Goal: Task Accomplishment & Management: Complete application form

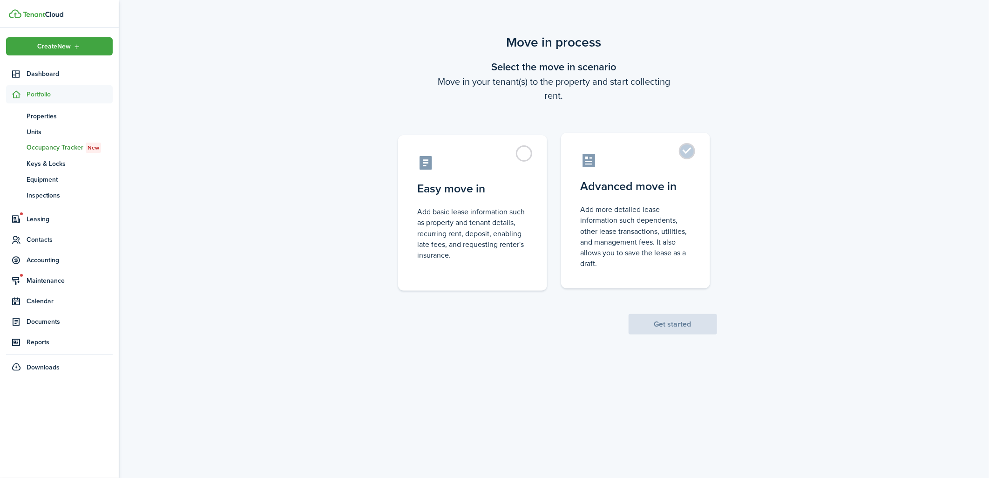
click at [685, 157] on label "Advanced move in Add more detailed lease information such dependents, other lea…" at bounding box center [635, 211] width 149 height 156
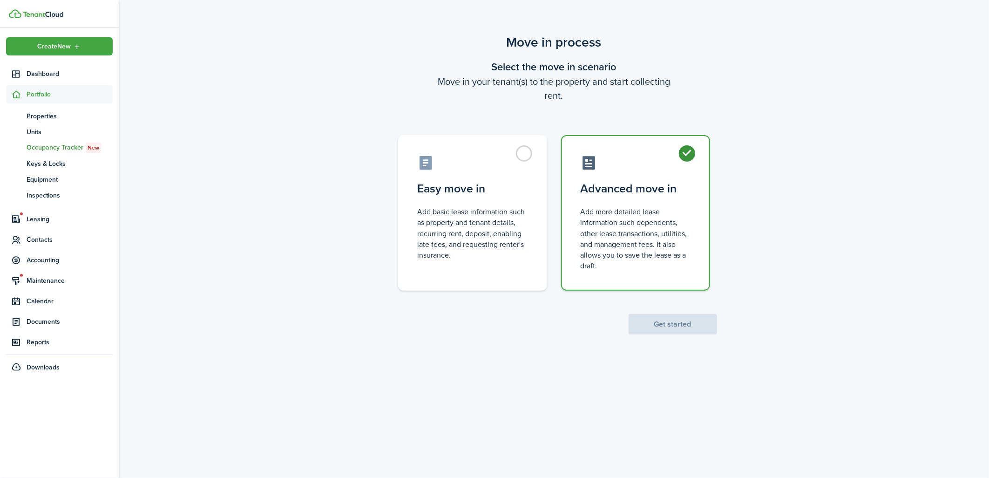
radio input "true"
click at [663, 320] on button "Get started" at bounding box center [673, 324] width 88 height 20
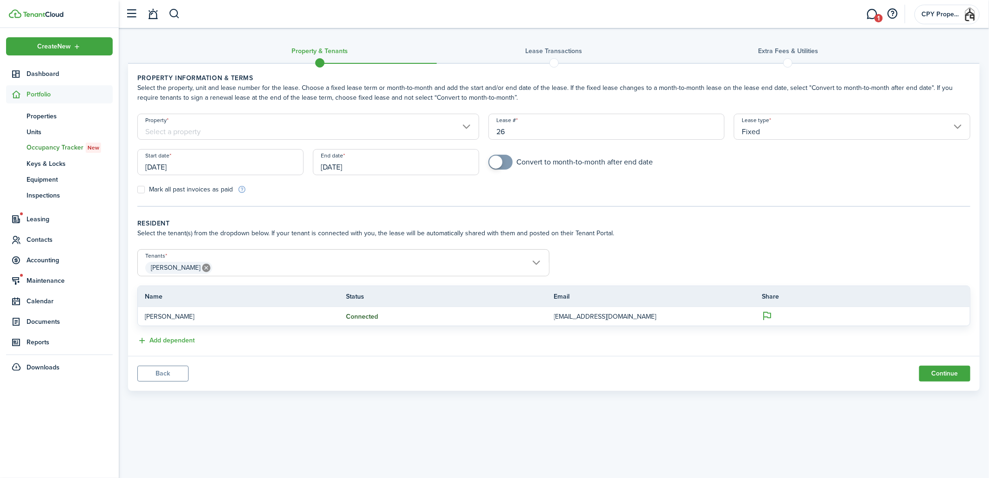
click at [273, 127] on input "Property" at bounding box center [308, 127] width 342 height 26
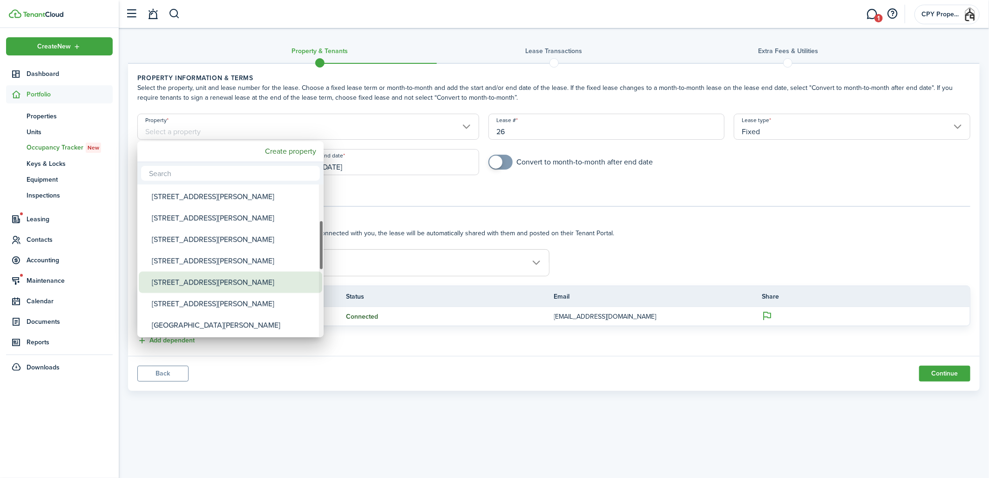
click at [196, 279] on div "[STREET_ADDRESS][PERSON_NAME]" at bounding box center [234, 282] width 165 height 21
type input "[STREET_ADDRESS][PERSON_NAME]"
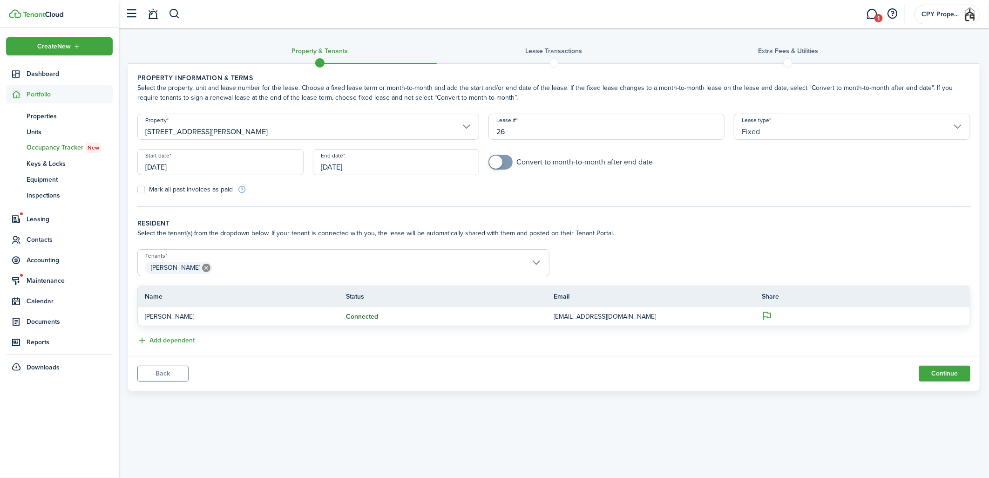
drag, startPoint x: 516, startPoint y: 133, endPoint x: 487, endPoint y: 131, distance: 28.9
click at [487, 131] on div "Lease # 26" at bounding box center [607, 131] width 246 height 35
type input "3"
type input "3243 [PERSON_NAME]/[PERSON_NAME]"
checkbox input "true"
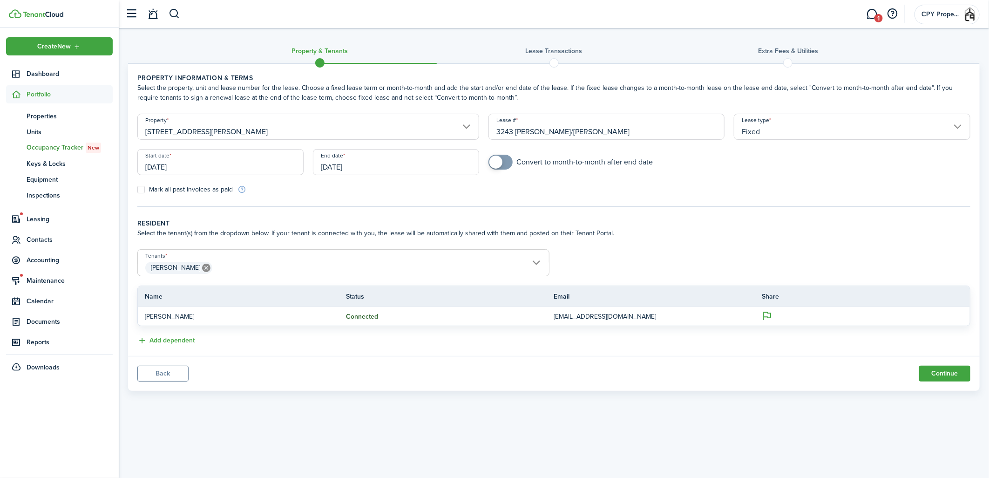
click at [505, 162] on span at bounding box center [500, 162] width 9 height 15
click at [292, 160] on input "[DATE]" at bounding box center [220, 162] width 166 height 26
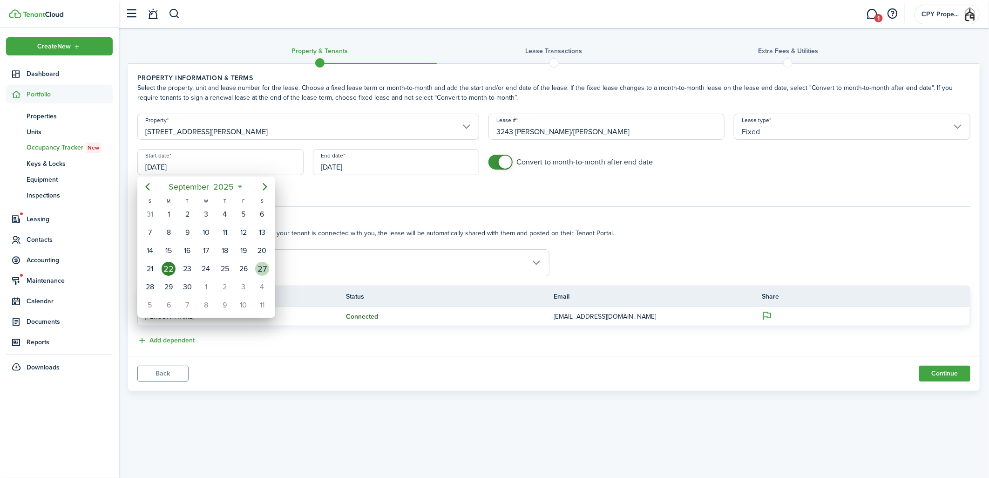
click at [262, 265] on div "27" at bounding box center [262, 269] width 14 height 14
type input "[DATE]"
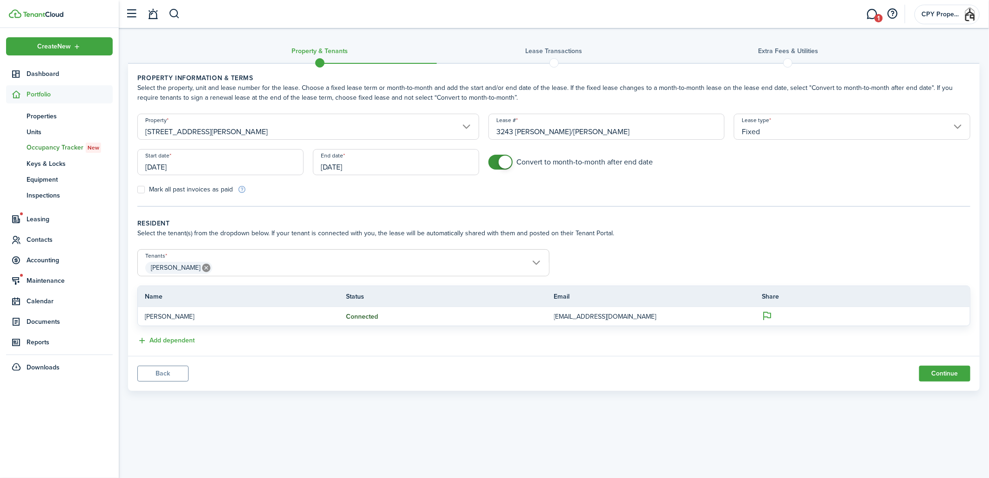
click at [371, 164] on input "[DATE]" at bounding box center [396, 162] width 166 height 26
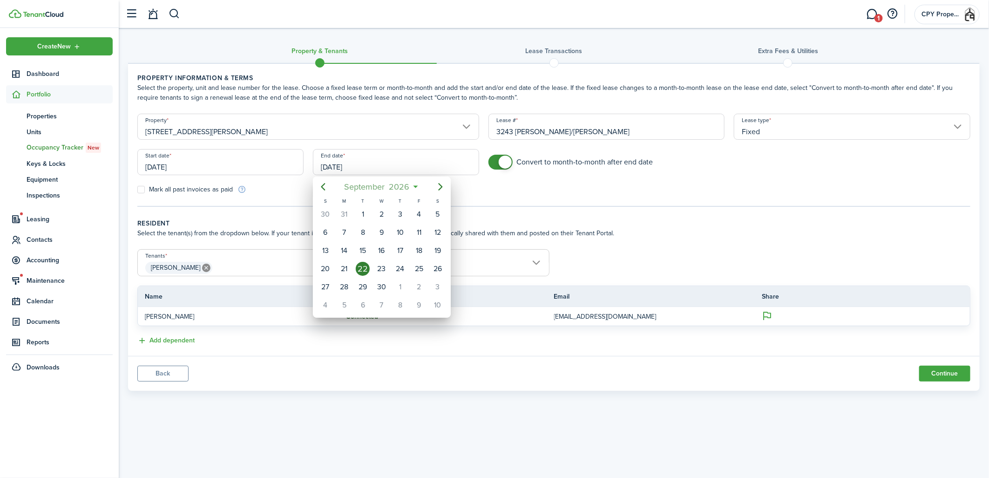
click at [404, 186] on span "2026" at bounding box center [399, 186] width 25 height 17
click at [380, 185] on span "2026" at bounding box center [377, 186] width 25 height 17
click at [416, 295] on div "2029" at bounding box center [425, 299] width 34 height 15
click at [411, 271] on div "Sep" at bounding box center [425, 270] width 34 height 15
click at [327, 301] on div "30" at bounding box center [326, 305] width 14 height 14
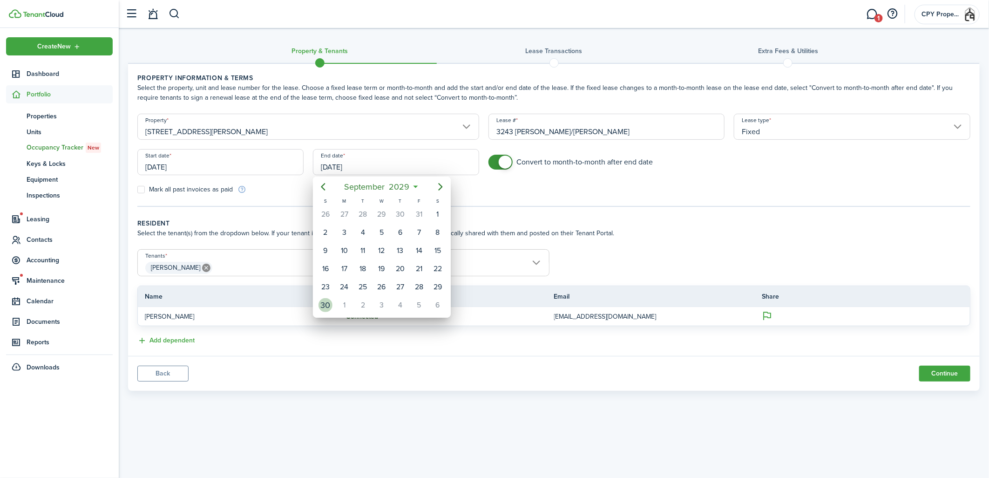
type input "[DATE]"
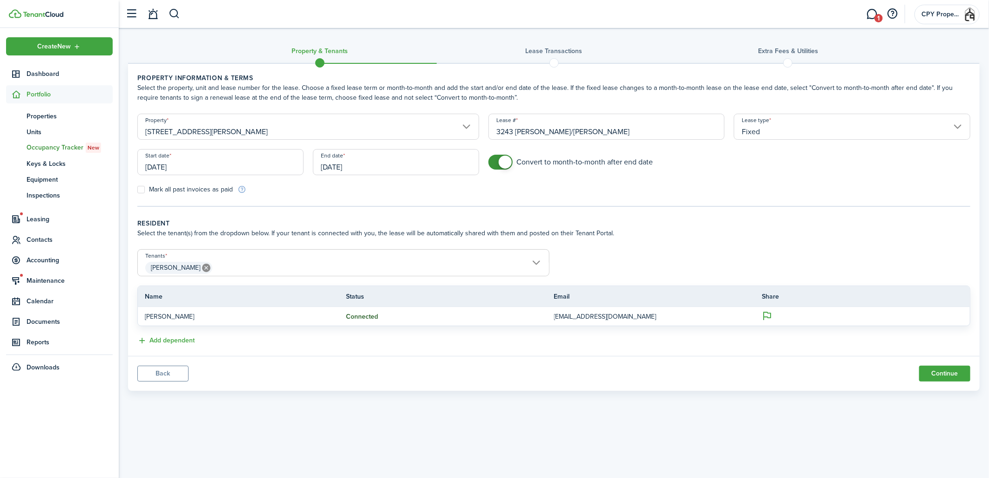
click at [252, 263] on span "[PERSON_NAME]" at bounding box center [343, 268] width 411 height 16
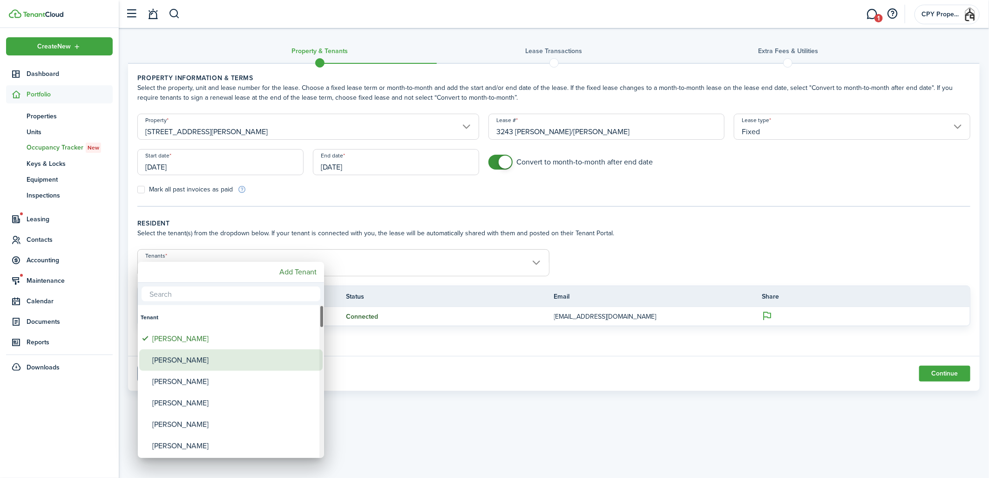
click at [169, 360] on div "[PERSON_NAME]" at bounding box center [234, 359] width 165 height 21
type input "[PERSON_NAME], [PERSON_NAME]"
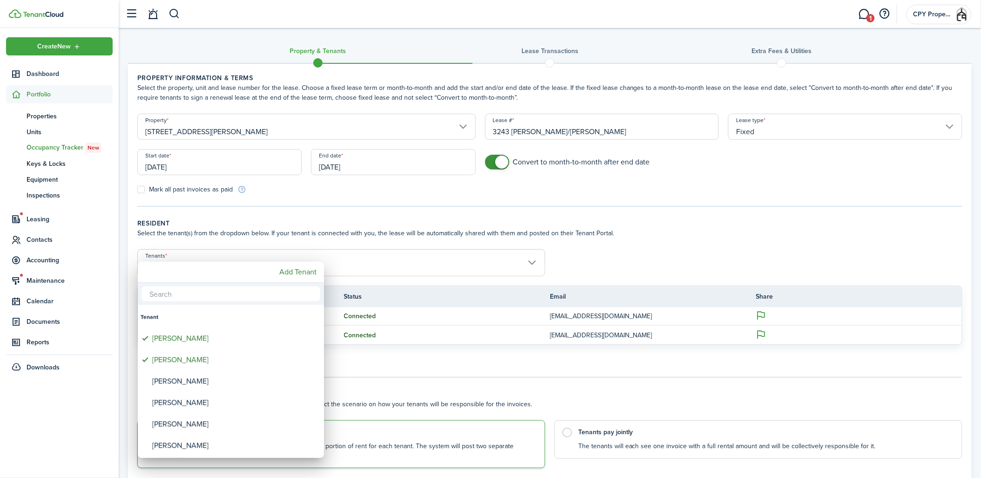
click at [324, 212] on div at bounding box center [490, 238] width 1130 height 627
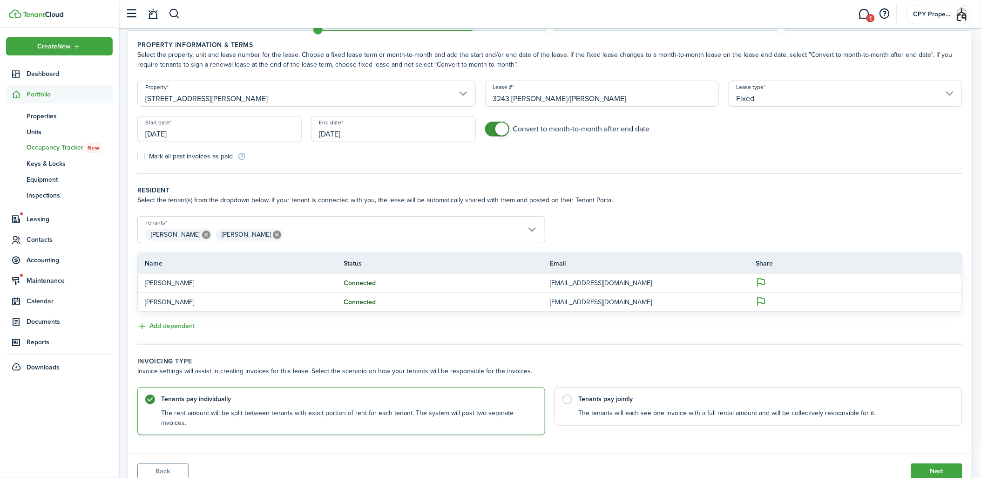
scroll to position [59, 0]
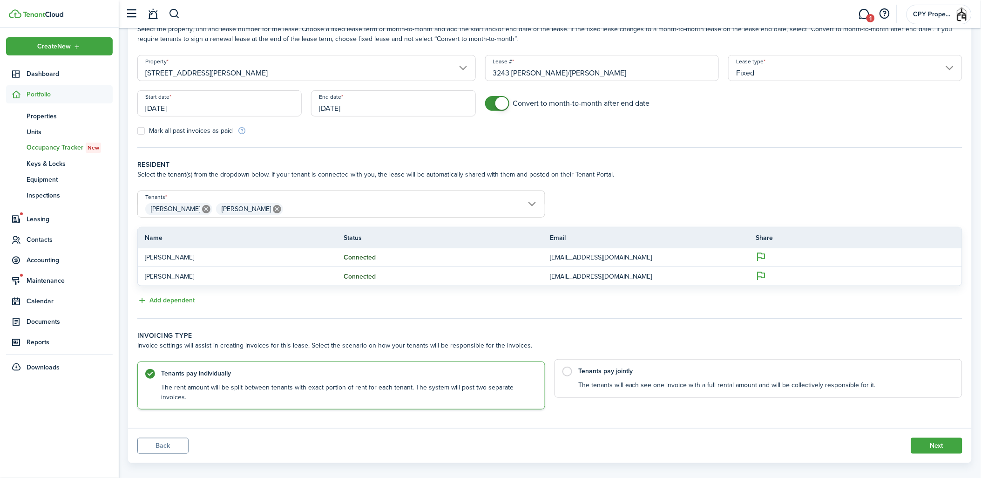
click at [569, 374] on label "Tenants pay jointly The tenants will each see one invoice with a full rental am…" at bounding box center [759, 378] width 408 height 39
radio input "false"
radio input "true"
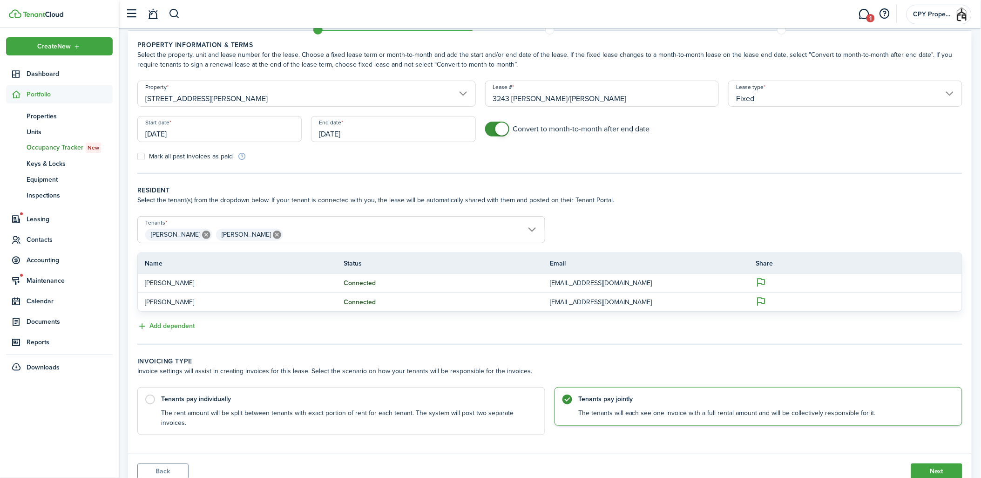
scroll to position [52, 0]
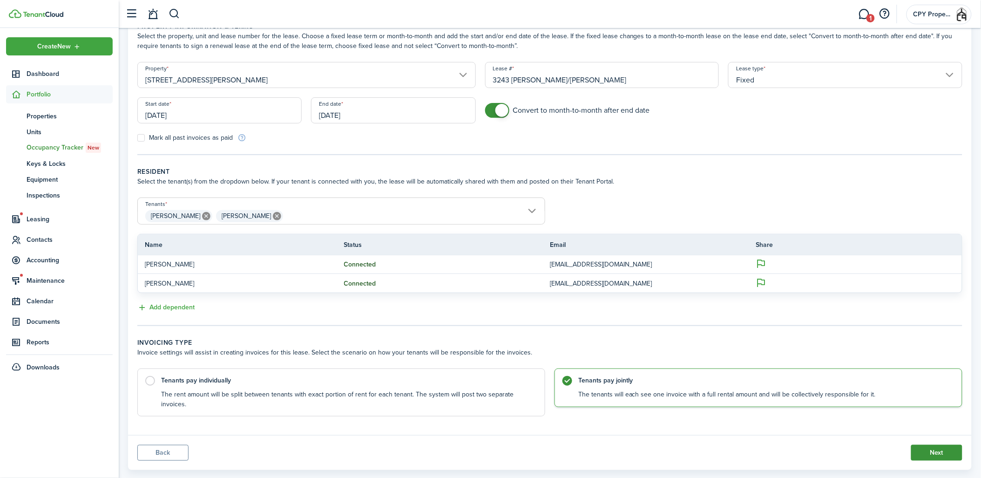
click at [932, 445] on button "Next" at bounding box center [937, 453] width 51 height 16
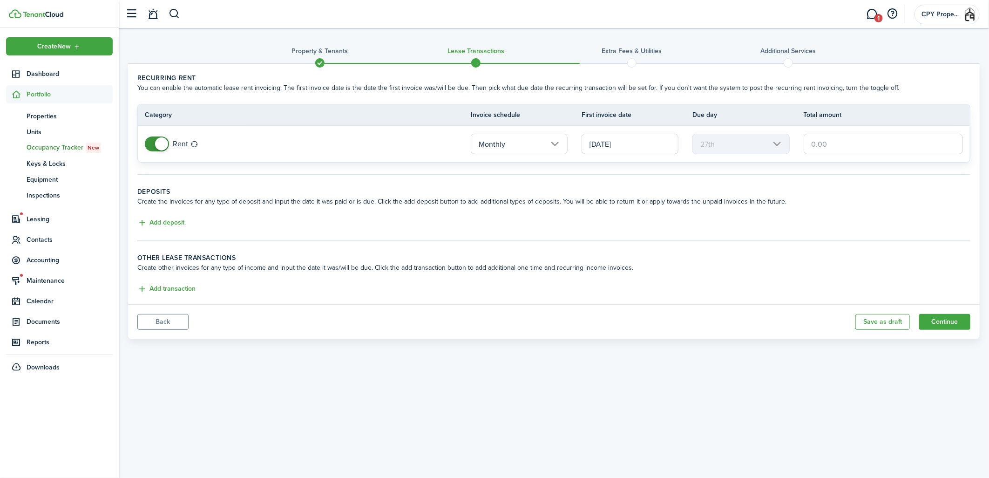
click at [620, 140] on input "[DATE]" at bounding box center [630, 144] width 97 height 20
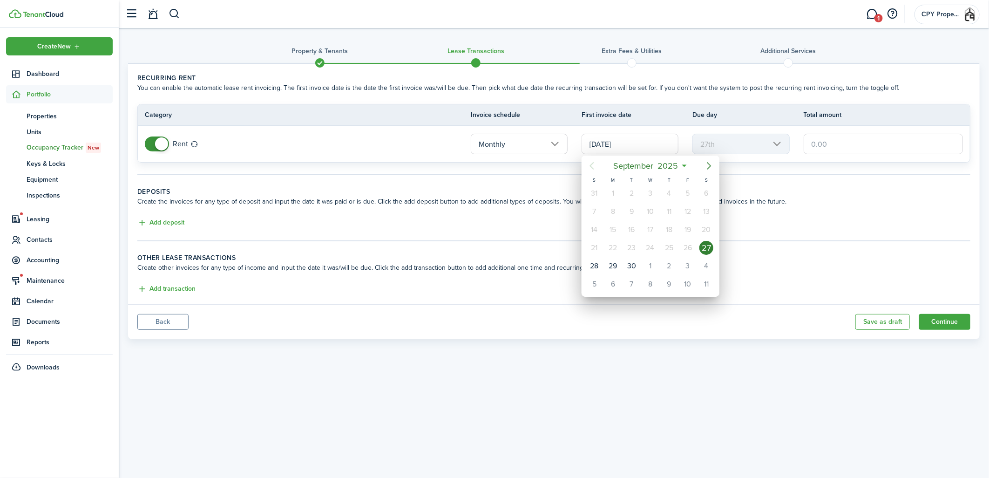
click at [710, 165] on icon "Next page" at bounding box center [710, 165] width 4 height 7
click at [703, 192] on div "1" at bounding box center [707, 193] width 14 height 14
type input "[DATE]"
type input "1st"
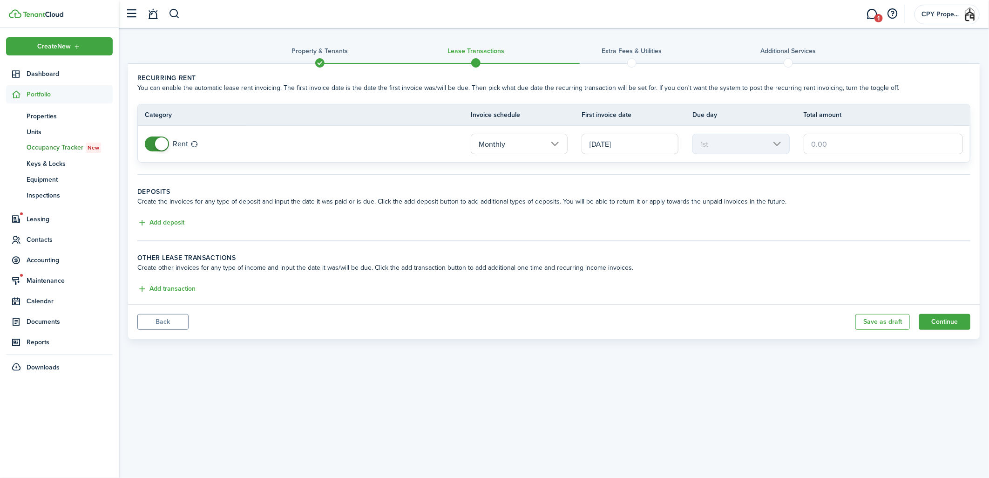
click at [844, 145] on input "text" at bounding box center [883, 144] width 159 height 20
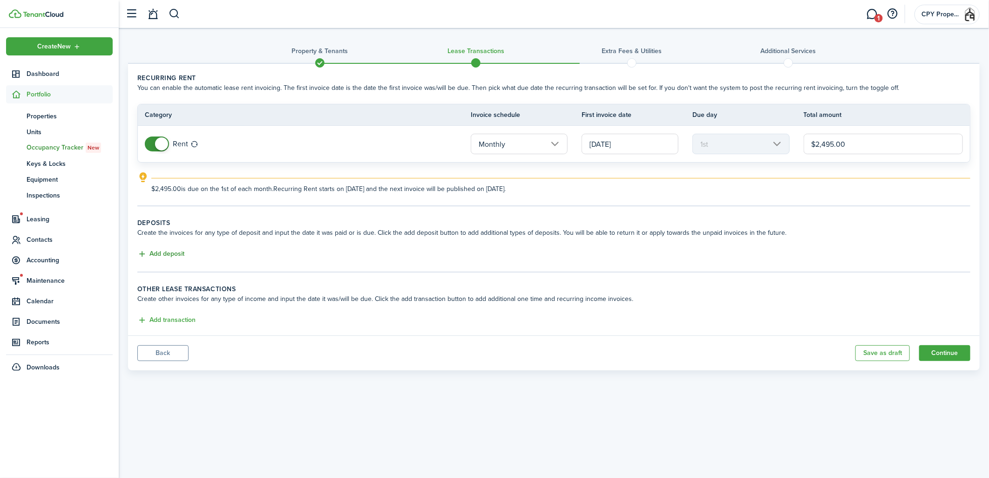
type input "$2,495.00"
click at [171, 252] on button "Add deposit" at bounding box center [160, 254] width 47 height 11
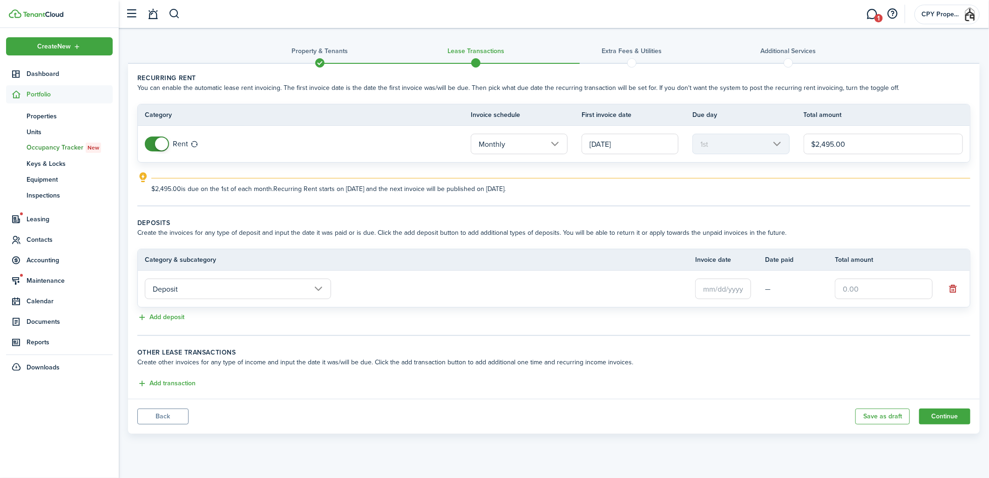
click at [201, 290] on input "Deposit" at bounding box center [238, 289] width 186 height 20
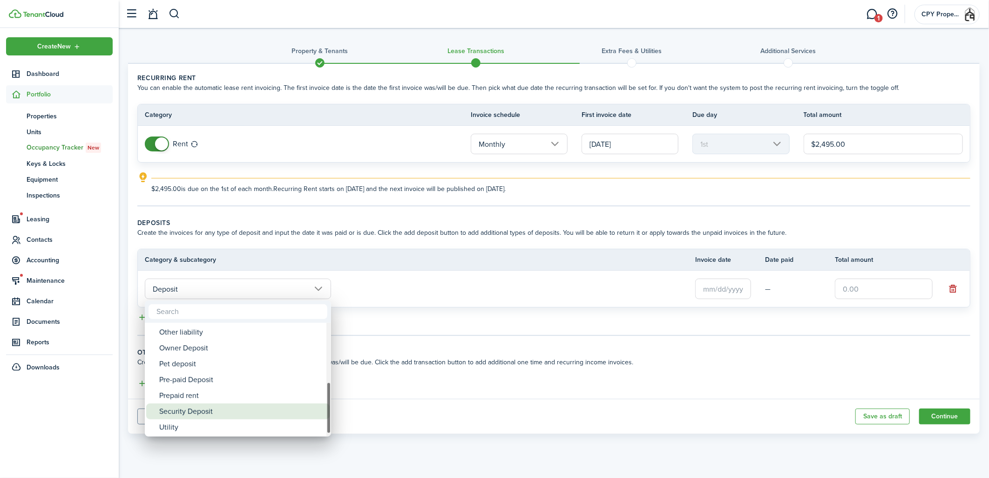
click at [185, 407] on div "Security Deposit" at bounding box center [241, 411] width 165 height 16
type input "Deposit / Security Deposit"
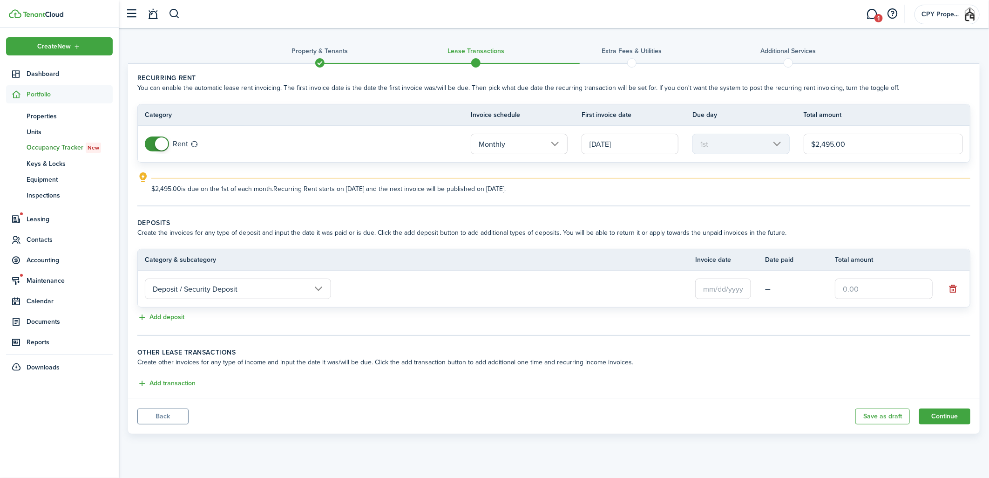
click at [720, 293] on input "text" at bounding box center [723, 289] width 56 height 20
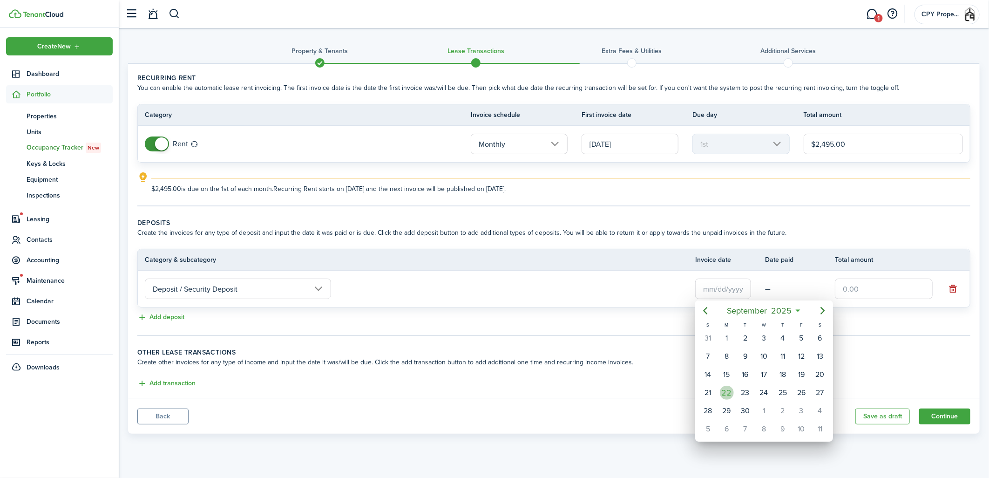
click at [728, 392] on div "22" at bounding box center [727, 393] width 14 height 14
type input "[DATE]"
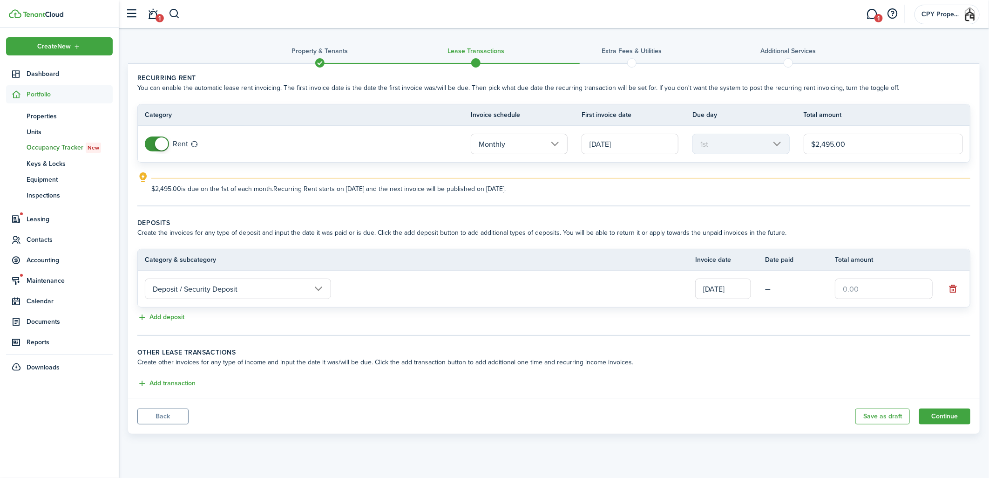
click at [857, 292] on input "text" at bounding box center [884, 289] width 98 height 20
type input "$2,495.00"
click at [846, 231] on wizard-step-header-description "Create the invoices for any type of deposit and input the date it was paid or i…" at bounding box center [553, 233] width 833 height 10
click at [184, 380] on button "Add transaction" at bounding box center [166, 383] width 58 height 11
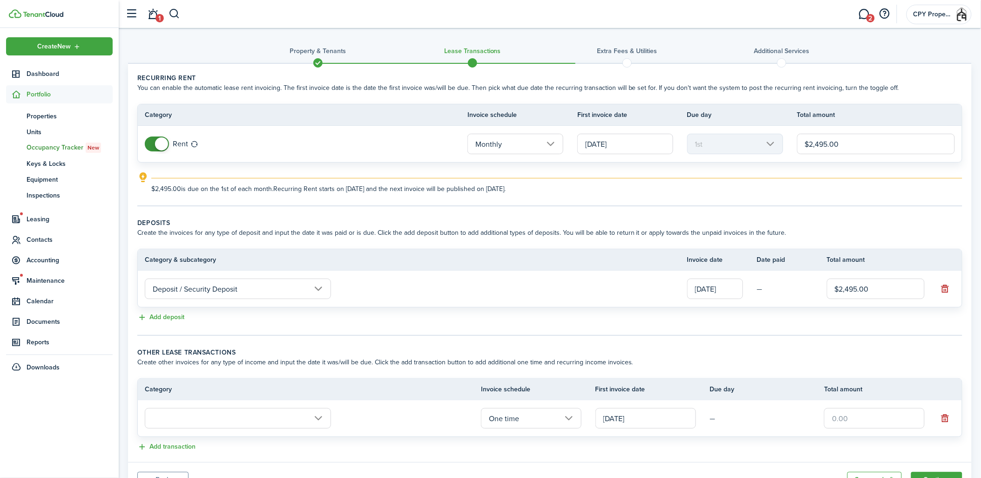
click at [208, 421] on input "text" at bounding box center [238, 418] width 186 height 20
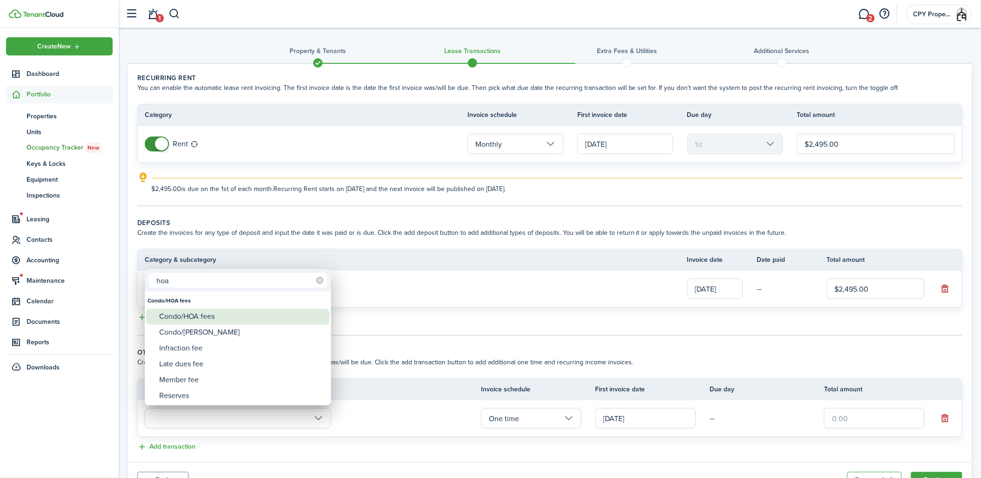
type input "hoa"
click at [178, 318] on div "Condo/HOA fees" at bounding box center [241, 317] width 165 height 16
type input "Condo/HOA fees"
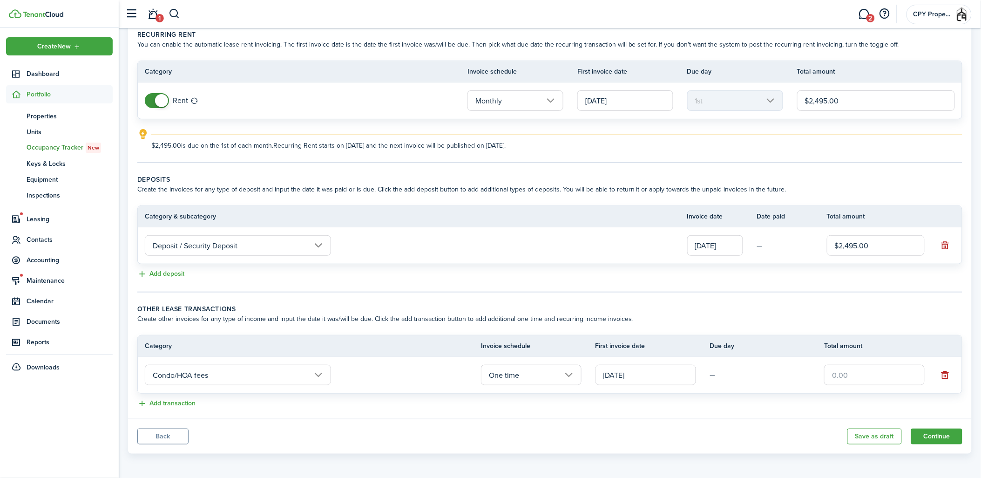
scroll to position [44, 0]
click at [571, 369] on input "One time" at bounding box center [531, 374] width 101 height 20
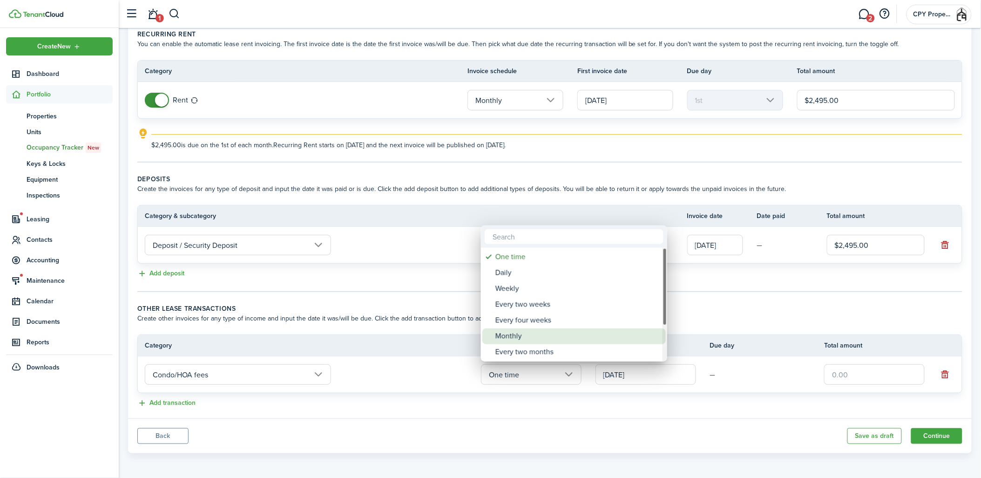
click at [521, 334] on div "Monthly" at bounding box center [578, 336] width 165 height 16
type input "Monthly"
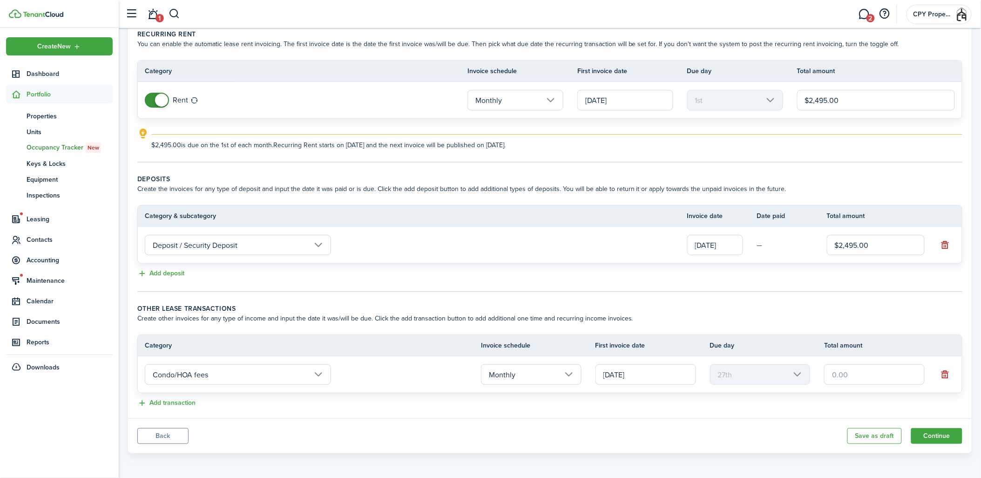
click at [644, 380] on input "[DATE]" at bounding box center [646, 374] width 101 height 20
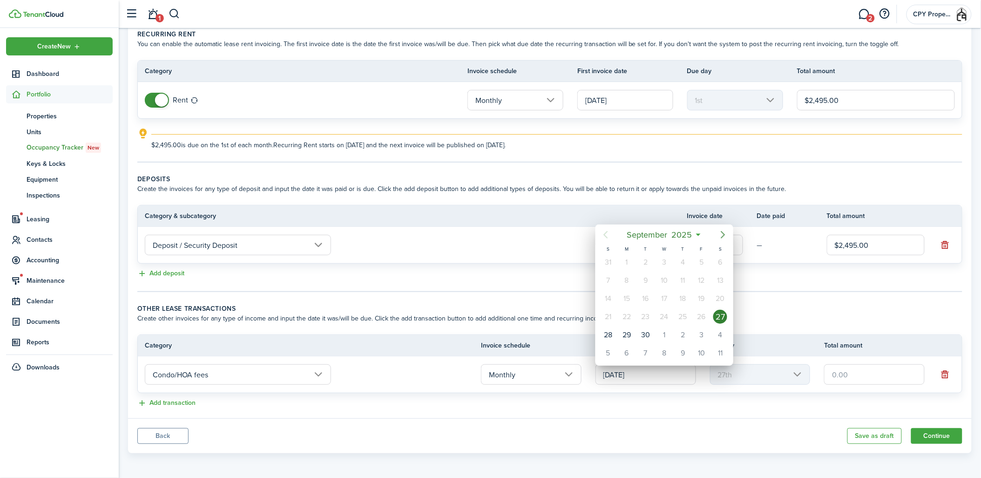
click at [727, 237] on icon "Next page" at bounding box center [723, 234] width 11 height 11
click at [725, 236] on icon "Next page" at bounding box center [723, 234] width 11 height 11
click at [717, 264] on div "1" at bounding box center [721, 262] width 14 height 14
type input "[DATE]"
type input "1st"
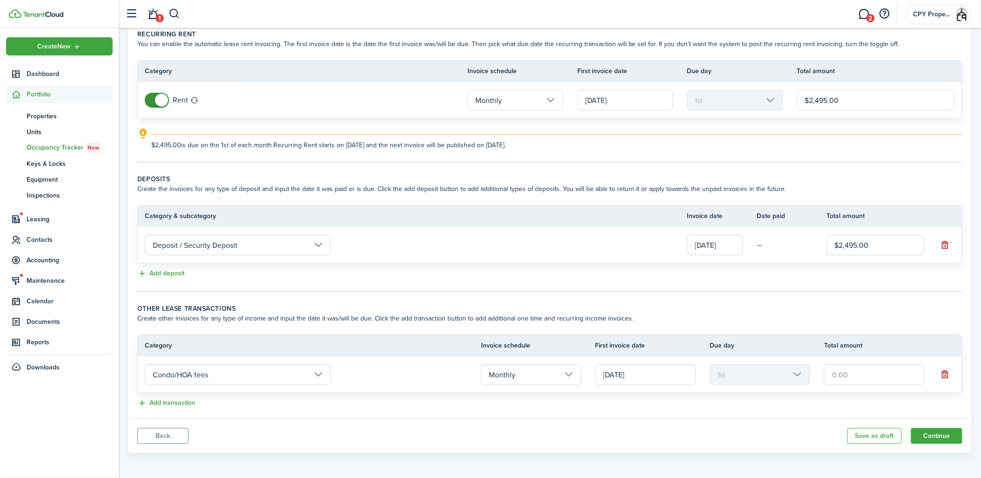
click at [854, 373] on input "text" at bounding box center [874, 374] width 101 height 20
type input "$118.00"
click at [543, 290] on tc-wizard-step "Deposits Create the invoices for any type of deposit and input the date it was …" at bounding box center [549, 233] width 825 height 118
click at [166, 401] on button "Add transaction" at bounding box center [166, 403] width 58 height 11
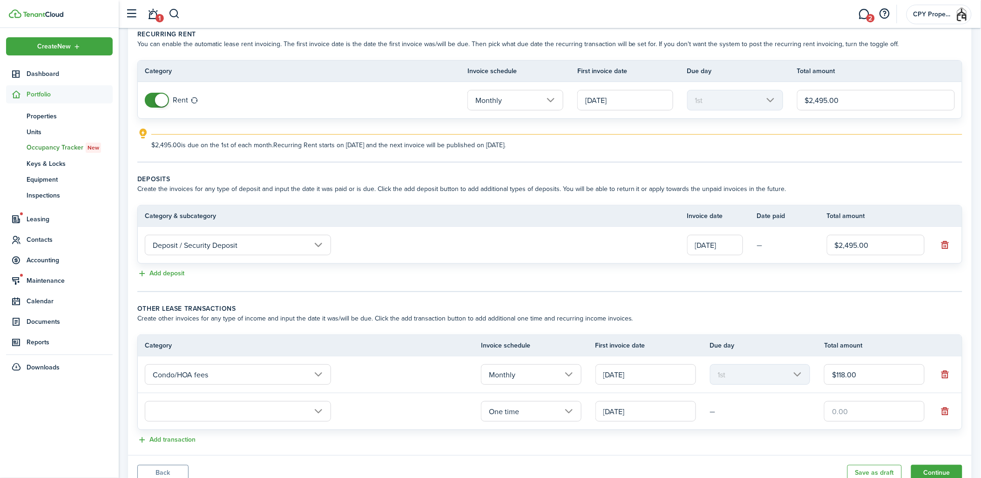
click at [174, 412] on input "text" at bounding box center [238, 411] width 186 height 20
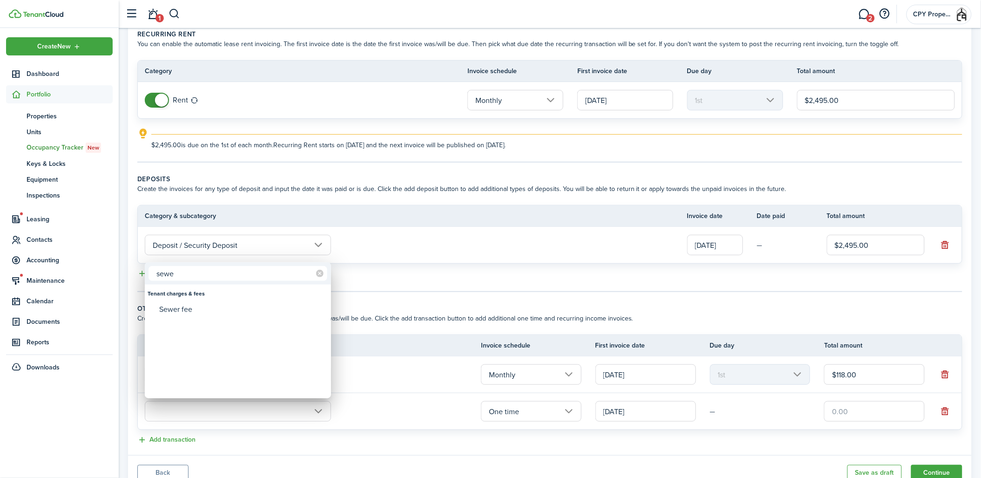
type input "sewe"
click at [188, 311] on div "Sewer fee" at bounding box center [241, 310] width 165 height 16
type input "Tenant charges & fees / Sewer fee"
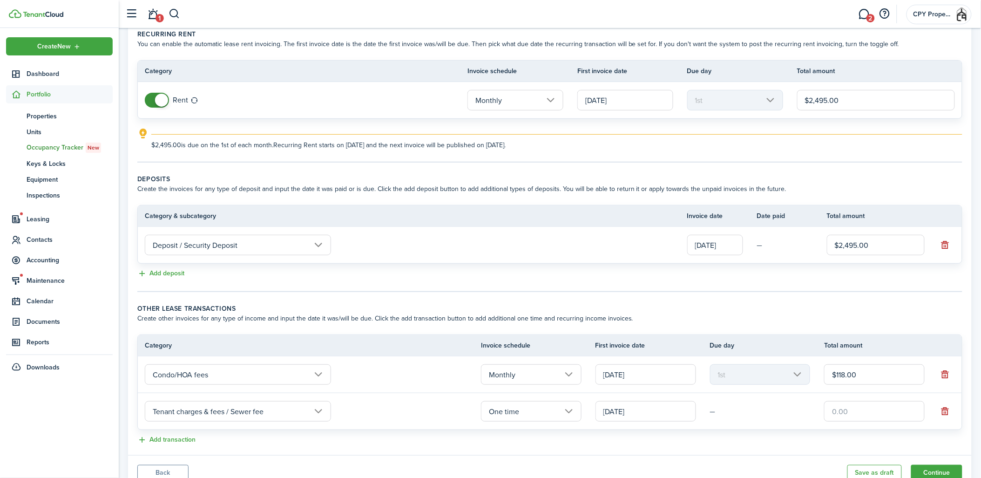
click at [573, 412] on input "One time" at bounding box center [531, 411] width 101 height 20
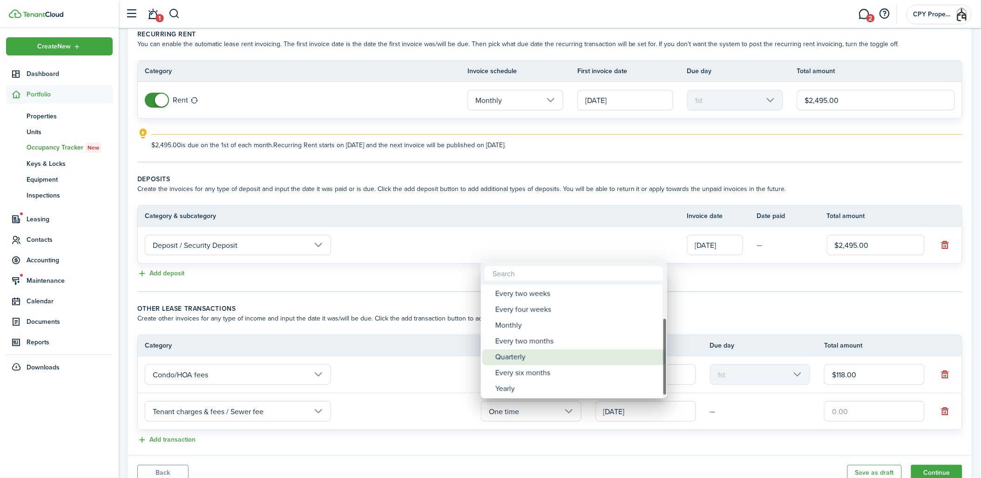
click at [514, 360] on div "Quarterly" at bounding box center [578, 357] width 165 height 16
type input "Quarterly"
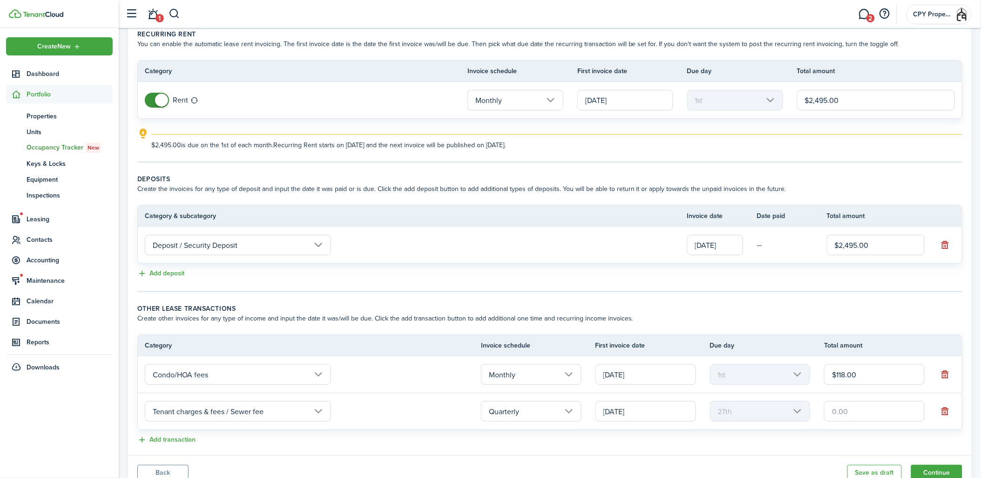
click at [856, 414] on input "text" at bounding box center [874, 411] width 101 height 20
type input "$87.00"
click at [711, 449] on panel-main-body "Recurring rent You can enable the automatic lease rent invoicing. The first inv…" at bounding box center [550, 237] width 844 height 435
click at [687, 406] on input "[DATE]" at bounding box center [646, 411] width 101 height 20
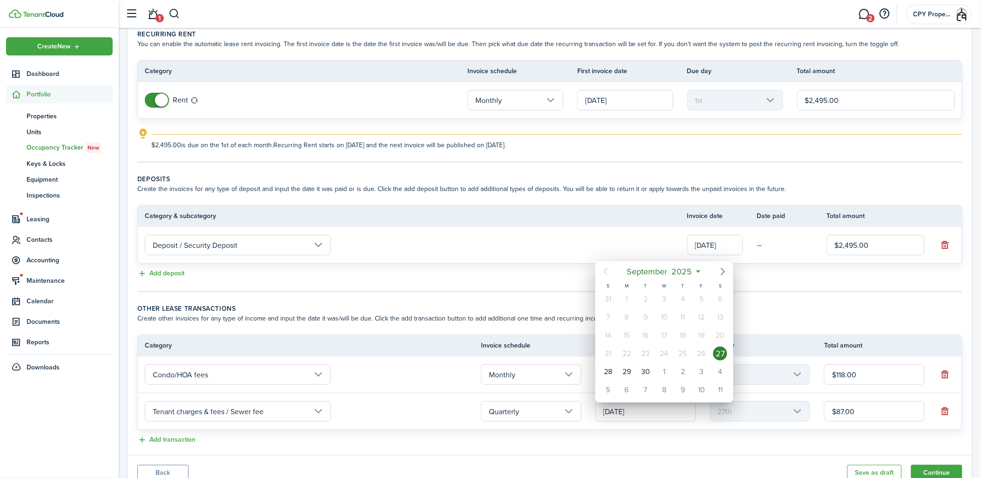
click at [721, 268] on icon "Next page" at bounding box center [723, 271] width 11 height 11
click at [720, 296] on div "1" at bounding box center [721, 299] width 14 height 14
type input "[DATE]"
type input "1st"
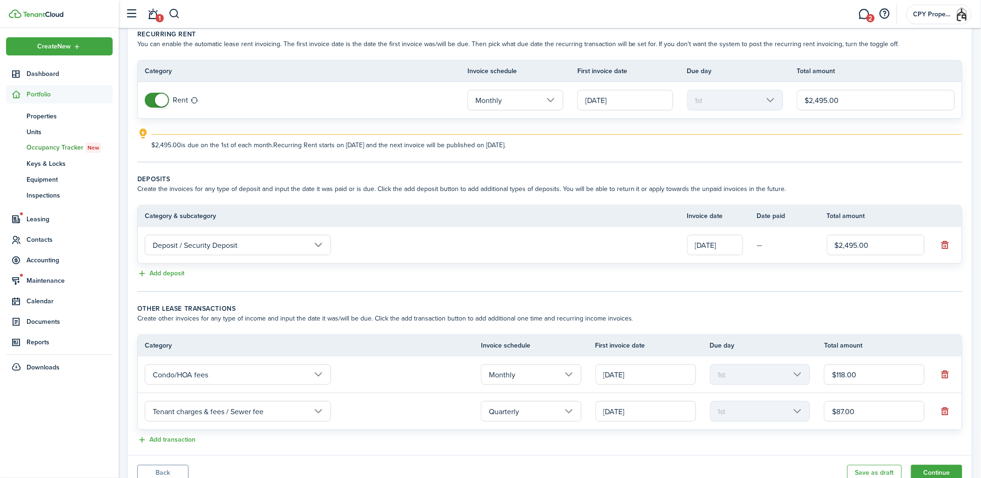
scroll to position [81, 0]
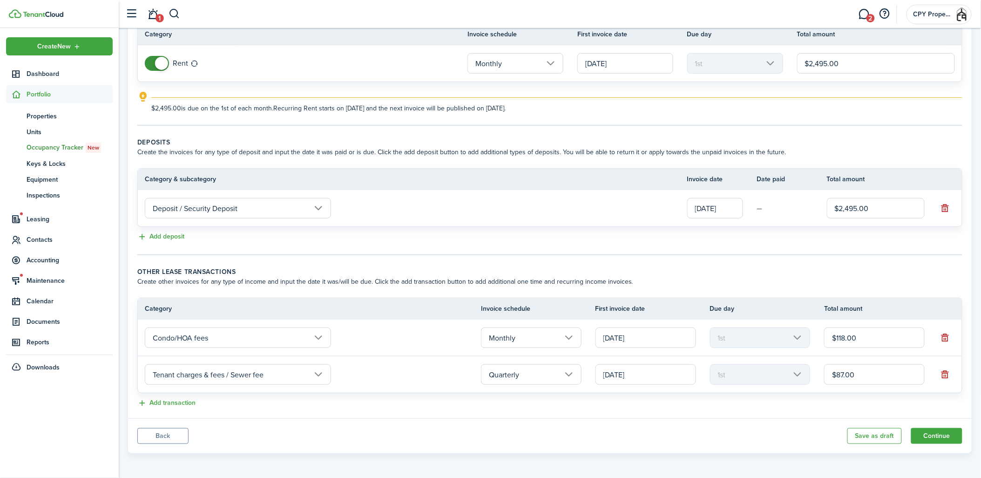
click at [688, 380] on input "[DATE]" at bounding box center [646, 374] width 101 height 20
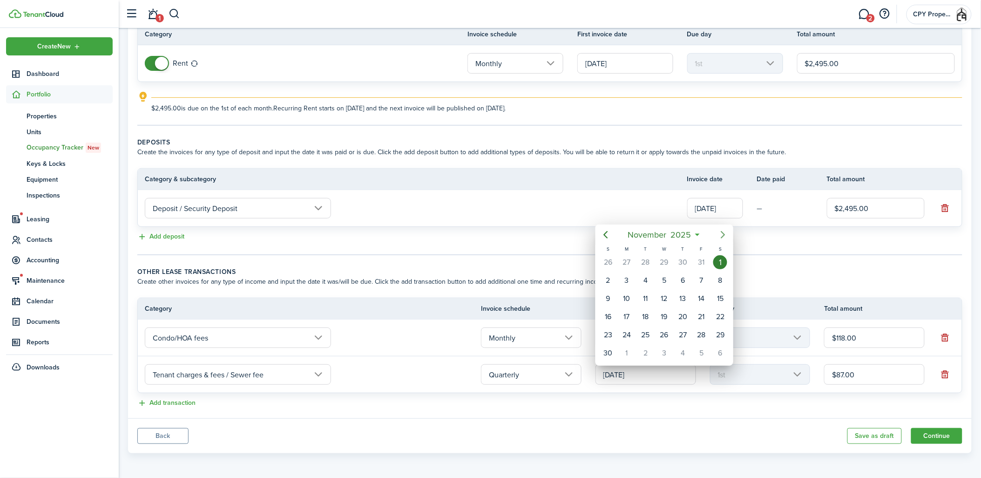
click at [725, 235] on icon "Next page" at bounding box center [723, 234] width 11 height 11
click at [630, 258] on div "1" at bounding box center [627, 262] width 14 height 14
type input "[DATE]"
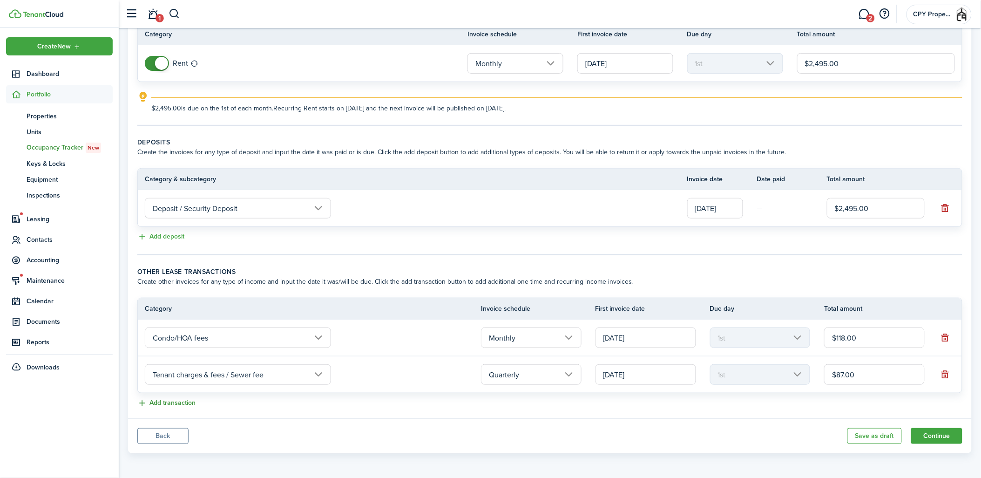
click at [158, 402] on button "Add transaction" at bounding box center [166, 403] width 58 height 11
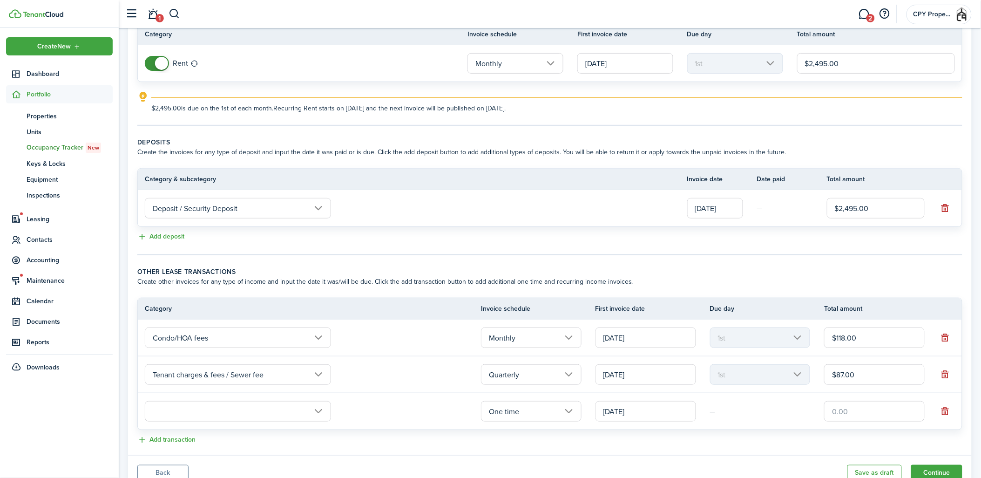
click at [174, 411] on input "text" at bounding box center [238, 411] width 186 height 20
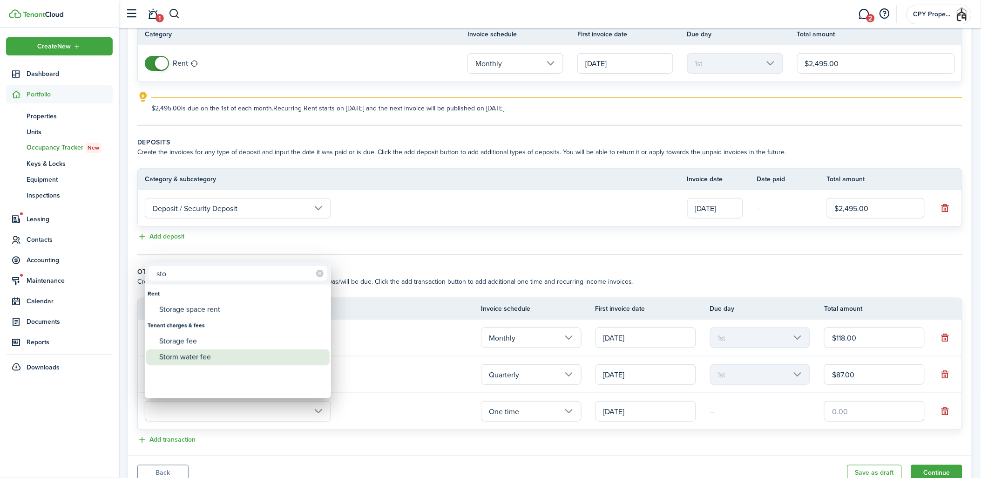
type input "sto"
click at [221, 359] on div "Storm water fee" at bounding box center [241, 357] width 165 height 16
type input "Tenant charges & fees / Storm water fee"
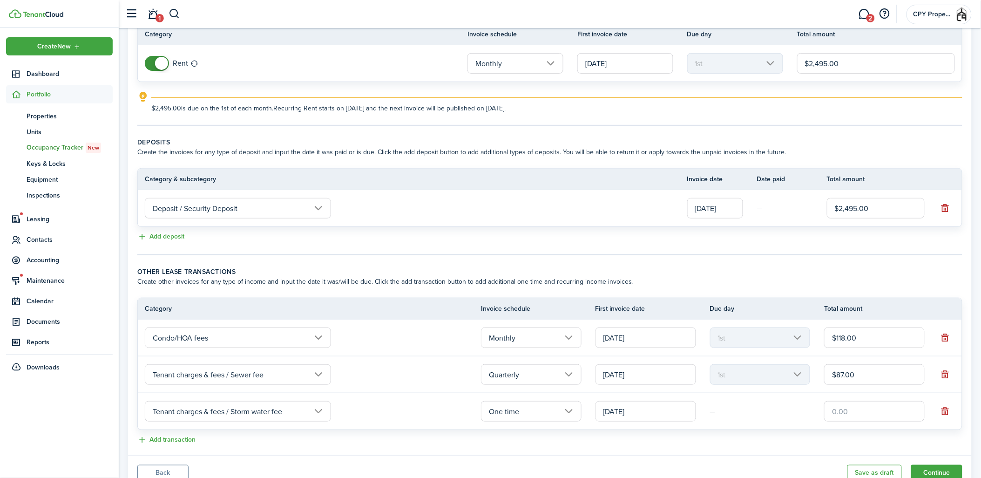
click at [567, 411] on input "One time" at bounding box center [531, 411] width 101 height 20
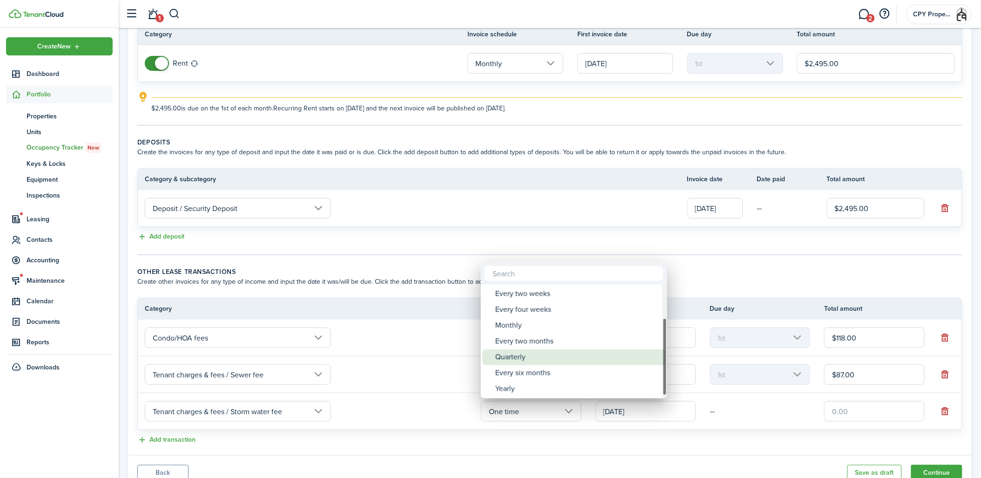
click at [512, 351] on div "Quarterly" at bounding box center [578, 357] width 165 height 16
type input "Quarterly"
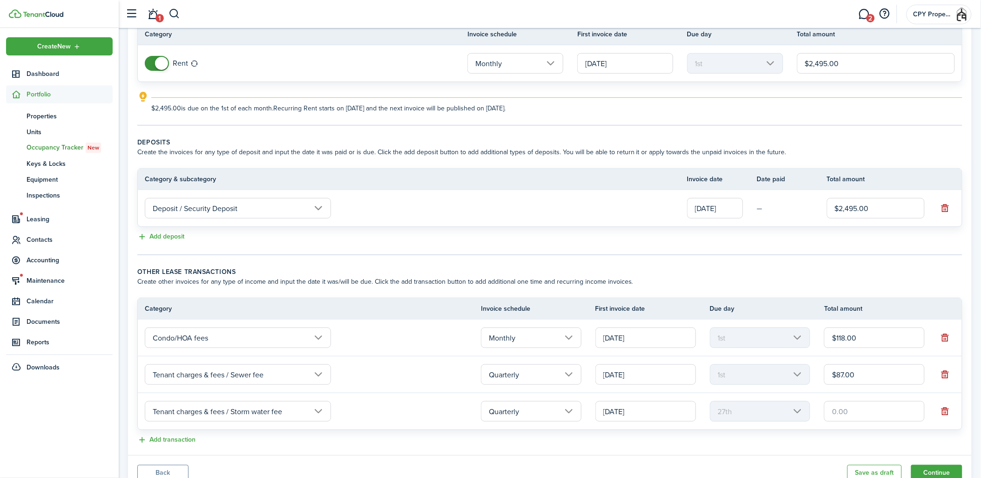
click at [660, 416] on input "[DATE]" at bounding box center [646, 411] width 101 height 20
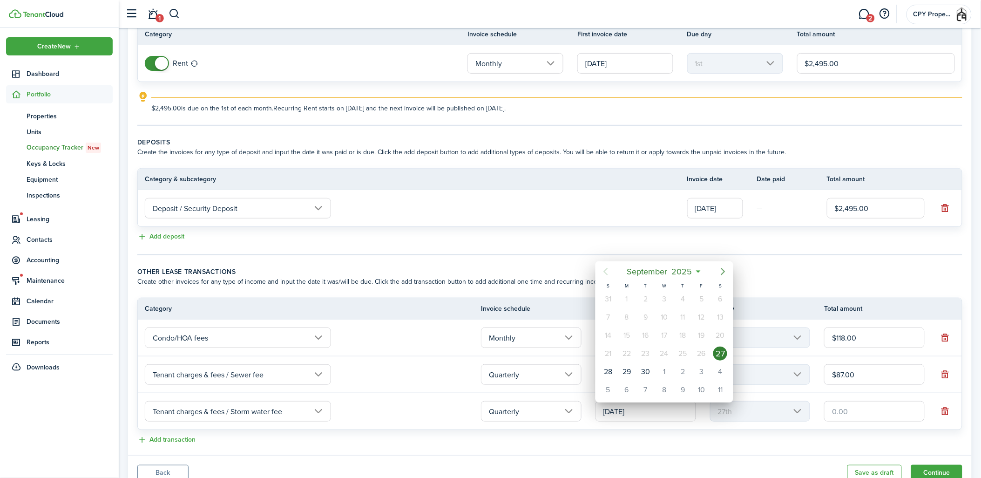
click at [722, 273] on icon "Next page" at bounding box center [723, 271] width 11 height 11
click at [632, 296] on div "1" at bounding box center [627, 299] width 14 height 14
type input "[DATE]"
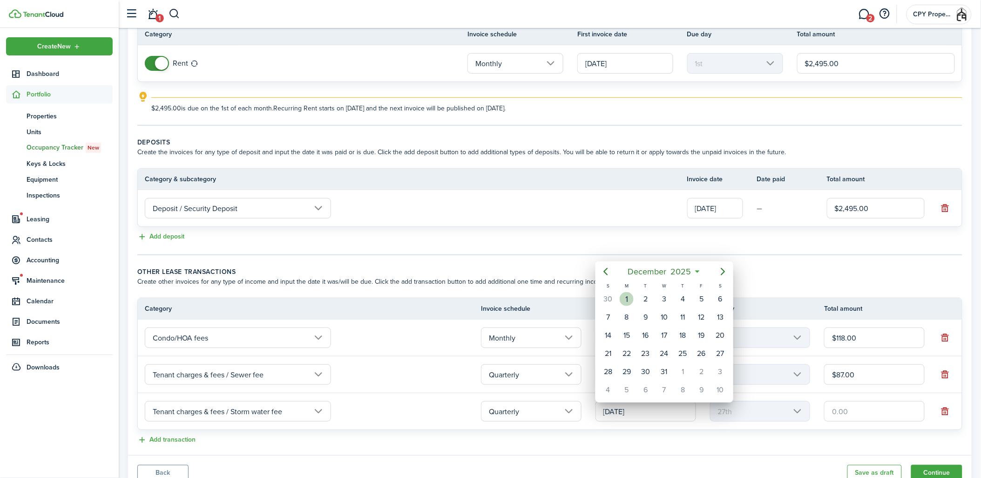
type input "1st"
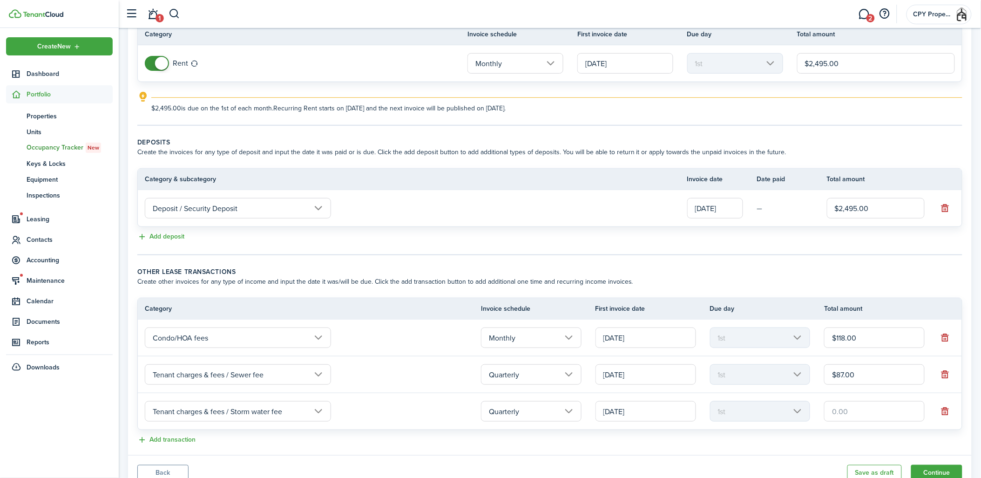
click at [850, 408] on input "text" at bounding box center [874, 411] width 101 height 20
type input "$19.00"
click at [180, 440] on button "Add transaction" at bounding box center [166, 440] width 58 height 11
click at [180, 446] on input "text" at bounding box center [238, 448] width 186 height 20
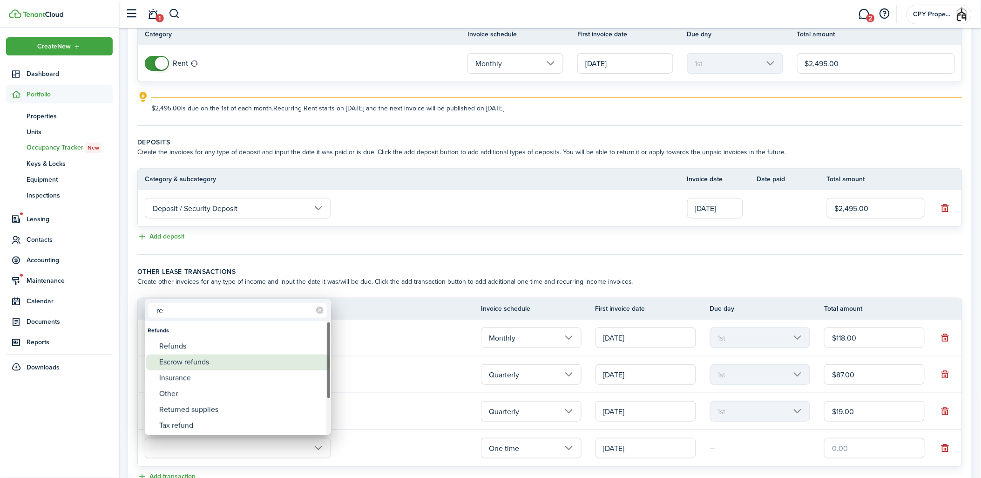
type input "r"
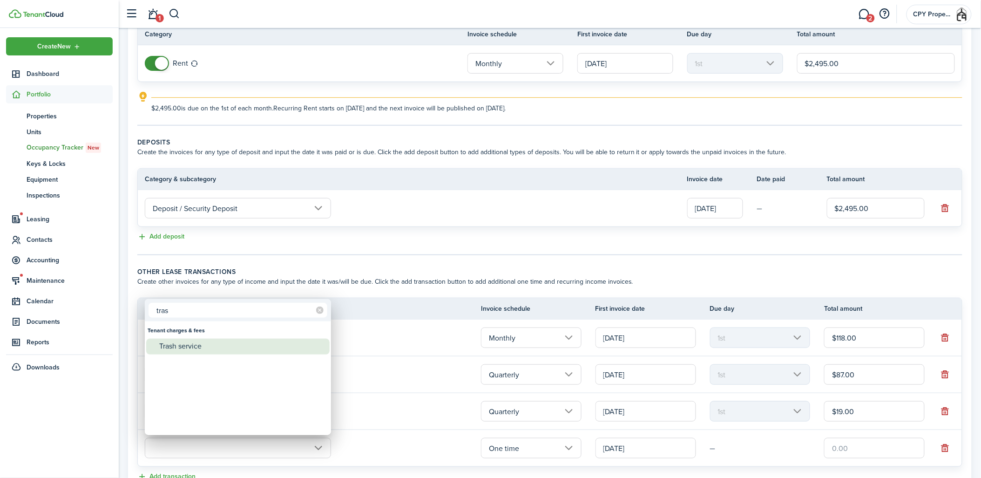
type input "tras"
click at [197, 347] on div "Trash service" at bounding box center [241, 347] width 165 height 16
type input "Tenant charges & fees / Trash service"
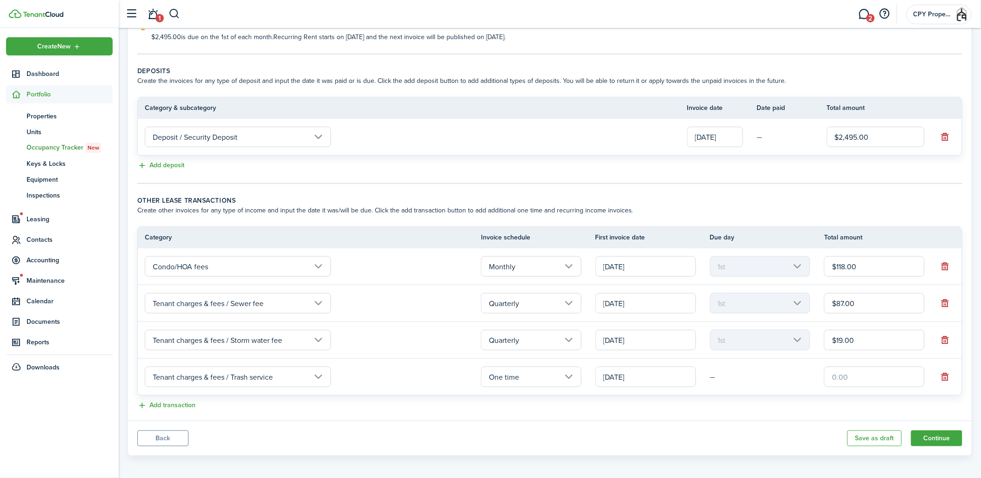
scroll to position [154, 0]
click at [573, 374] on input "One time" at bounding box center [531, 374] width 101 height 20
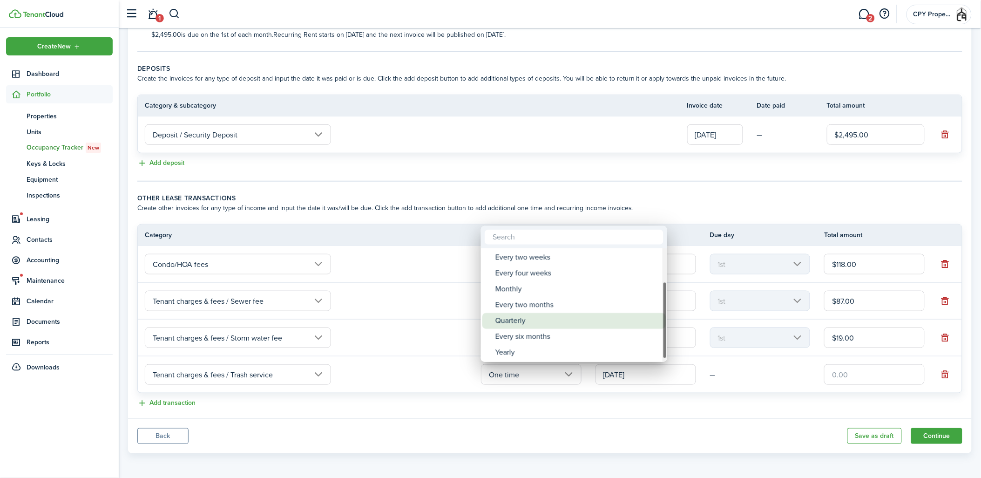
click at [508, 318] on div "Quarterly" at bounding box center [578, 321] width 165 height 16
type input "Quarterly"
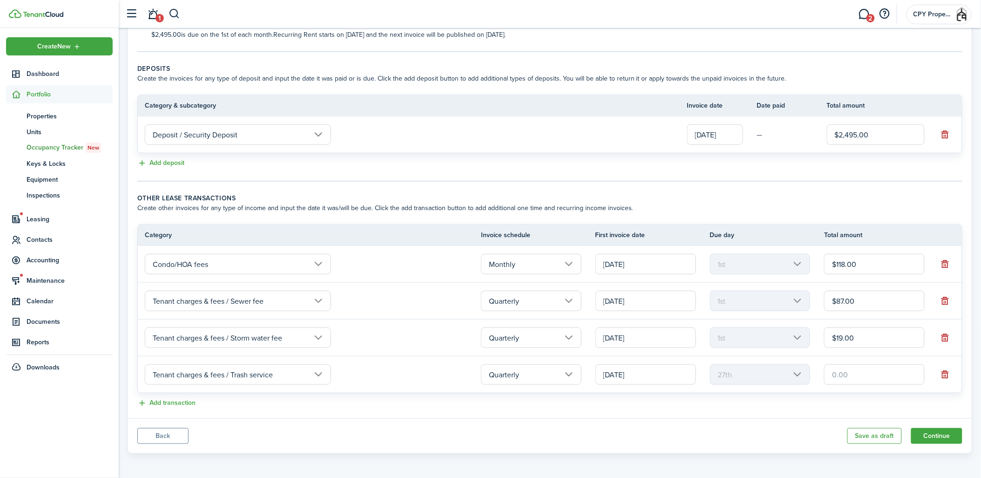
click at [654, 374] on input "[DATE]" at bounding box center [646, 374] width 101 height 20
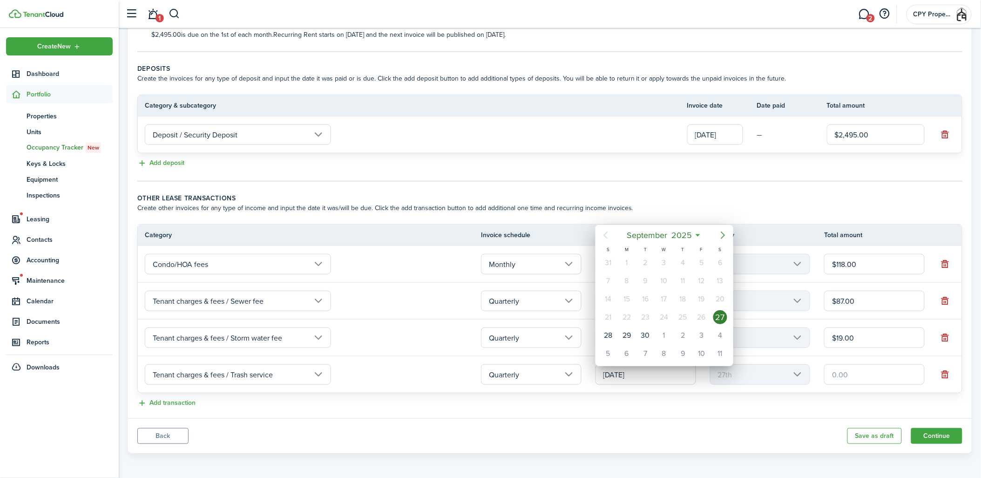
click at [719, 235] on icon "Next page" at bounding box center [723, 235] width 11 height 11
click at [622, 259] on div "1" at bounding box center [627, 263] width 14 height 14
type input "[DATE]"
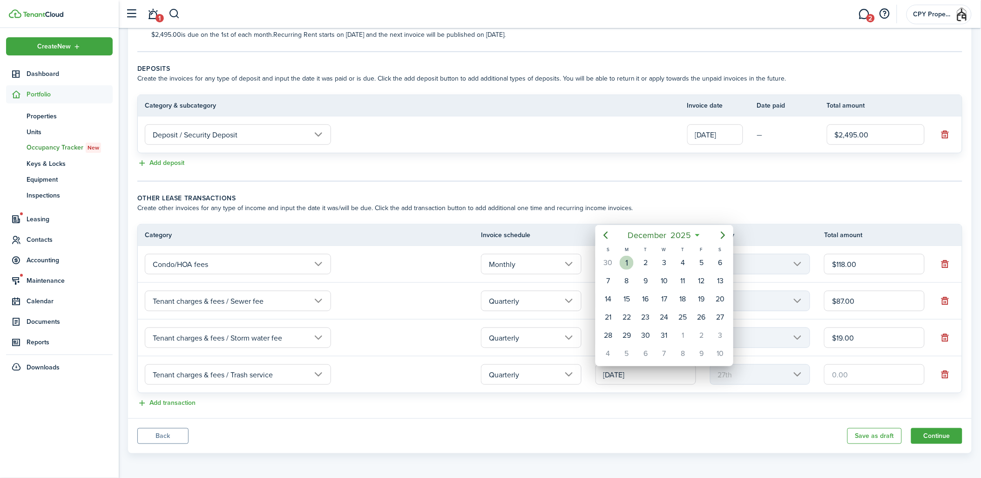
type input "1st"
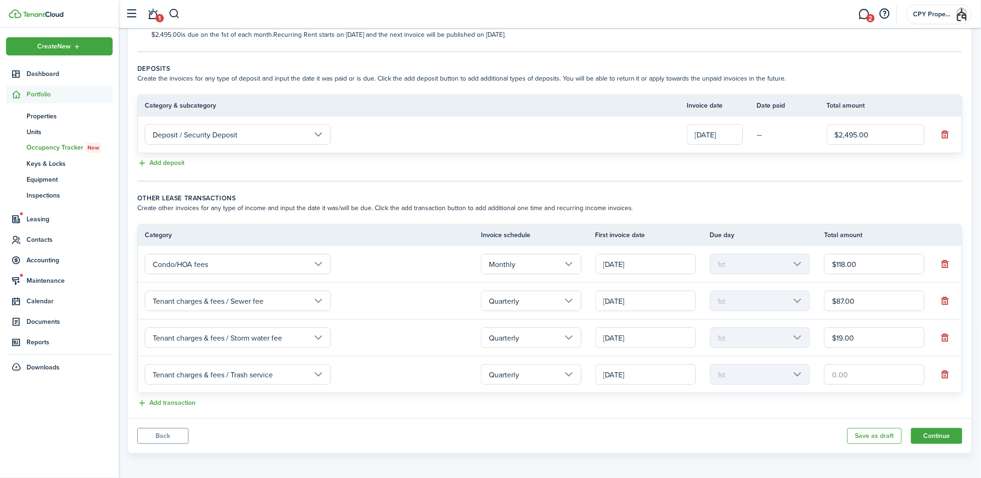
click at [842, 374] on input "text" at bounding box center [874, 374] width 101 height 20
type input "$112.83"
click at [655, 401] on div "Add transaction" at bounding box center [549, 403] width 825 height 11
click at [939, 435] on button "Continue" at bounding box center [937, 436] width 51 height 16
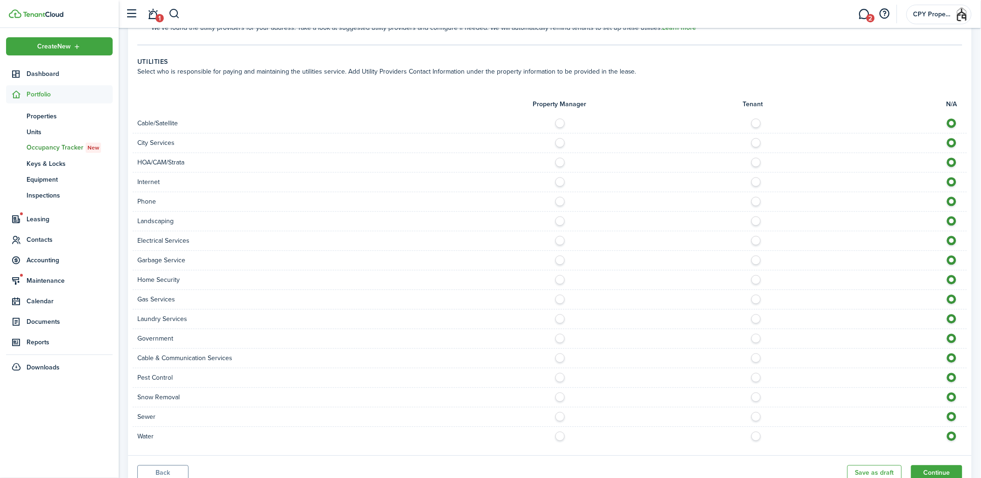
scroll to position [641, 0]
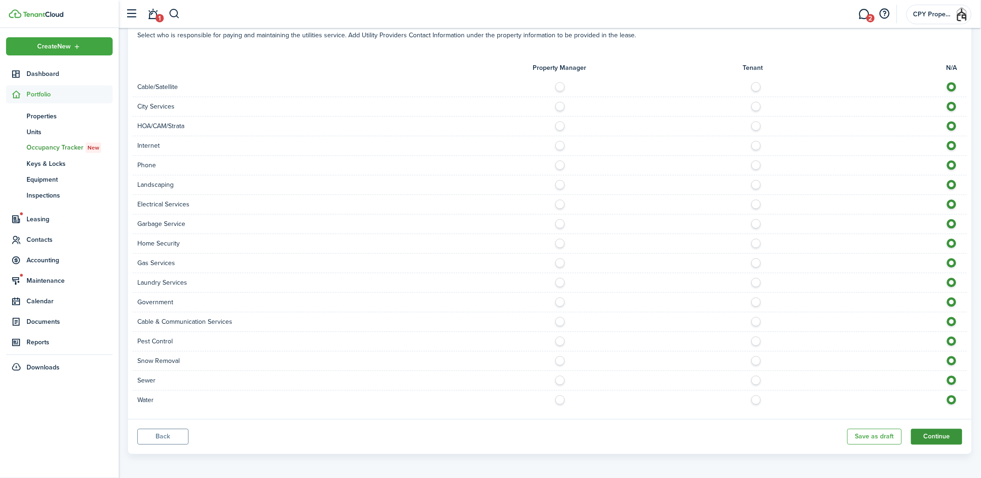
click at [939, 431] on button "Continue" at bounding box center [937, 437] width 51 height 16
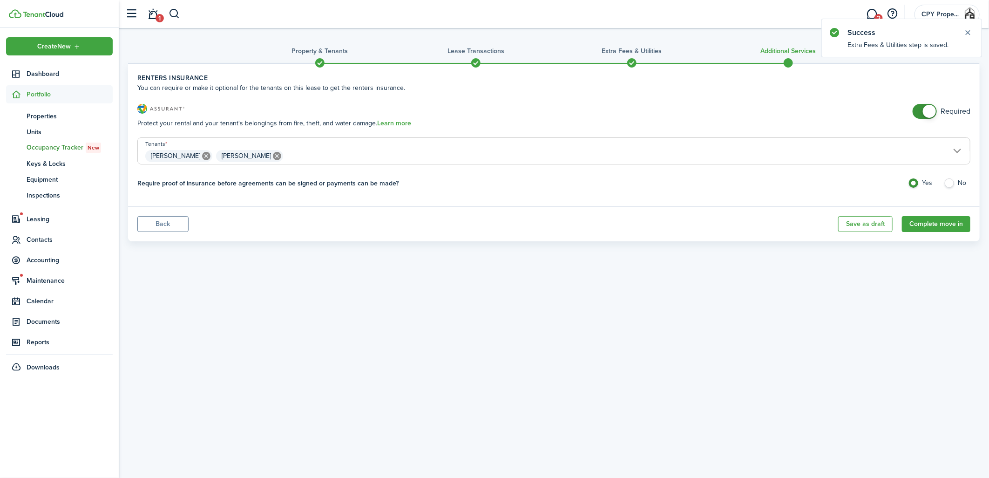
click at [948, 184] on label "No" at bounding box center [957, 185] width 27 height 14
radio input "false"
radio input "true"
click at [934, 220] on button "Complete move in" at bounding box center [936, 224] width 68 height 16
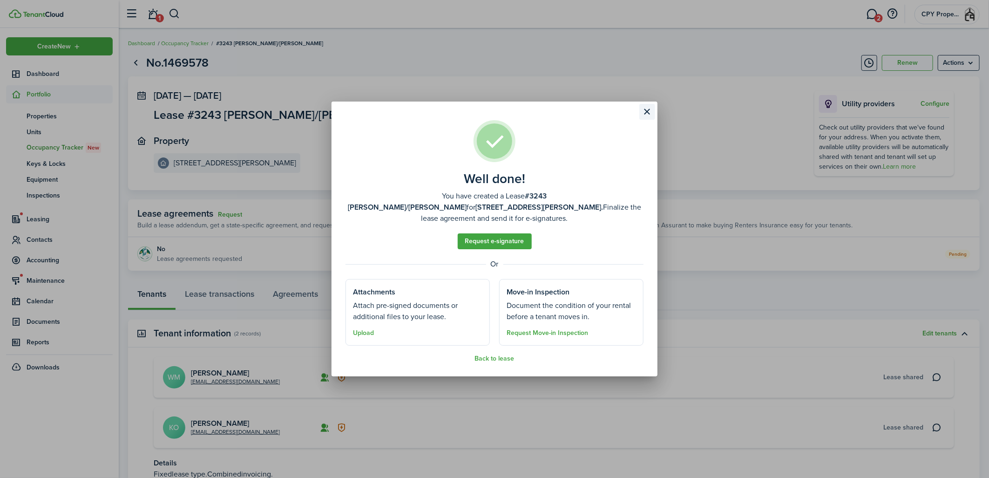
click at [645, 118] on button "Close modal" at bounding box center [648, 112] width 16 height 16
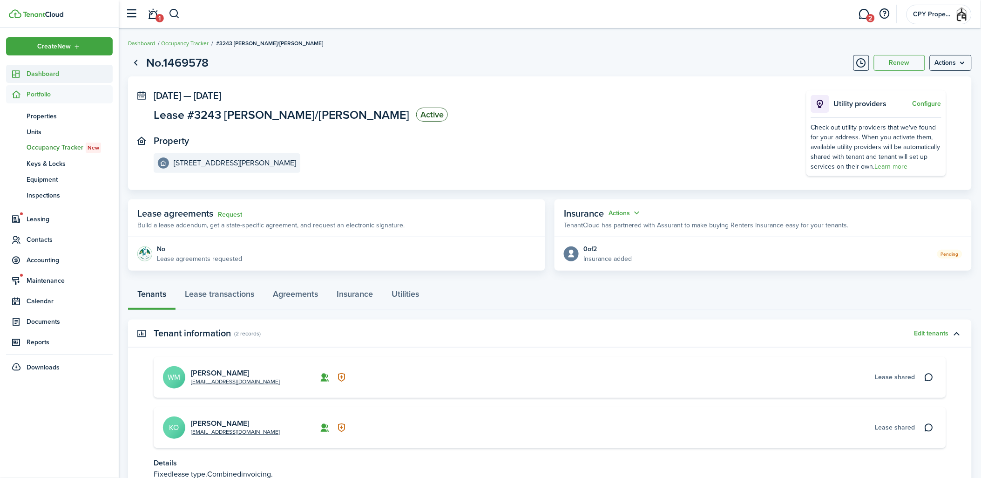
click at [64, 73] on span "Dashboard" at bounding box center [70, 74] width 86 height 10
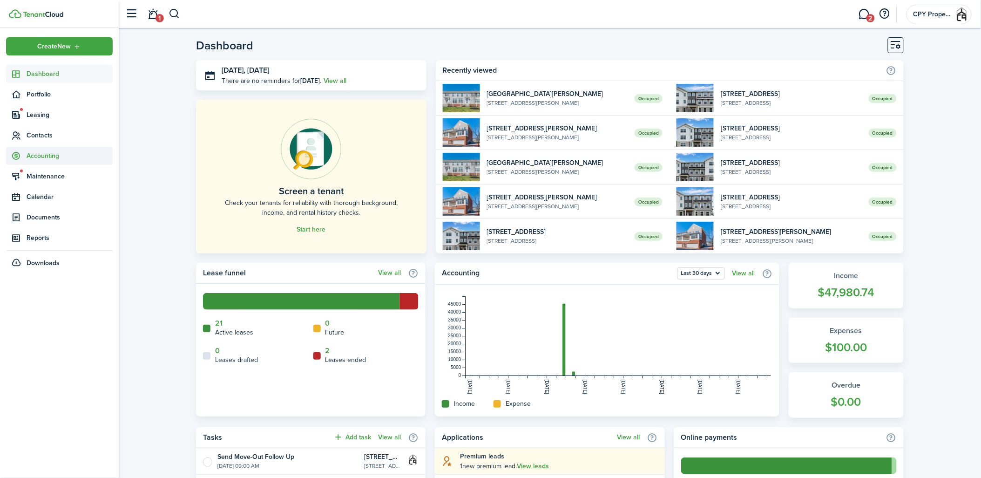
click at [56, 157] on span "Accounting" at bounding box center [70, 156] width 86 height 10
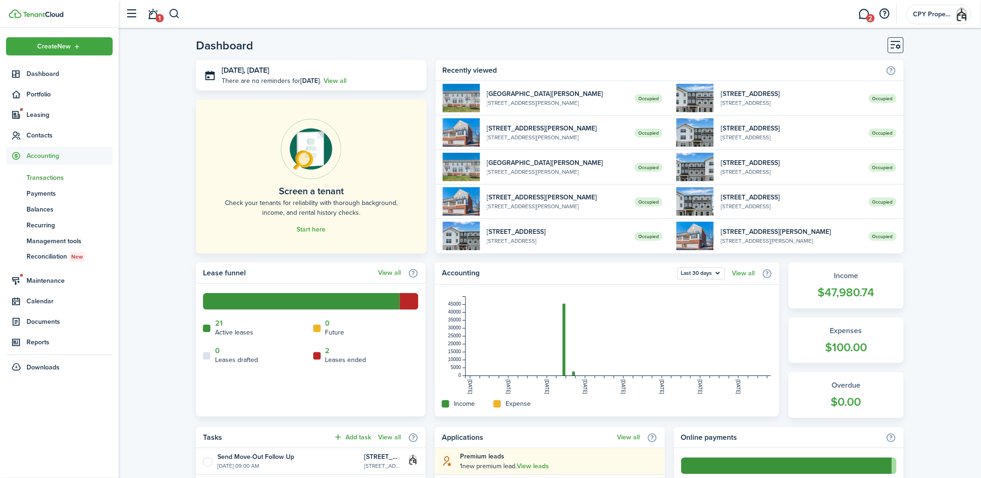
click at [49, 175] on span "Transactions" at bounding box center [70, 178] width 86 height 10
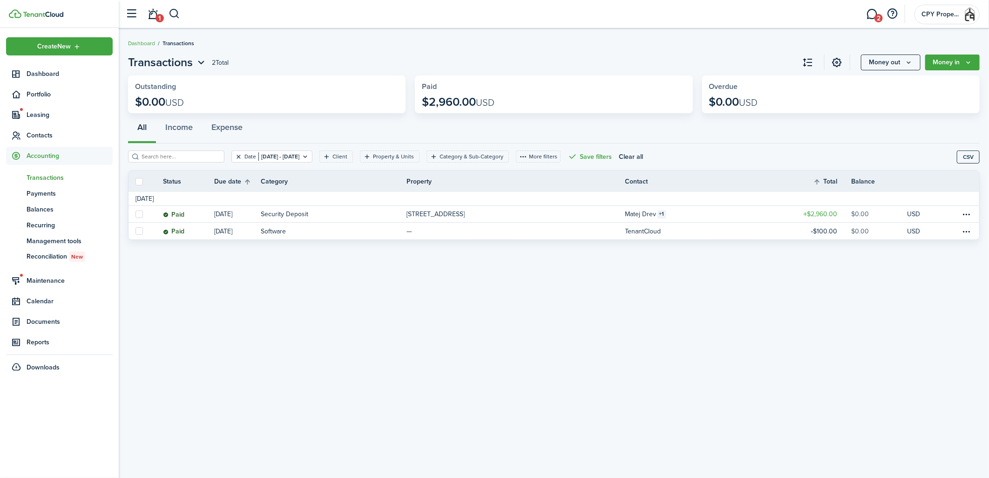
click at [235, 154] on button "Clear filter" at bounding box center [239, 156] width 8 height 7
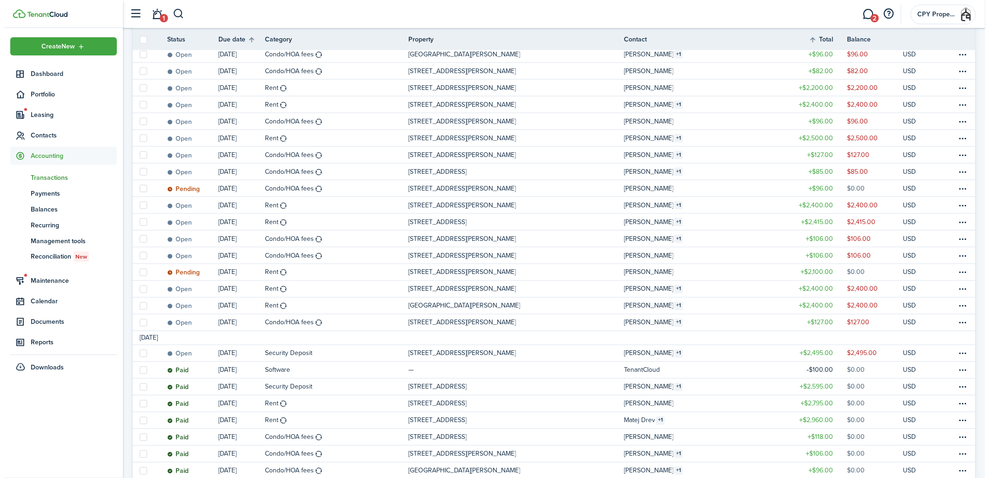
scroll to position [362, 0]
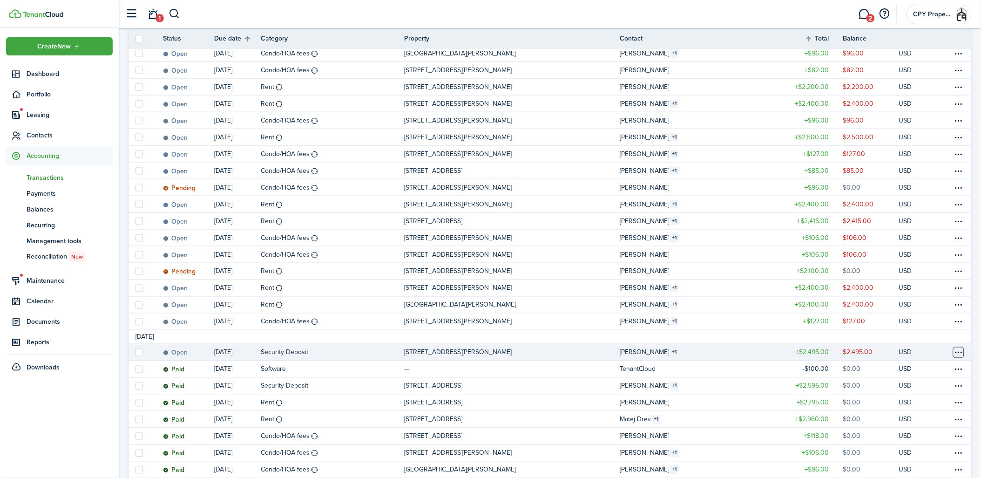
click at [965, 352] on table-menu-btn-icon at bounding box center [958, 352] width 11 height 11
click at [915, 348] on link "Mark as paid" at bounding box center [925, 354] width 82 height 16
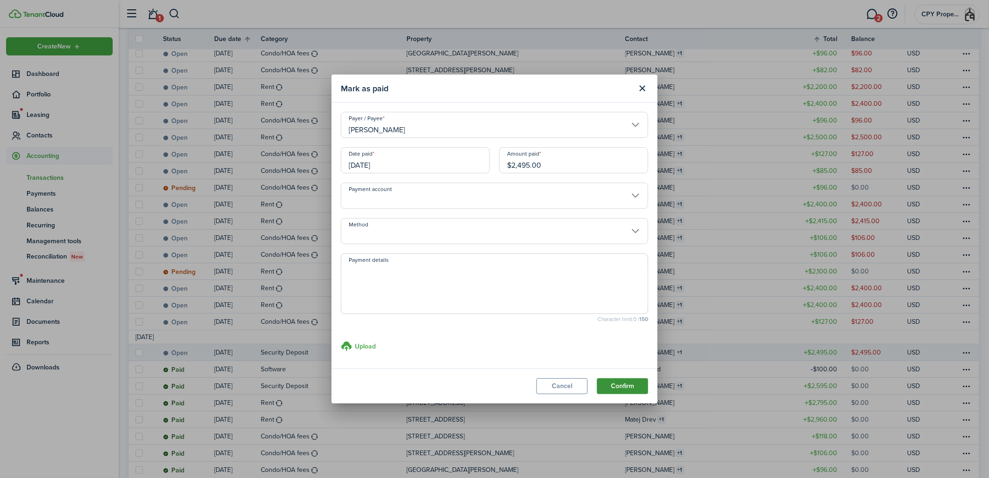
click at [625, 386] on button "Confirm" at bounding box center [622, 386] width 51 height 16
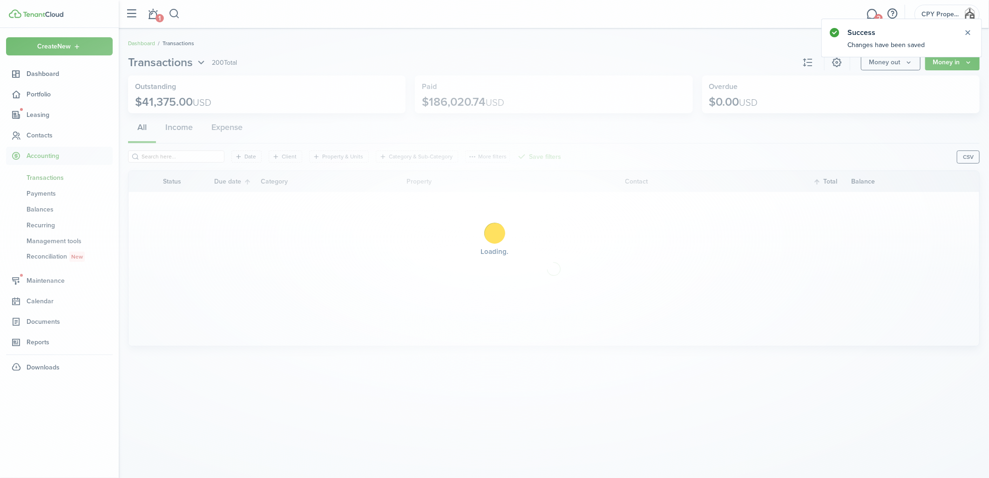
scroll to position [0, 0]
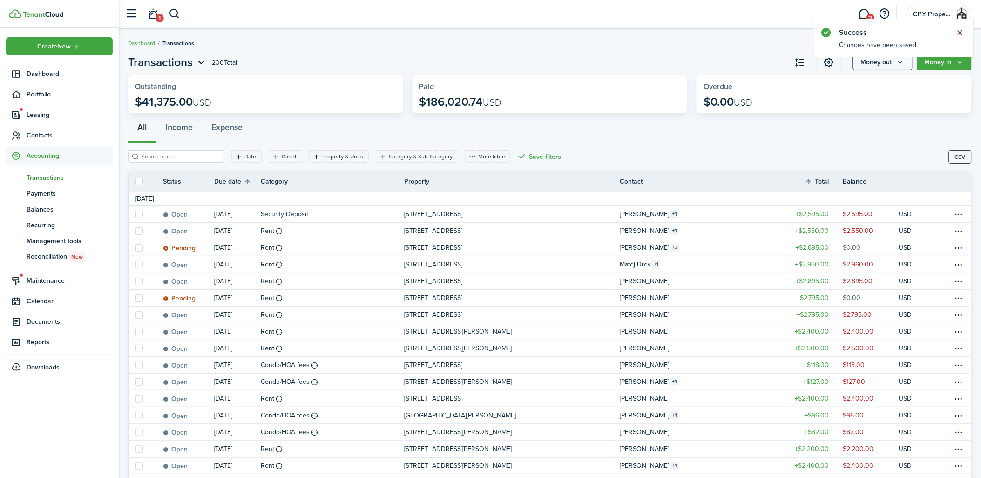
click at [963, 31] on button "Close notify" at bounding box center [960, 32] width 13 height 13
click at [156, 15] on link "1" at bounding box center [153, 14] width 18 height 24
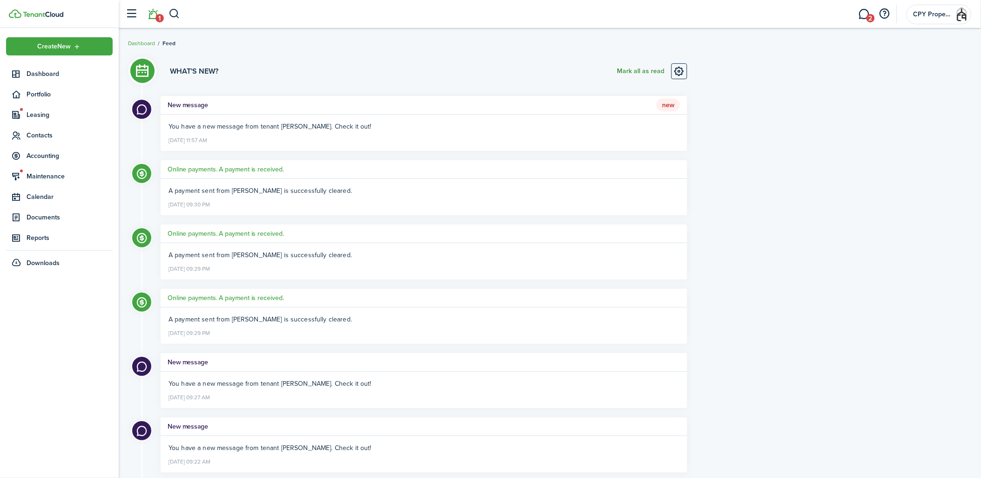
click at [631, 71] on button "Mark all as read" at bounding box center [641, 71] width 48 height 16
click at [866, 12] on link "3" at bounding box center [865, 14] width 18 height 24
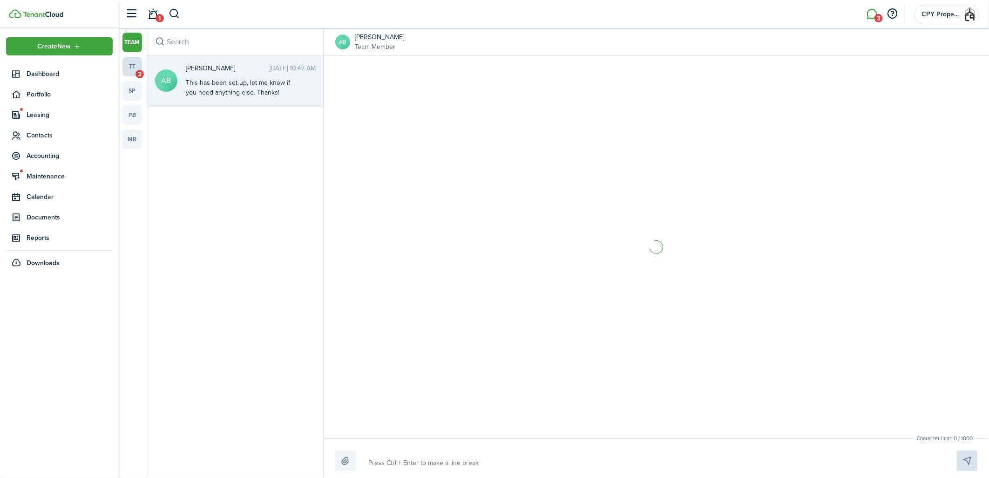
click at [130, 67] on link "tt 3" at bounding box center [132, 67] width 20 height 20
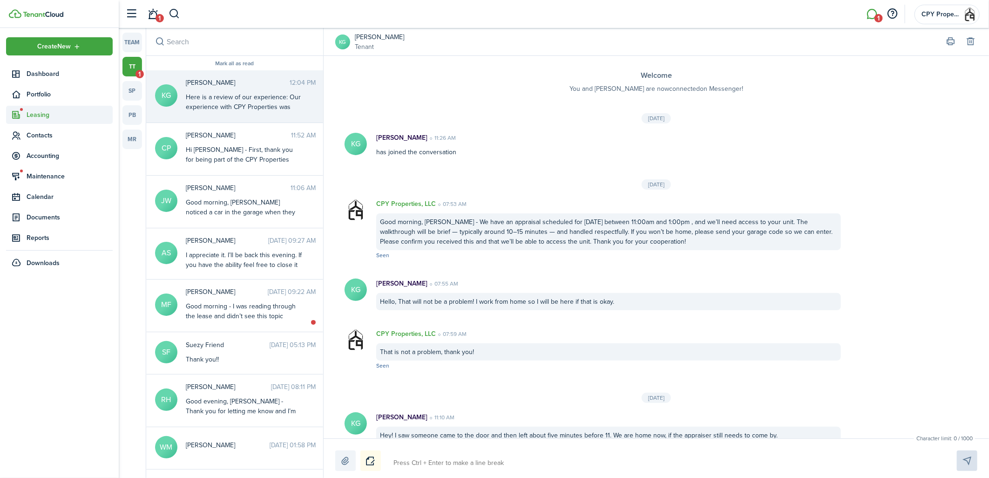
scroll to position [455, 0]
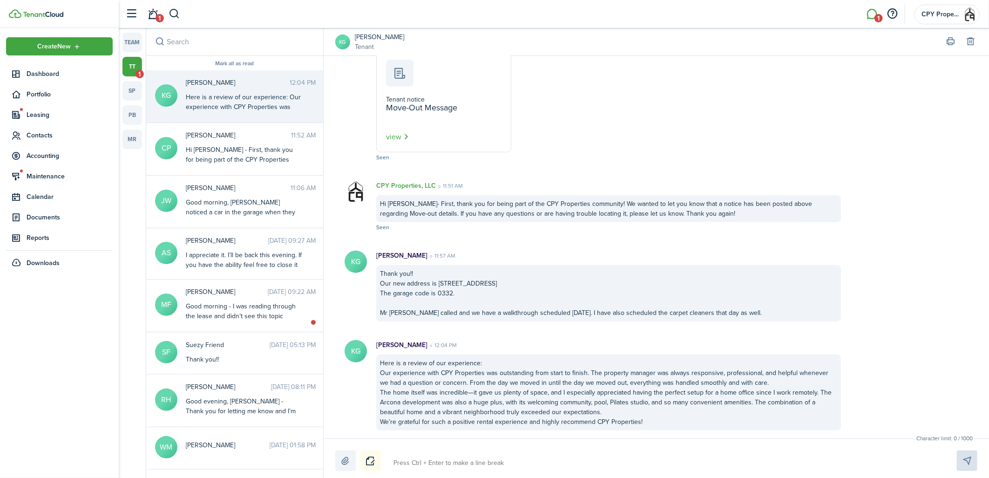
drag, startPoint x: 557, startPoint y: 287, endPoint x: 582, endPoint y: 282, distance: 25.6
click at [558, 287] on div "Thank you!! Our new address is [STREET_ADDRESS] The garage code is 0332. Mr [PE…" at bounding box center [608, 293] width 465 height 56
drag, startPoint x: 592, startPoint y: 281, endPoint x: 438, endPoint y: 282, distance: 153.7
click at [438, 282] on div "Thank you!! Our new address is [STREET_ADDRESS] The garage code is 0332. Mr [PE…" at bounding box center [608, 293] width 465 height 56
drag, startPoint x: 438, startPoint y: 282, endPoint x: 444, endPoint y: 282, distance: 6.5
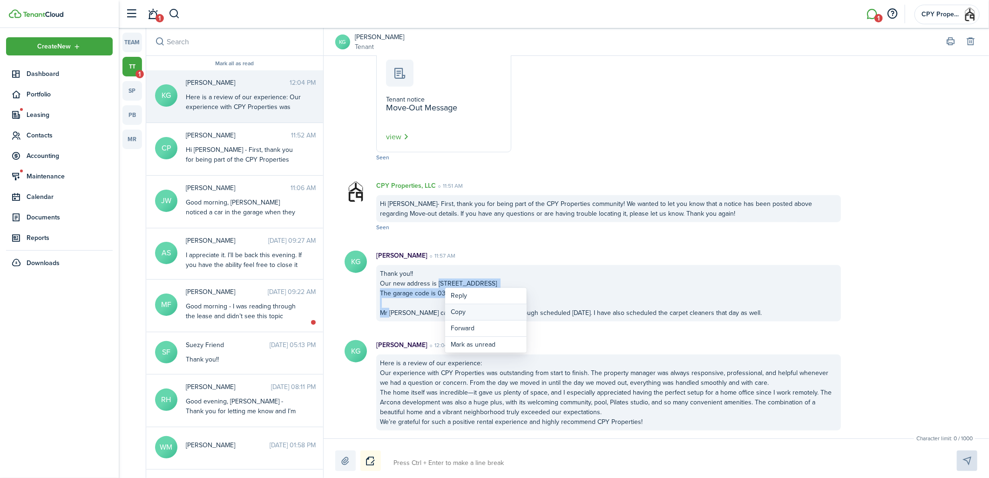
click at [459, 309] on button "Copy" at bounding box center [486, 312] width 82 height 16
click at [490, 304] on div "Thank you!! Our new address is [STREET_ADDRESS] The garage code is 0332. Mr [PE…" at bounding box center [608, 293] width 465 height 56
drag, startPoint x: 592, startPoint y: 283, endPoint x: 436, endPoint y: 283, distance: 155.1
click at [436, 283] on div "Thank you!! Our new address is [STREET_ADDRESS] The garage code is 0332. Mr [PE…" at bounding box center [608, 293] width 465 height 56
drag, startPoint x: 436, startPoint y: 283, endPoint x: 448, endPoint y: 284, distance: 11.3
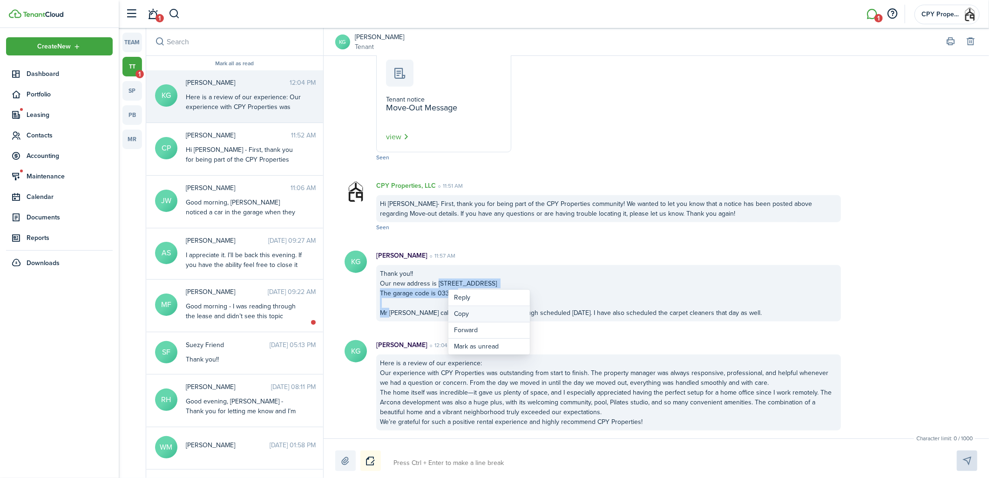
click at [463, 315] on button "Copy" at bounding box center [490, 314] width 82 height 16
click at [496, 463] on textarea at bounding box center [664, 463] width 548 height 16
type textarea "T"
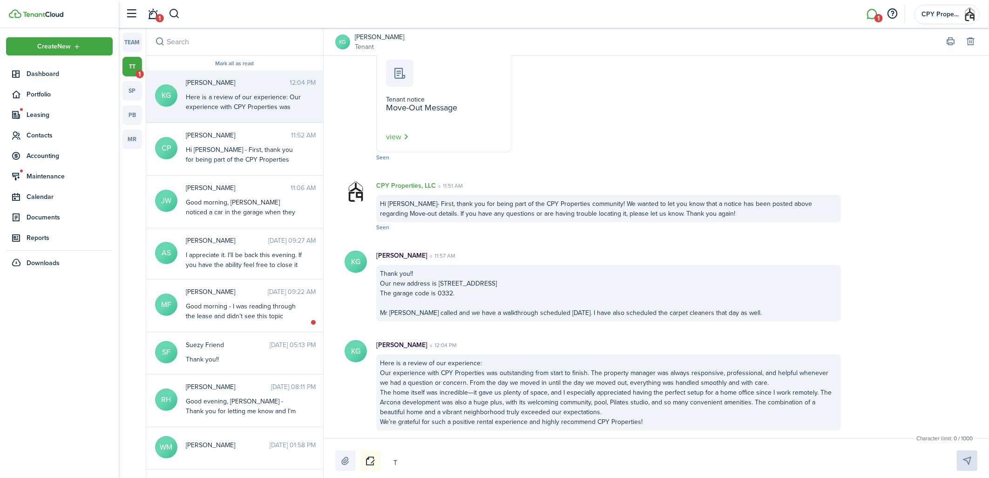
type textarea "Th"
type textarea "Tha"
type textarea "Than"
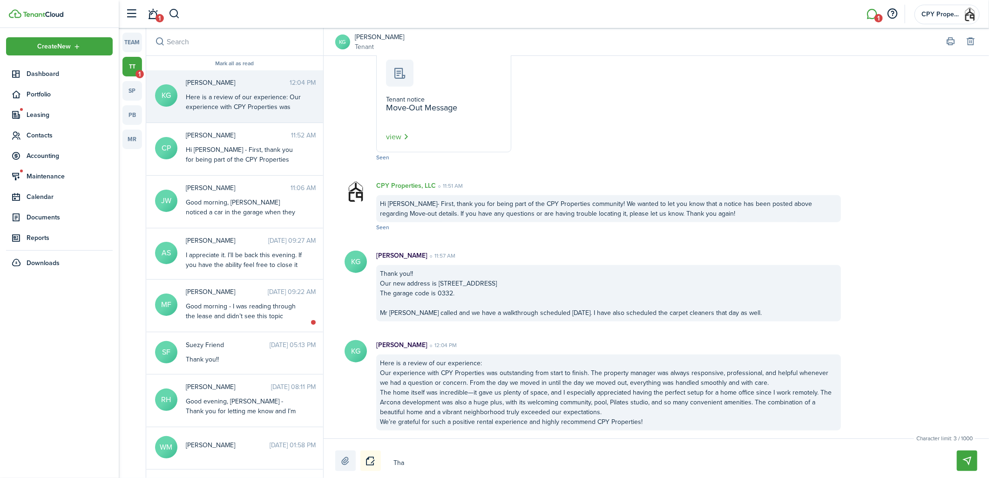
type textarea "Than"
type textarea "Thank"
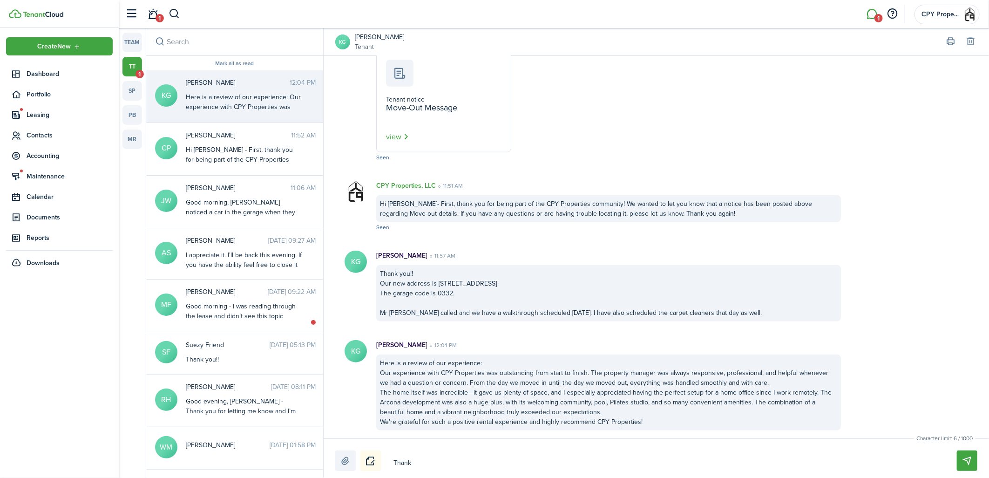
type textarea "Thank y"
type textarea "Thank yo"
type textarea "Thank you"
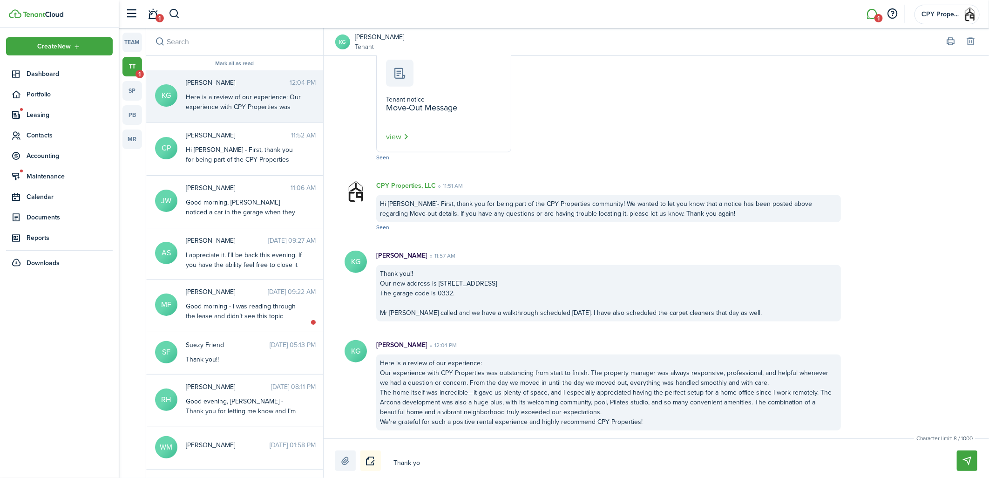
type textarea "Thank you"
type textarea "Thank you,"
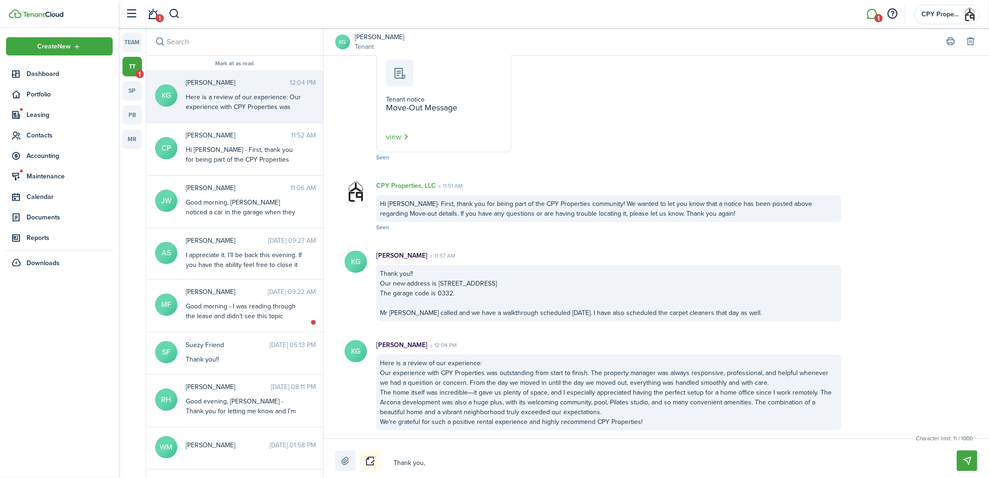
type textarea "Thank you,"
type textarea "Thank you"
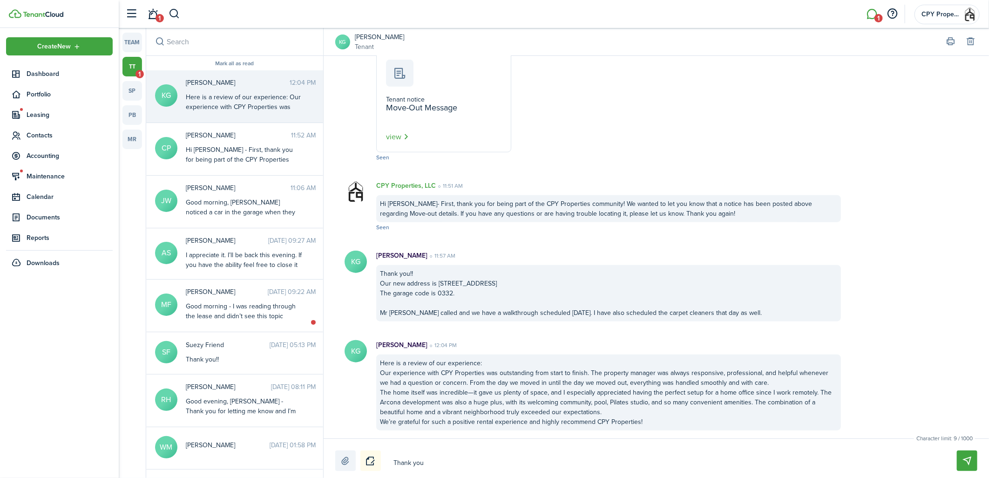
type textarea "Thank you"
type textarea "Thank you f"
type textarea "Thank you fo"
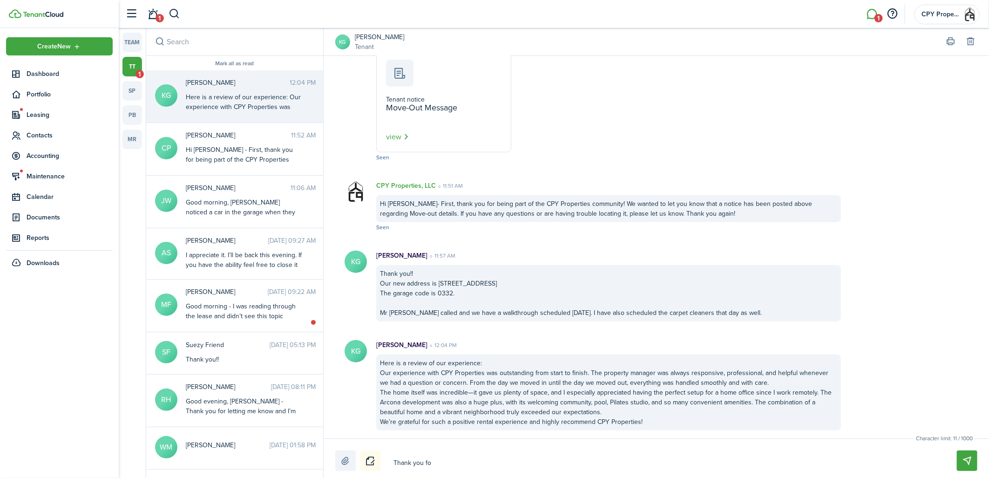
type textarea "Thank you for"
type textarea "Thank you for e"
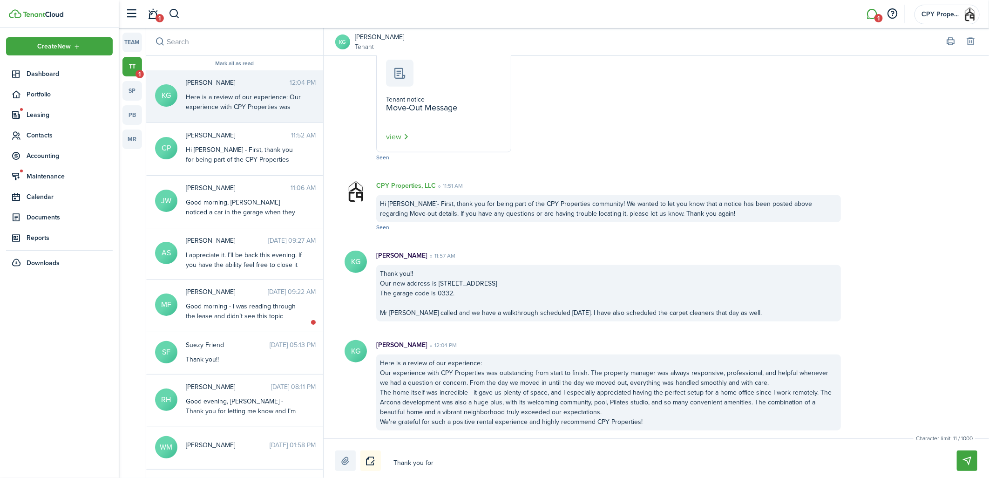
type textarea "Thank you for e"
type textarea "Thank you for ev"
type textarea "Thank you for [PERSON_NAME]"
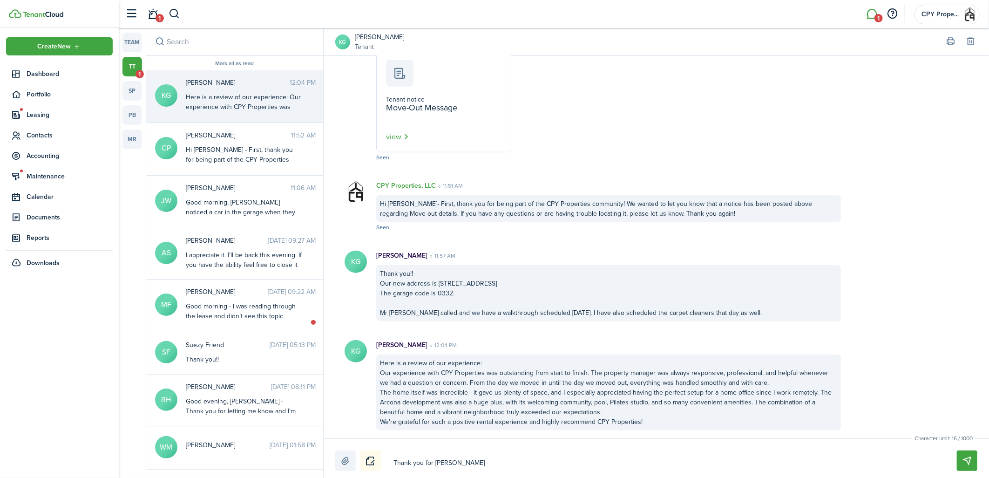
type textarea "Thank you for ever"
type textarea "Thank you for every"
type textarea "Thank you for everyt"
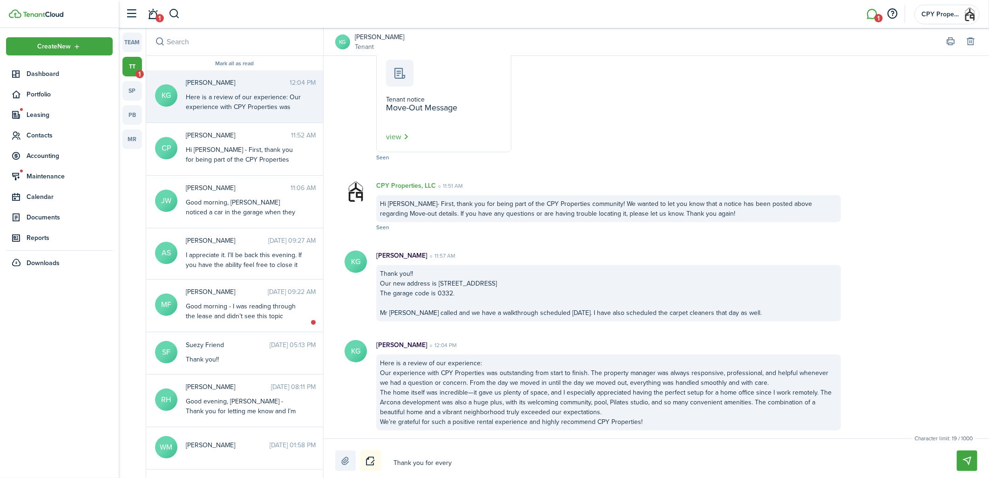
type textarea "Thank you for everyt"
type textarea "Thank you for every"
type textarea "Thank you for ever"
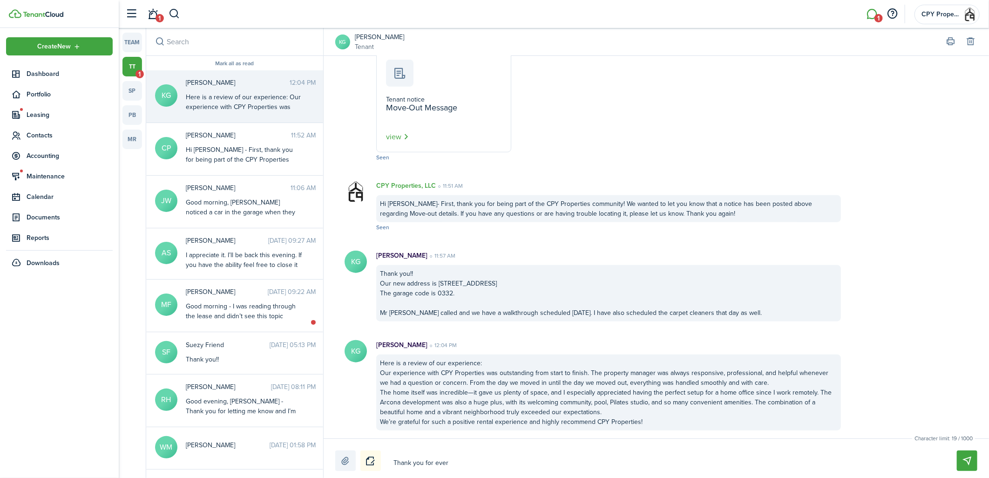
type textarea "Thank you for [PERSON_NAME]"
type textarea "Thank you for ev"
type textarea "Thank you for e"
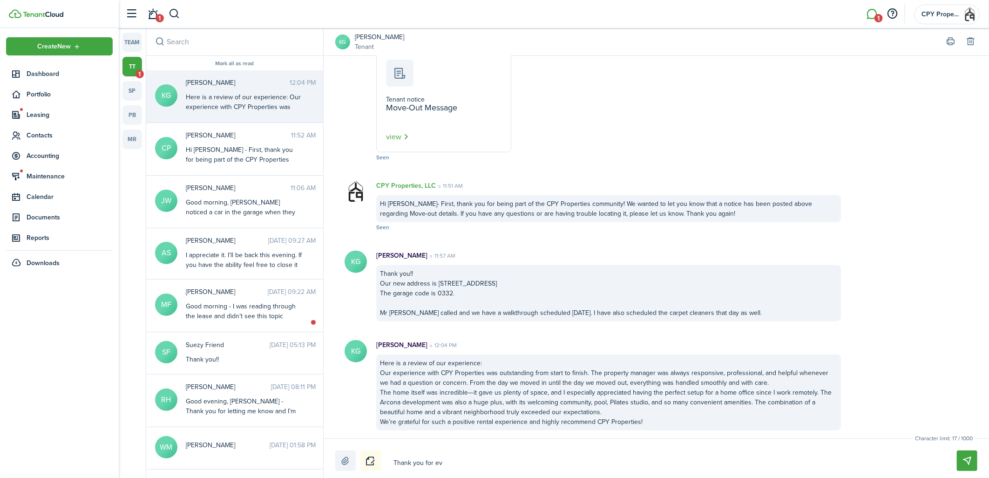
type textarea "Thank you for e"
type textarea "Thank you for"
type textarea "Thank you for a"
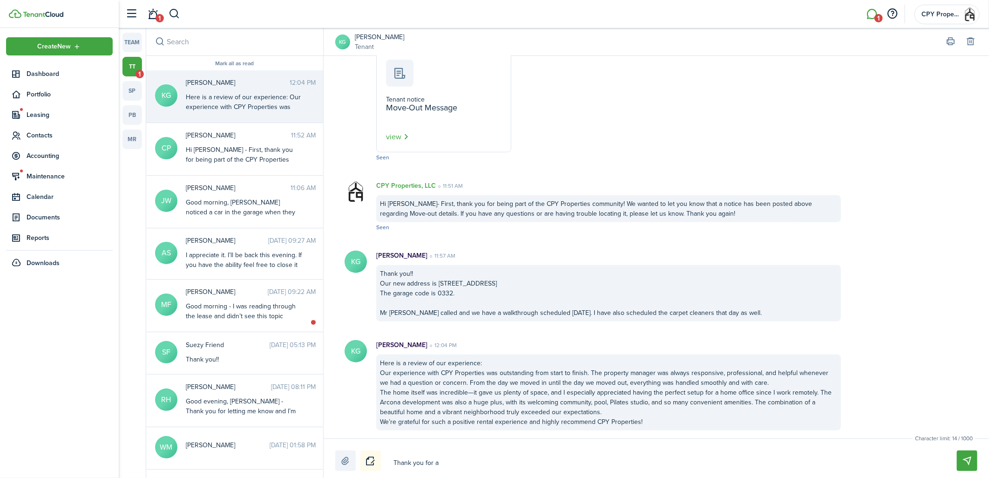
type textarea "Thank you for al"
type textarea "Thank you for all"
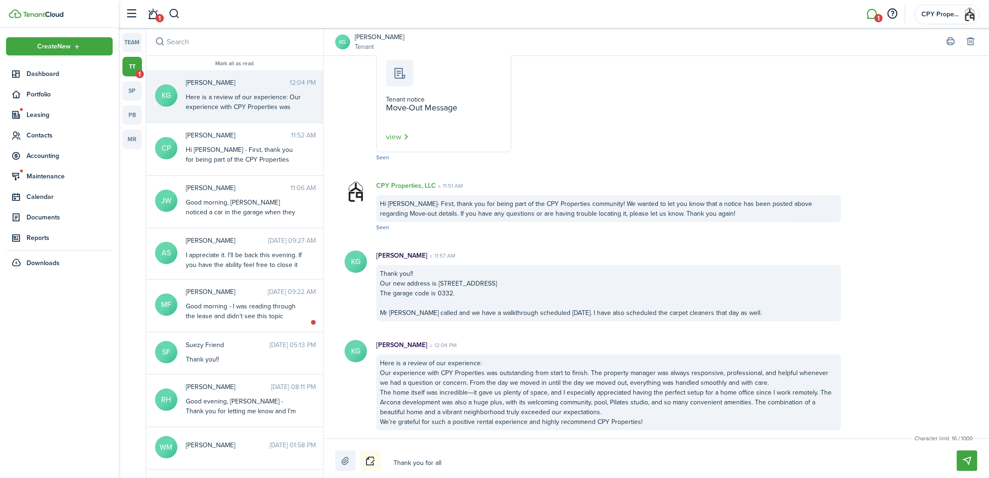
type textarea "Thank you for all"
type textarea "Thank you for al"
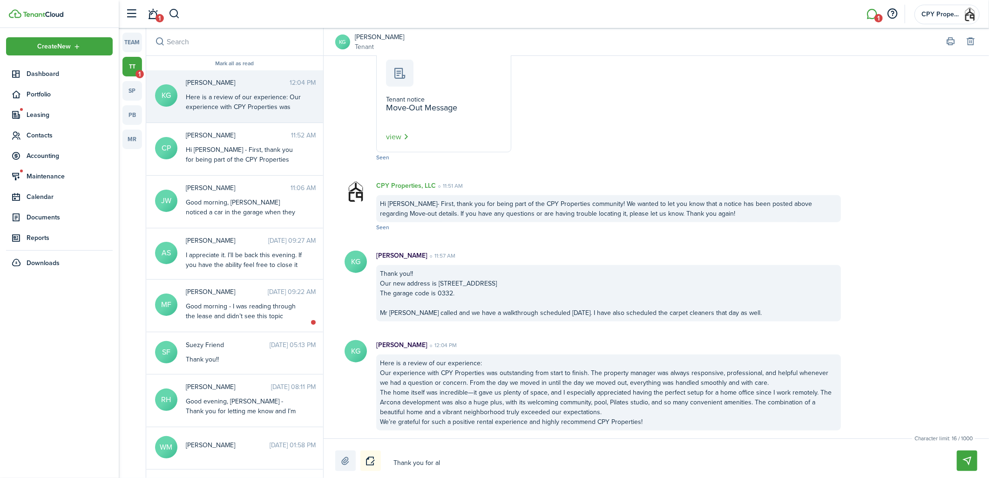
type textarea "Thank you for a"
type textarea "Thank you for"
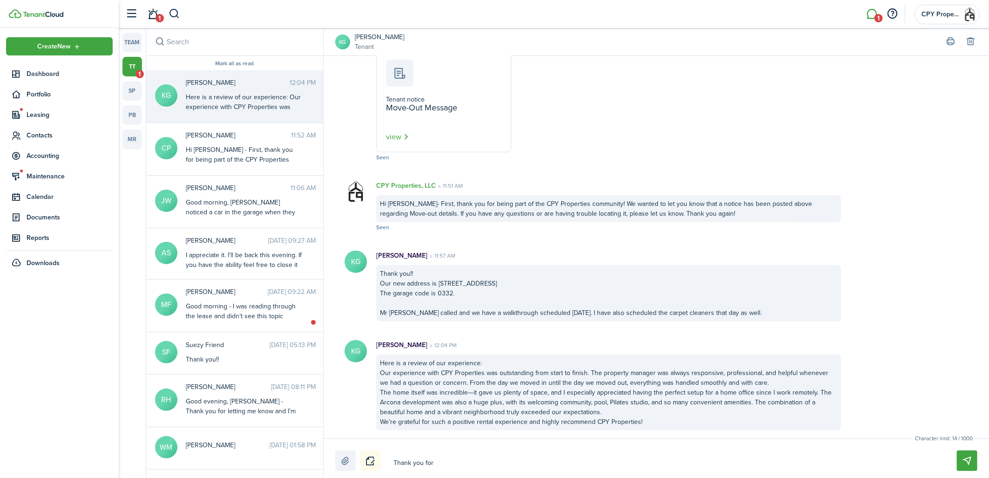
type textarea "Thank you for"
type textarea "Thank you fo"
type textarea "Thank you f"
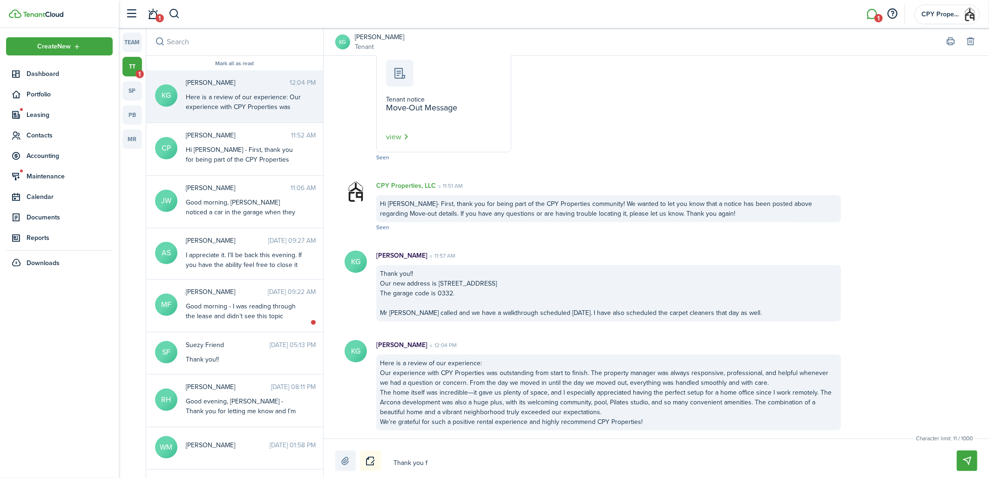
type textarea "Thank you"
type textarea "Thank you f"
type textarea "Thank you fo"
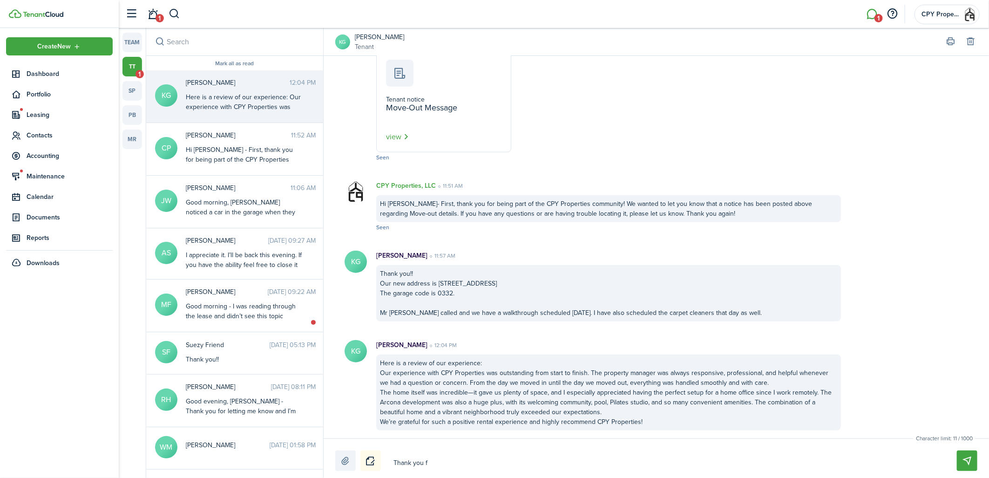
type textarea "Thank you fo"
type textarea "Thank you for"
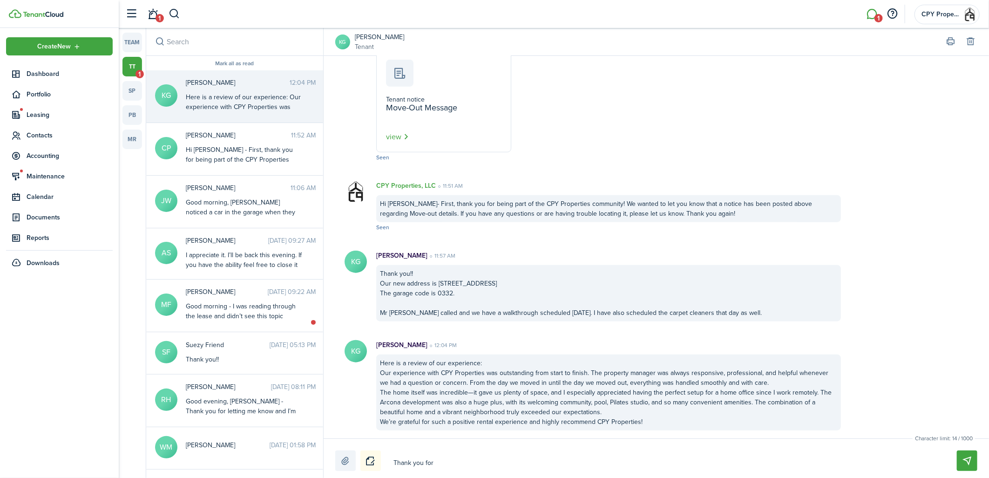
type textarea "Thank you for t"
type textarea "Thank you for th"
type textarea "Thank you for the"
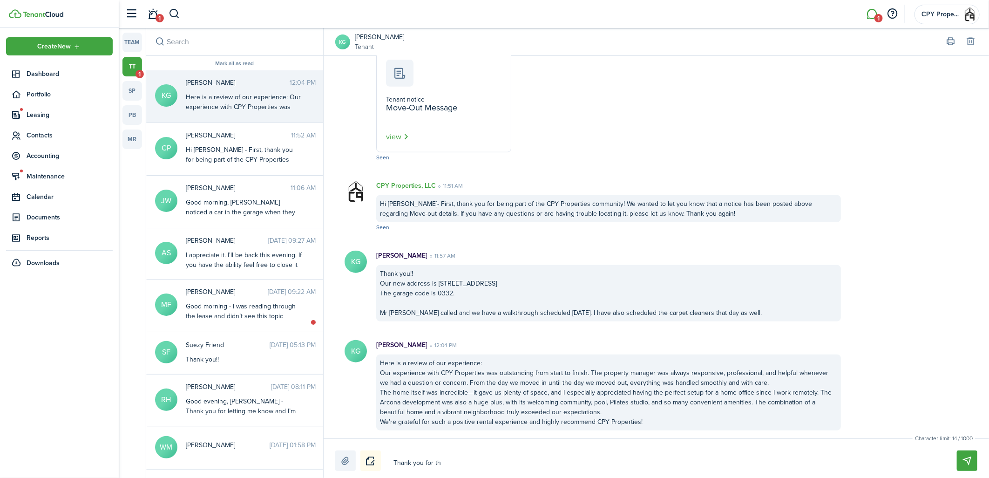
type textarea "Thank you for the"
type textarea "Thank you for the k"
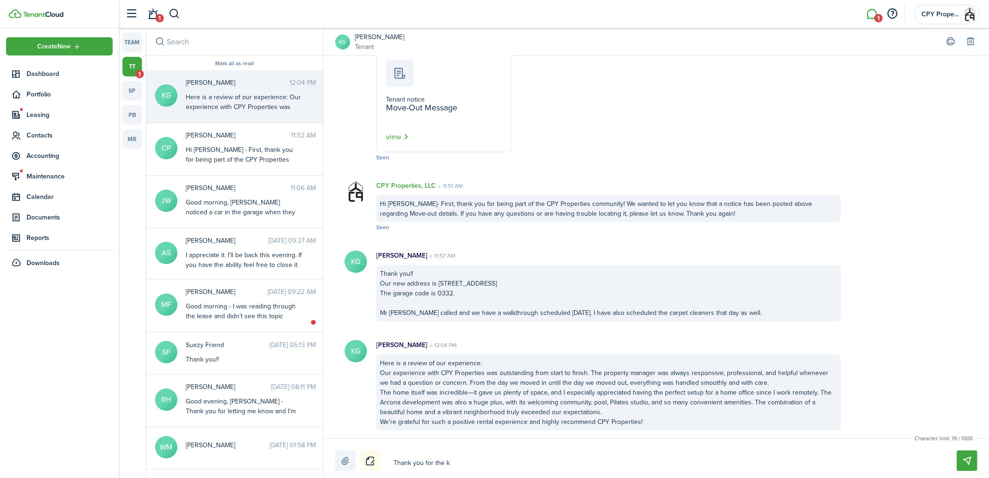
type textarea "Thank you for the ki"
type textarea "Thank you for the kin"
type textarea "Thank you for the kind"
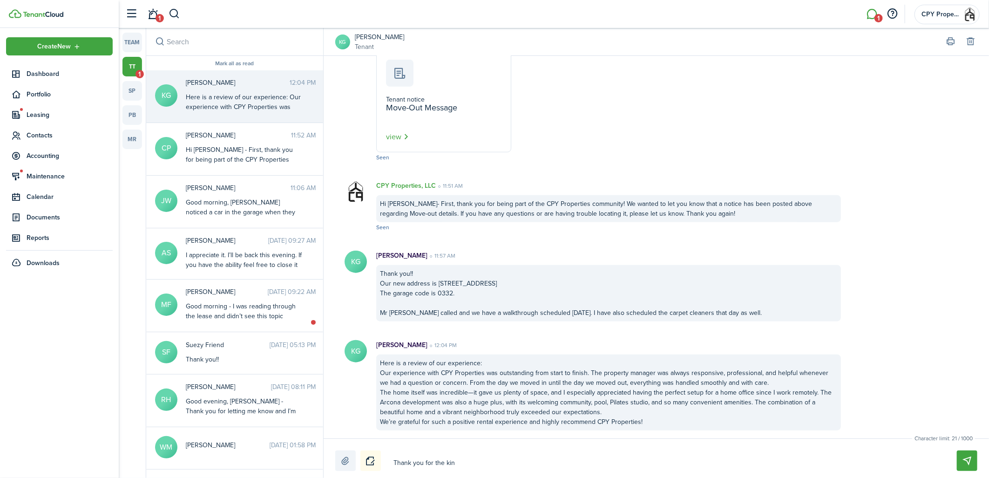
type textarea "Thank you for the kind"
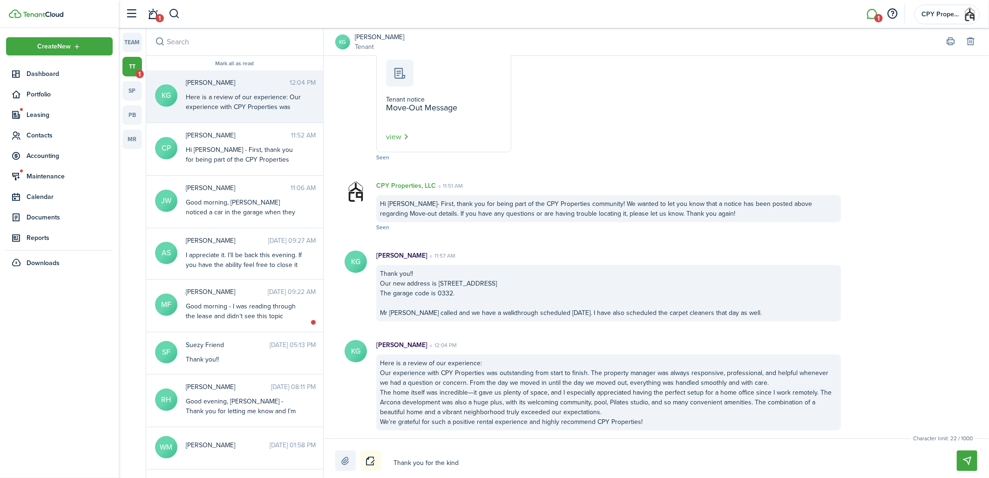
type textarea "Thank you for the kin"
type textarea "Thank you for the ki"
type textarea "Thank you for the k"
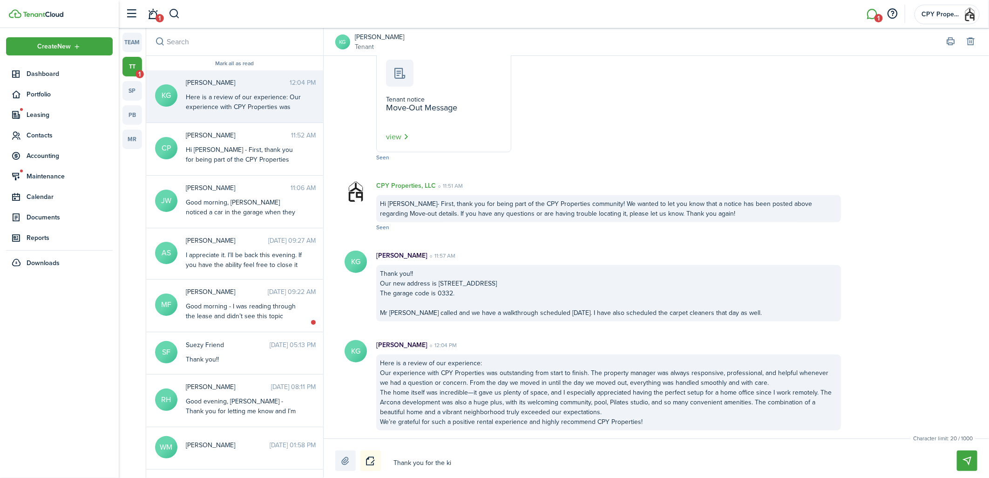
type textarea "Thank you for the k"
type textarea "Thank you for the"
type textarea "Thank you for the p"
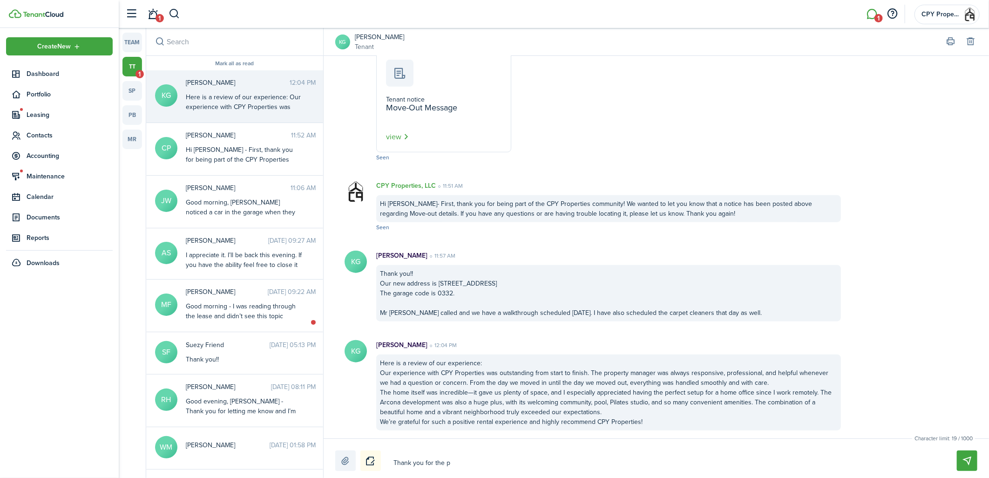
type textarea "Thank you for the po"
type textarea "Thank you for the pos"
type textarea "Thank you for the posi"
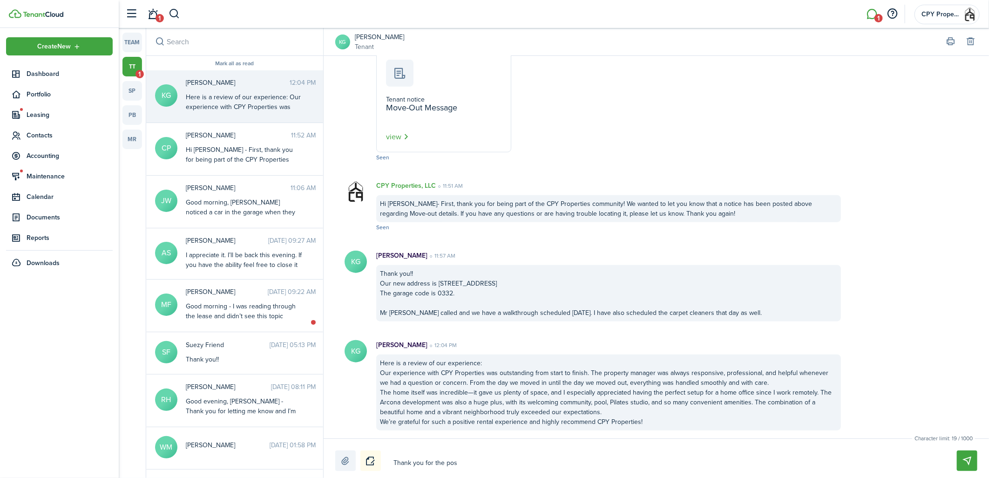
type textarea "Thank you for the posi"
type textarea "Thank you for the posit"
type textarea "Thank you for the positi"
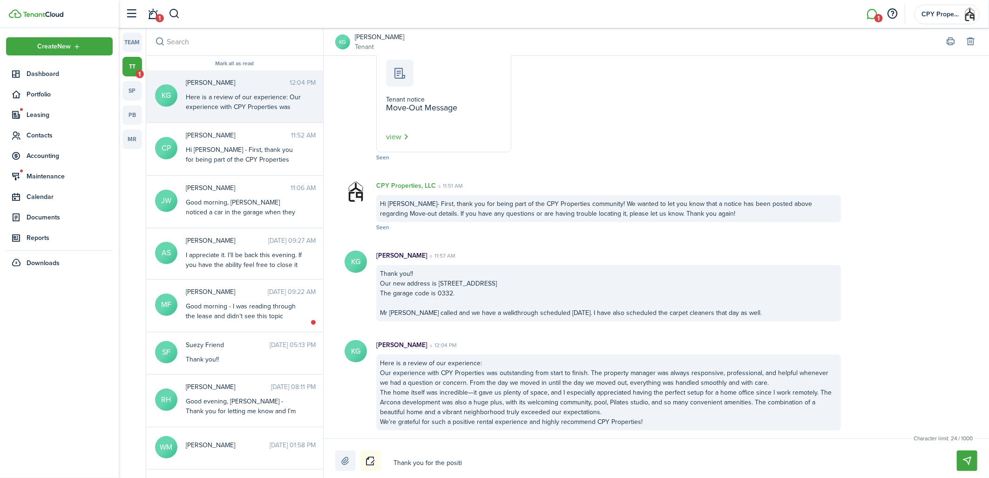
type textarea "Thank you for the positiv"
type textarea "Thank you for the positive"
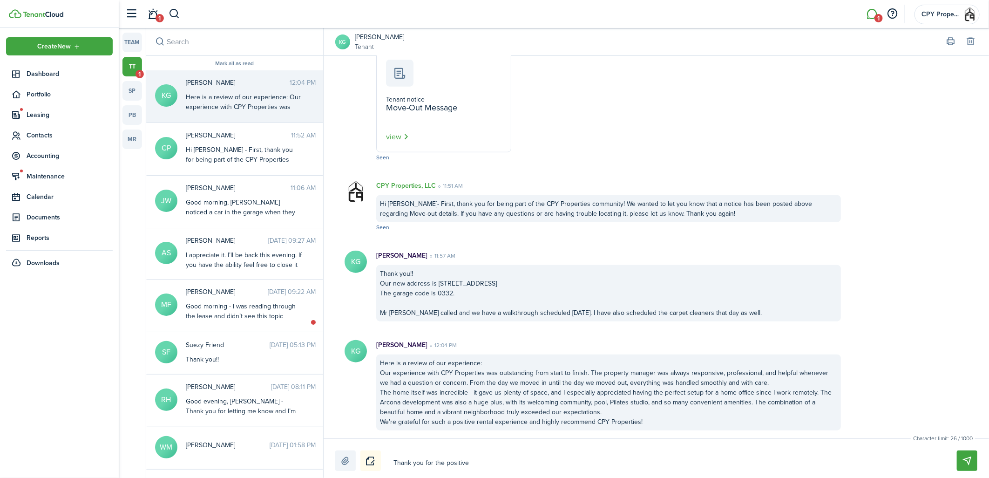
type textarea "Thank you for the positive"
type textarea "Thank you for the positive r"
type textarea "Thank you for the positive re"
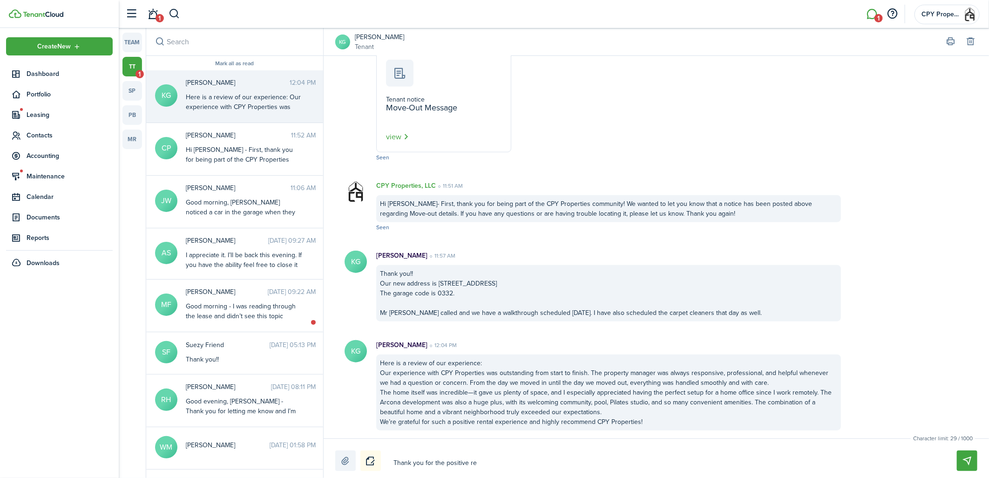
type textarea "Thank you for the positive rev"
type textarea "Thank you for the positive revi"
type textarea "Thank you for the positive revie"
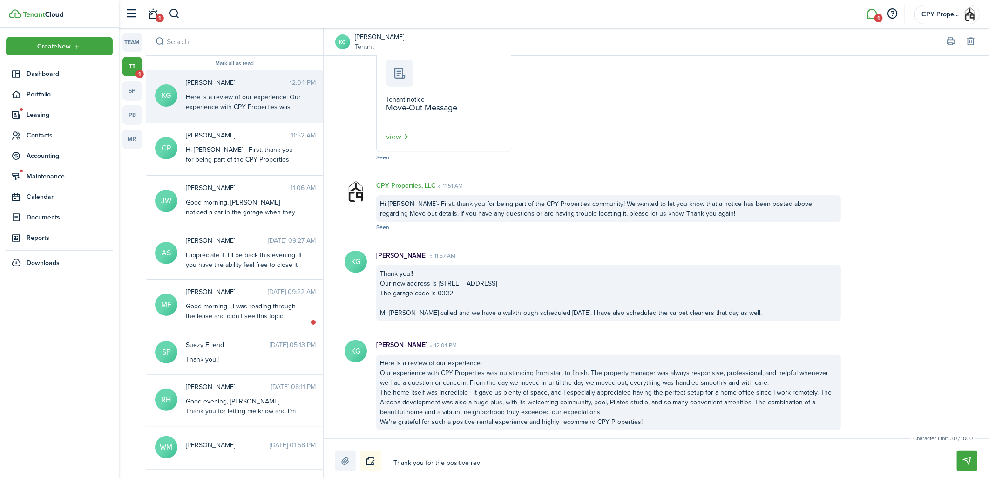
type textarea "Thank you for the positive revie"
type textarea "Thank you for the positive review"
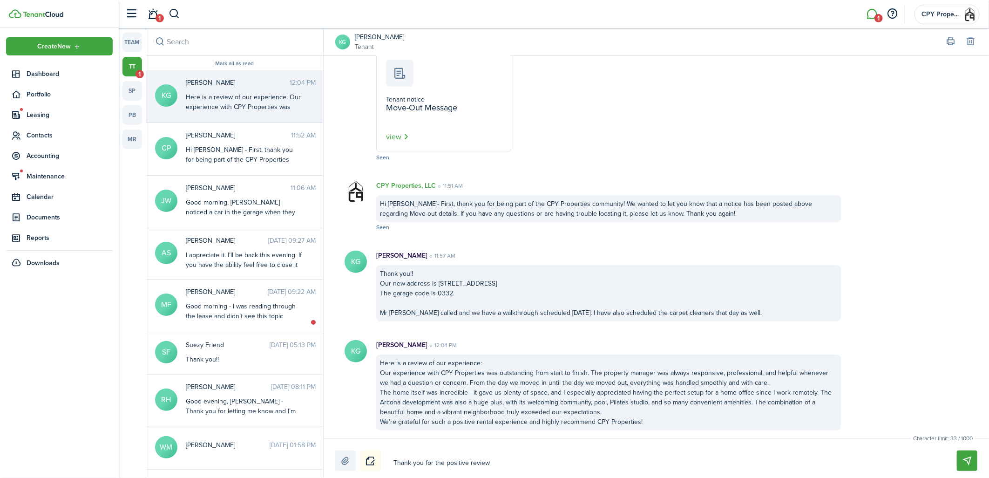
type textarea "Thank you for the positive review a"
type textarea "Thank you for the positive review an"
click at [579, 462] on textarea "Thank you for the positive review and the information requested. If you need an…" at bounding box center [664, 463] width 548 height 16
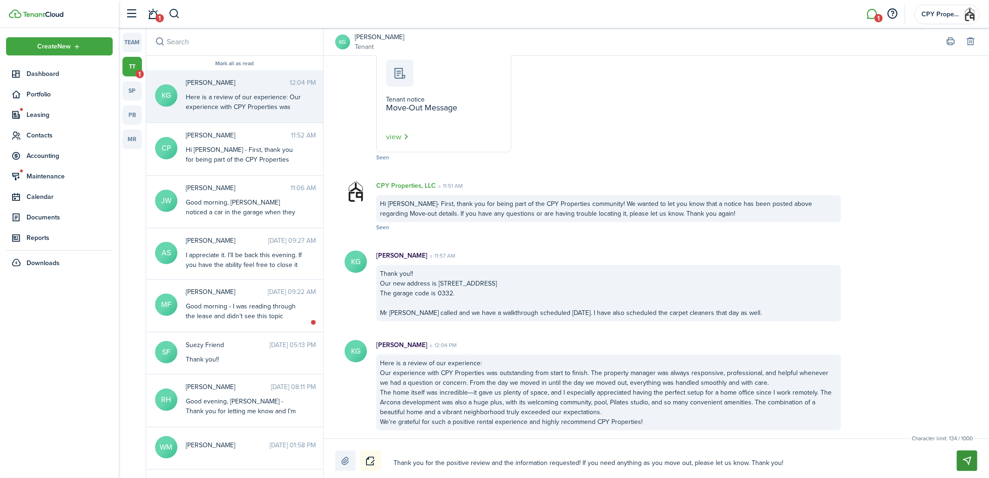
click at [968, 459] on button "Send" at bounding box center [967, 460] width 20 height 20
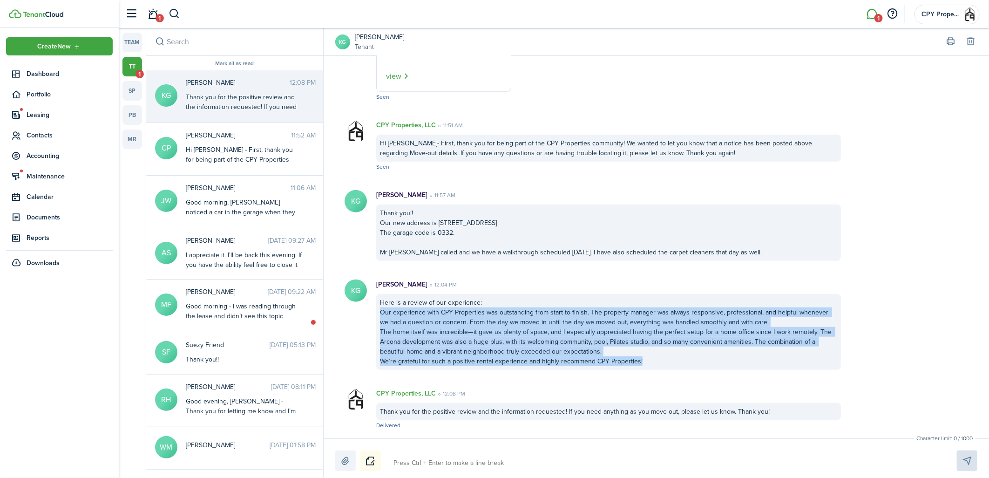
drag, startPoint x: 646, startPoint y: 359, endPoint x: 369, endPoint y: 314, distance: 279.9
click at [369, 314] on div "[PERSON_NAME] 12:04 PM Here is a review of our experience: Our experience with …" at bounding box center [608, 324] width 483 height 90
drag, startPoint x: 369, startPoint y: 314, endPoint x: 464, endPoint y: 323, distance: 95.4
click at [490, 350] on button "Copy" at bounding box center [506, 353] width 82 height 16
click at [132, 46] on link "team" at bounding box center [132, 43] width 20 height 20
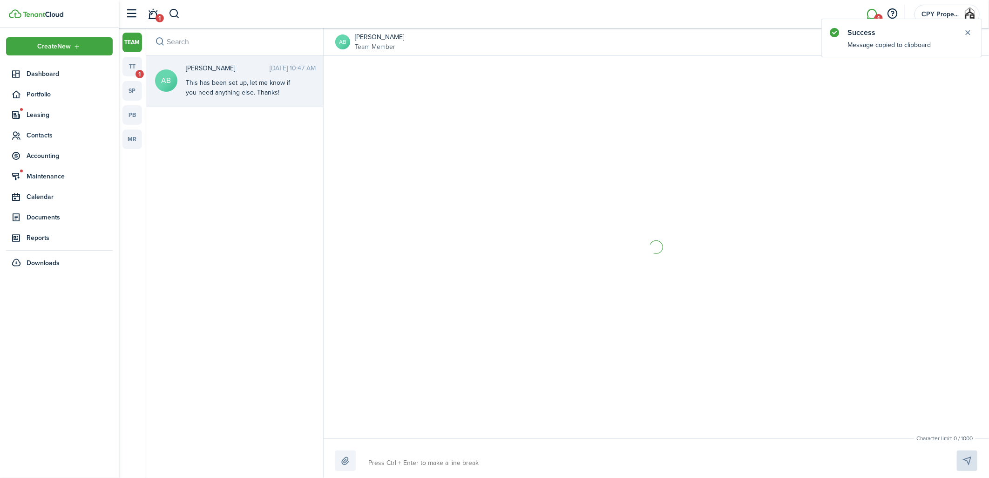
scroll to position [1313, 0]
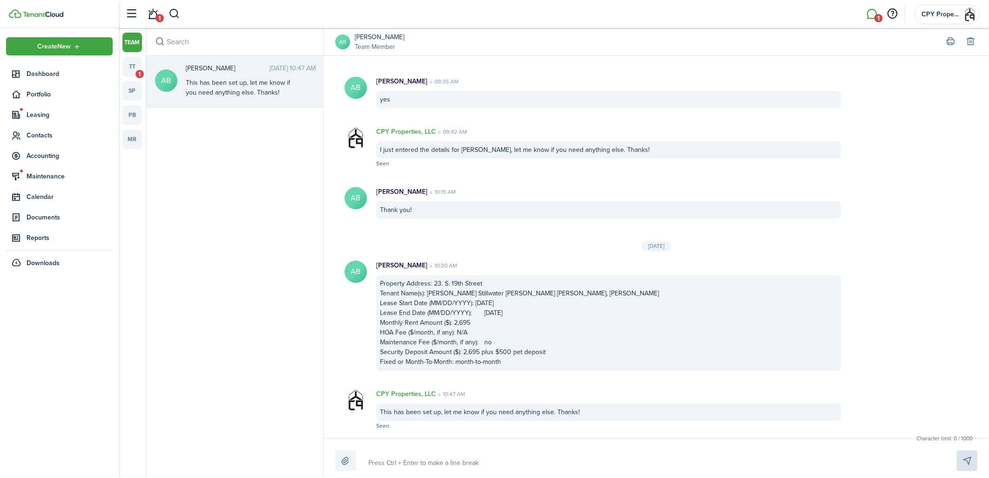
click at [456, 457] on textarea at bounding box center [651, 463] width 573 height 16
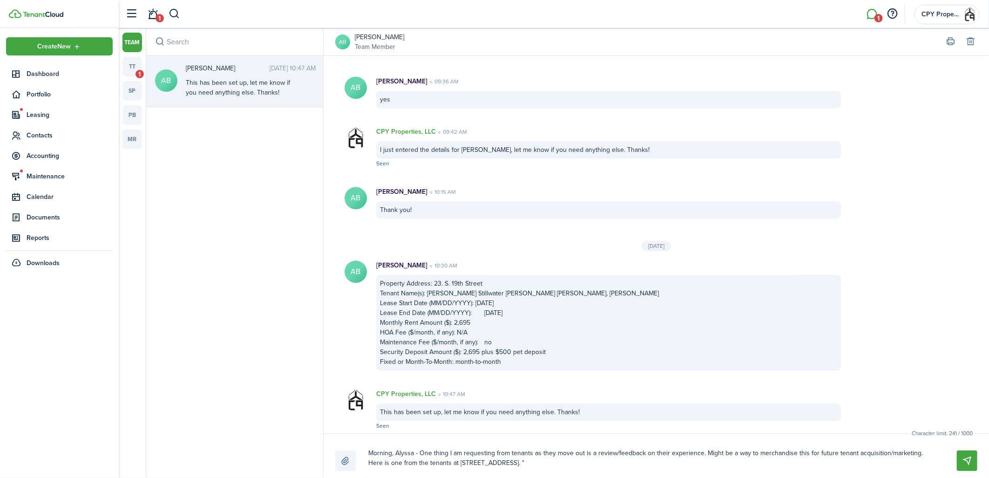
paste textarea "Here is a review of our experience: Our experience with CPY Properties was outs…"
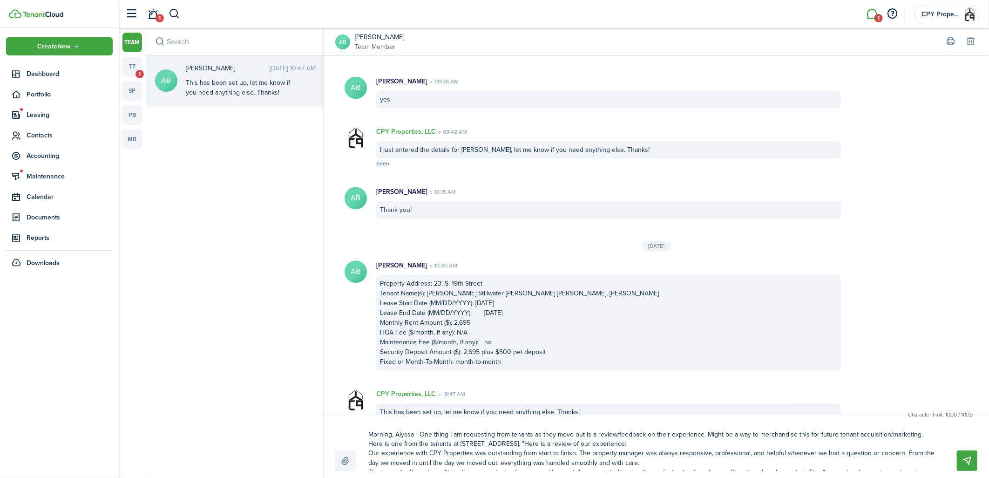
click at [510, 444] on textarea "Morning, Alyssa - One thing I am requesting from tenants as they move out is a …" at bounding box center [651, 449] width 573 height 44
drag, startPoint x: 612, startPoint y: 445, endPoint x: 509, endPoint y: 446, distance: 102.9
click at [509, 446] on textarea "Morning, Alyssa - One thing I am requesting from tenants as they move out is a …" at bounding box center [651, 449] width 573 height 44
click at [367, 454] on textarea "Morning, Alyssa - One thing I am requesting from tenants as they move out is a …" at bounding box center [651, 449] width 573 height 44
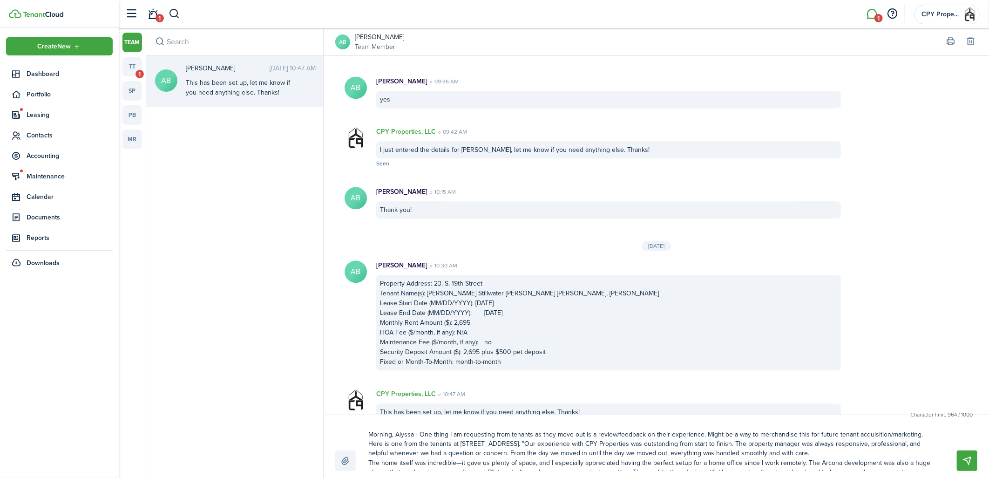
drag, startPoint x: 551, startPoint y: 460, endPoint x: 505, endPoint y: 443, distance: 48.6
click at [505, 443] on textarea "Morning, Alyssa - One thing I am requesting from tenants as they move out is a …" at bounding box center [651, 449] width 573 height 44
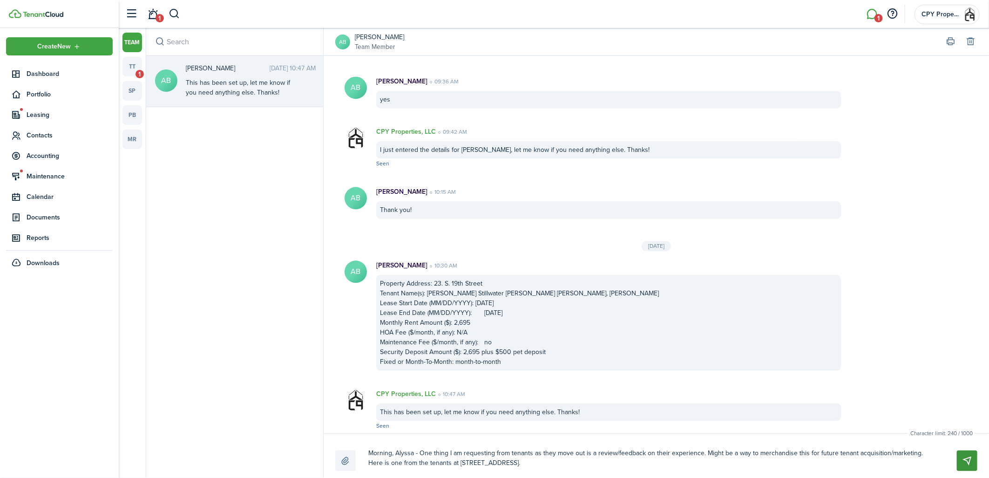
click at [966, 462] on button "Send" at bounding box center [967, 460] width 20 height 20
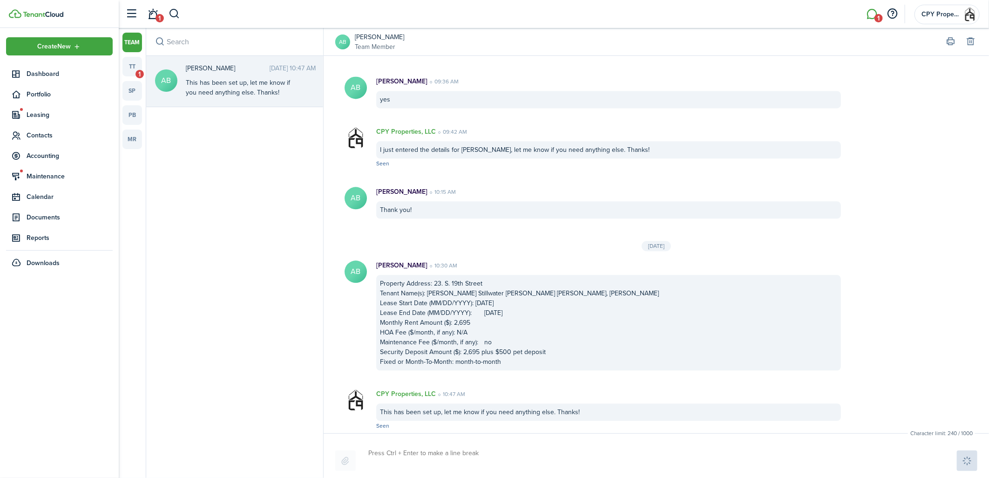
scroll to position [1407, 0]
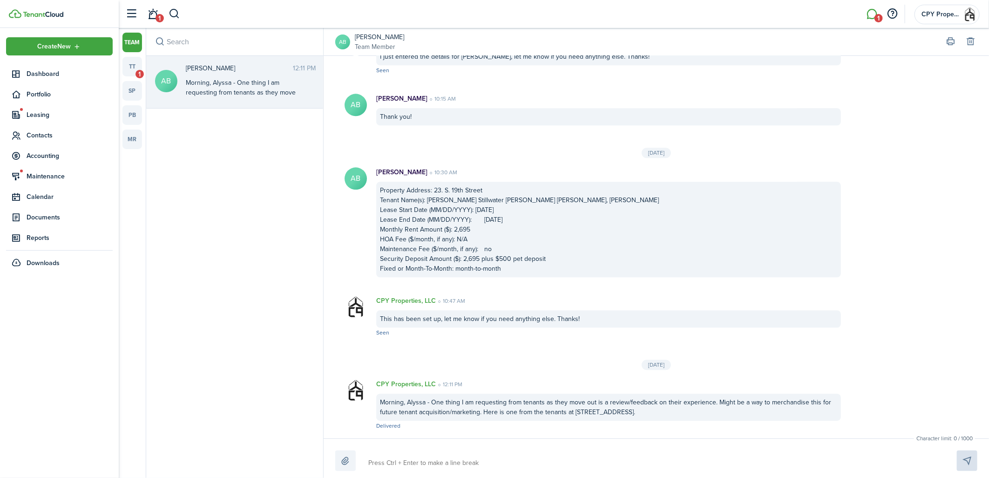
click at [459, 463] on textarea at bounding box center [651, 463] width 573 height 16
paste textarea "Here is a review of our experience: Our experience with CPY Properties was outs…"
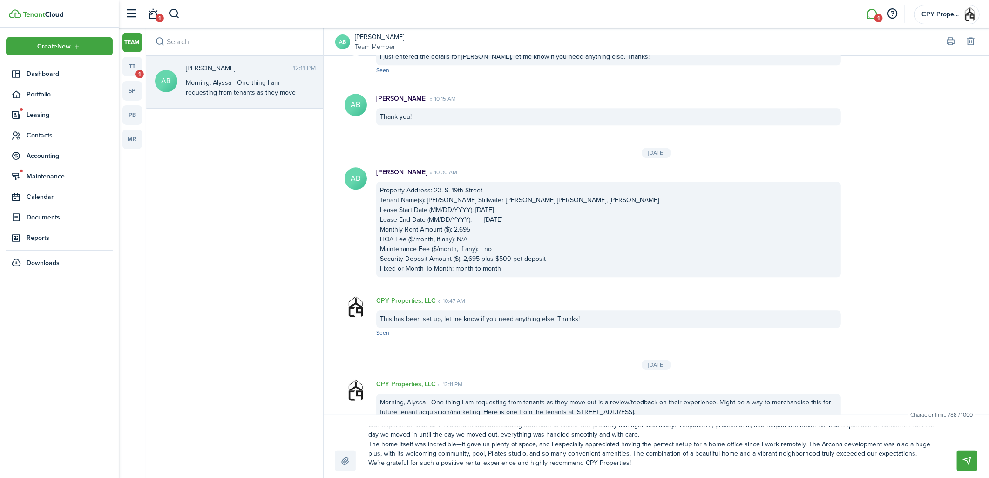
scroll to position [0, 0]
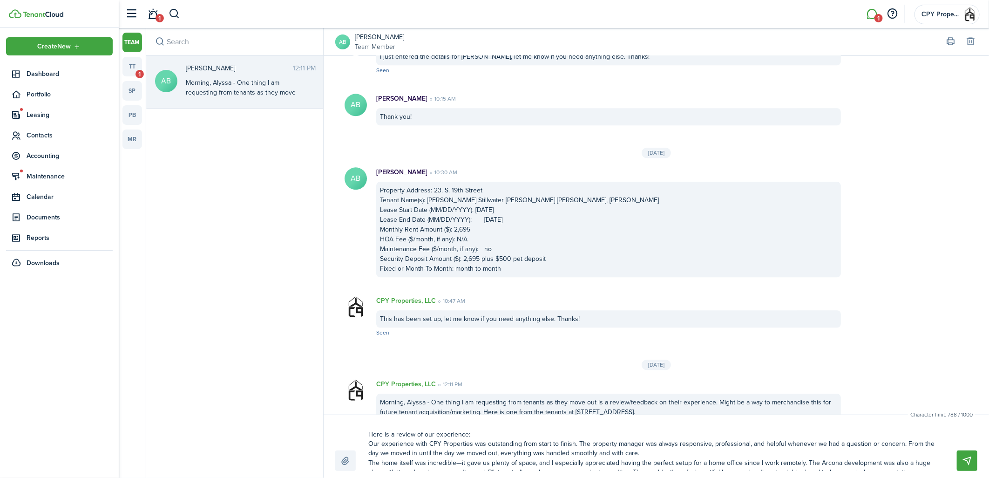
drag, startPoint x: 473, startPoint y: 435, endPoint x: 359, endPoint y: 436, distance: 114.6
click at [359, 436] on div "Here is a review of our experience: Our experience with CPY Properties was outs…" at bounding box center [656, 449] width 642 height 44
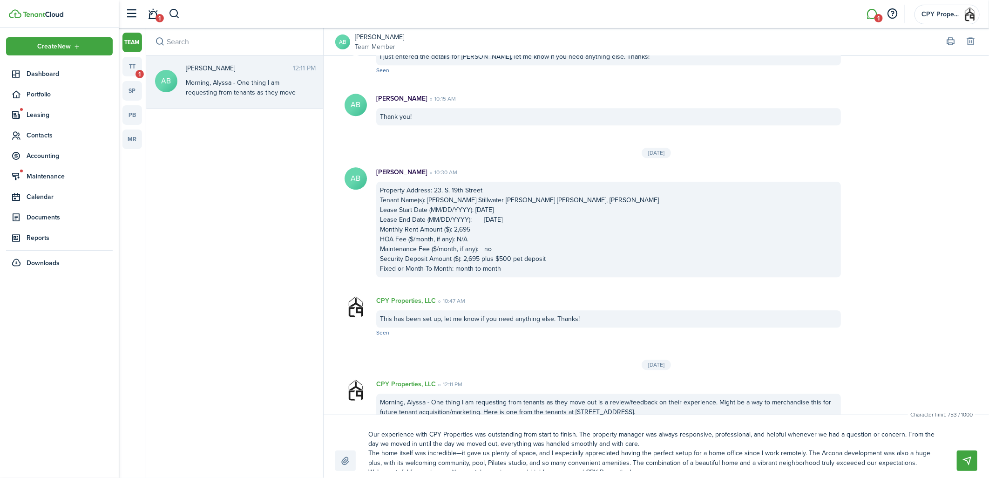
click at [367, 443] on textarea "Our experience with CPY Properties was outstanding from start to finish. The pr…" at bounding box center [651, 449] width 573 height 44
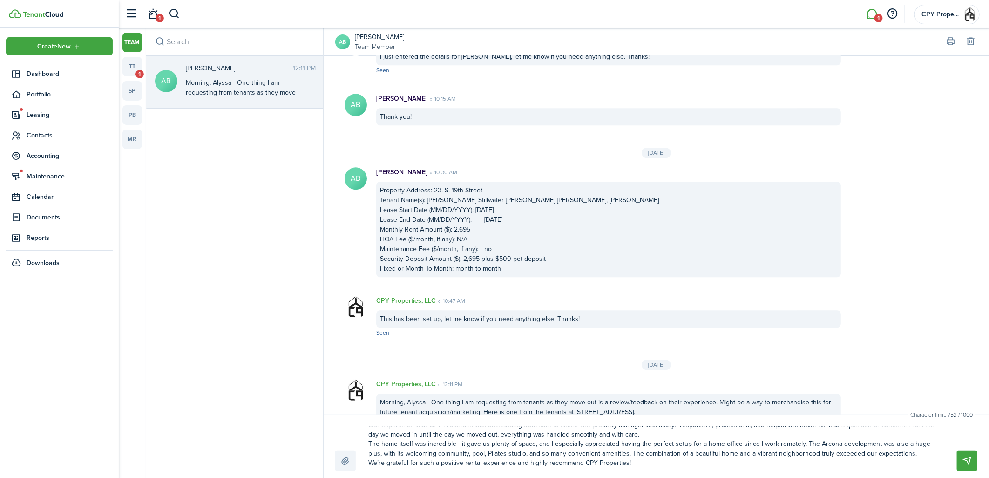
click at [636, 462] on textarea "Our experience with CPY Properties was outstanding from start to finish. The pr…" at bounding box center [651, 449] width 573 height 44
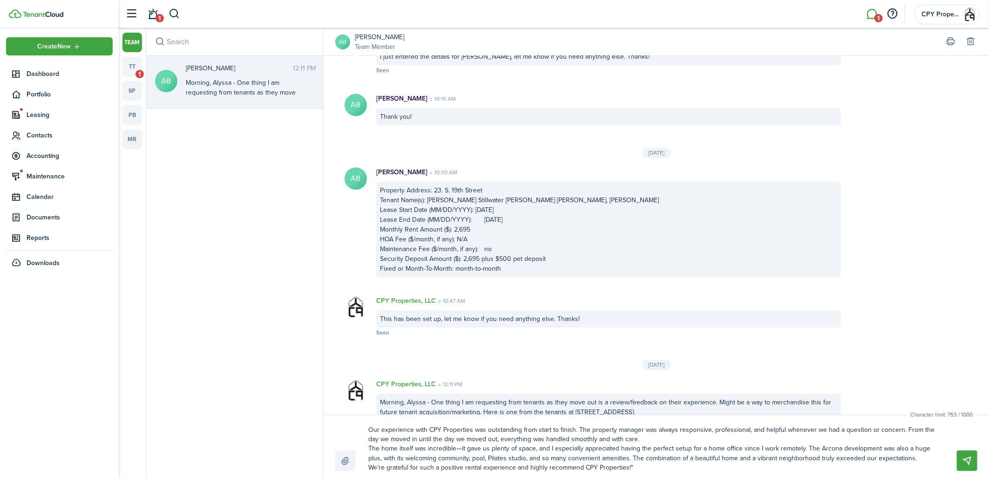
scroll to position [0, 0]
click at [369, 437] on textarea "Our experience with CPY Properties was outstanding from start to finish. The pr…" at bounding box center [651, 449] width 573 height 44
click at [967, 462] on button "Send" at bounding box center [967, 460] width 20 height 20
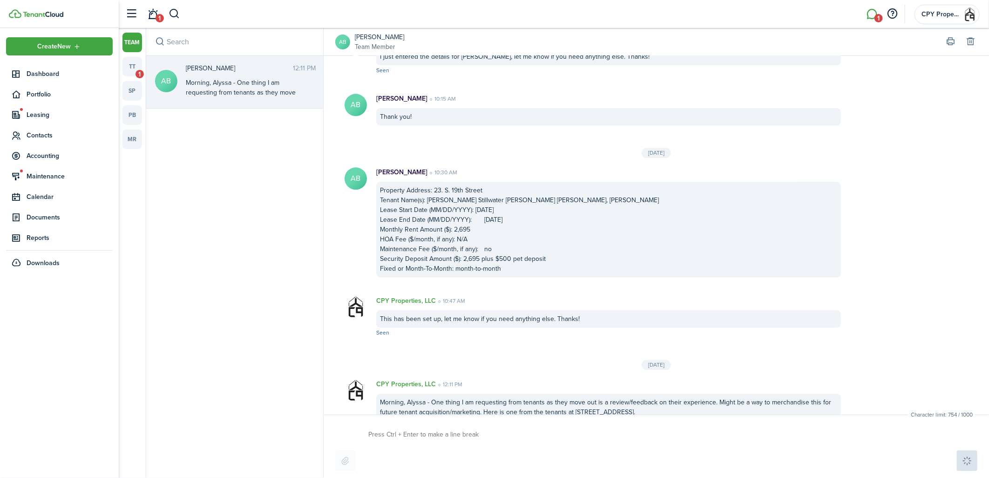
scroll to position [1515, 0]
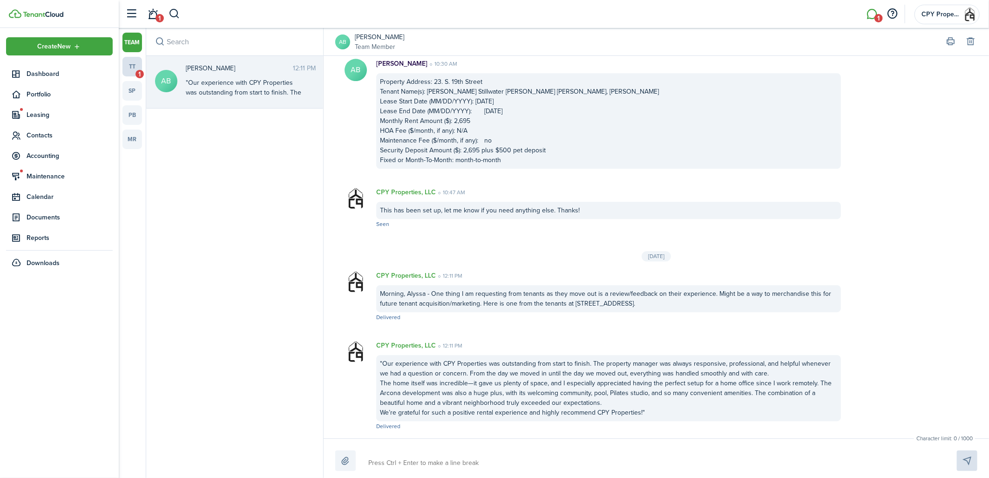
click at [134, 63] on link "tt 1" at bounding box center [132, 67] width 20 height 20
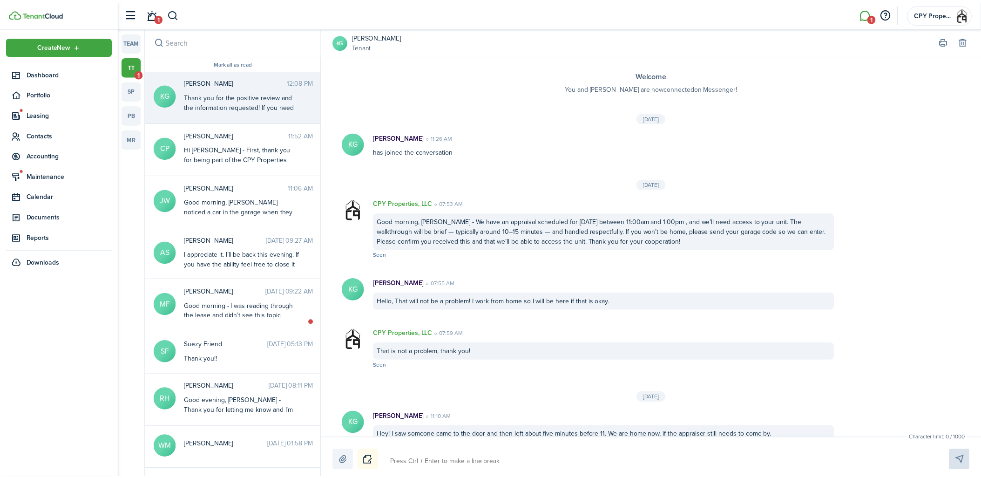
scroll to position [516, 0]
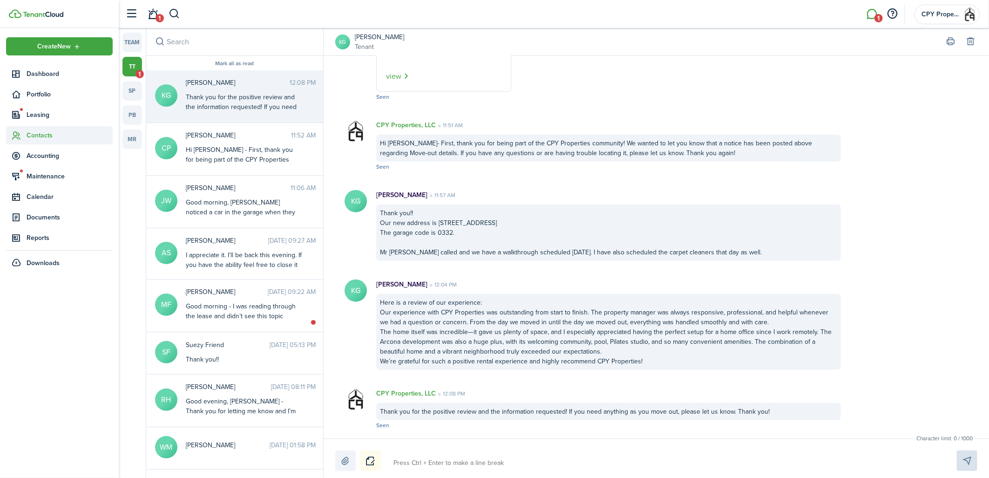
click at [37, 132] on span "Contacts" at bounding box center [70, 135] width 86 height 10
click at [37, 154] on span "Tenants" at bounding box center [70, 157] width 86 height 10
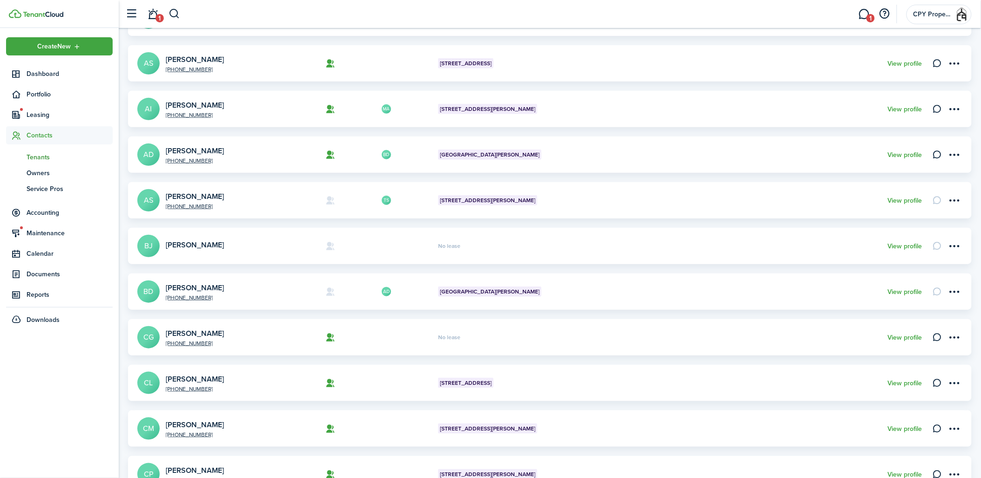
scroll to position [223, 0]
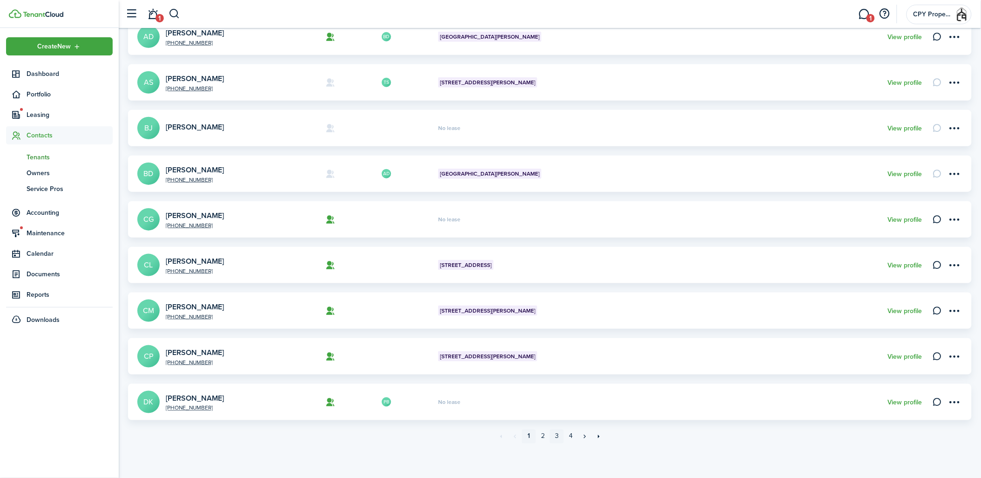
click at [558, 436] on link "3" at bounding box center [557, 436] width 14 height 14
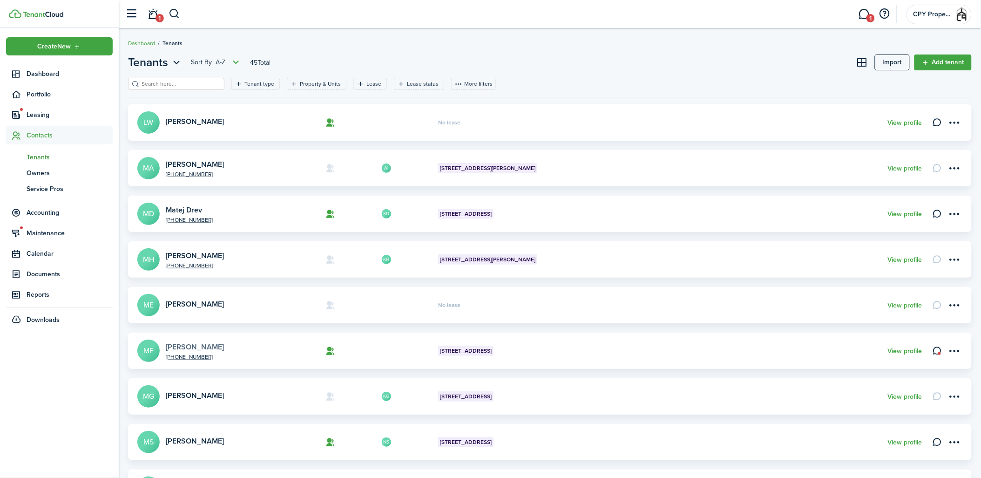
click at [183, 345] on link "[PERSON_NAME]" at bounding box center [195, 346] width 58 height 11
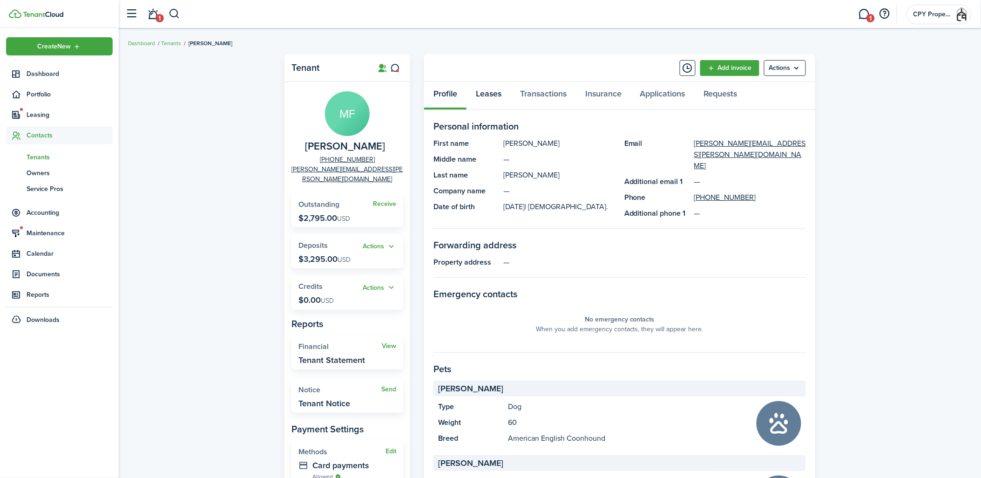
click at [493, 92] on link "Leases" at bounding box center [489, 96] width 44 height 28
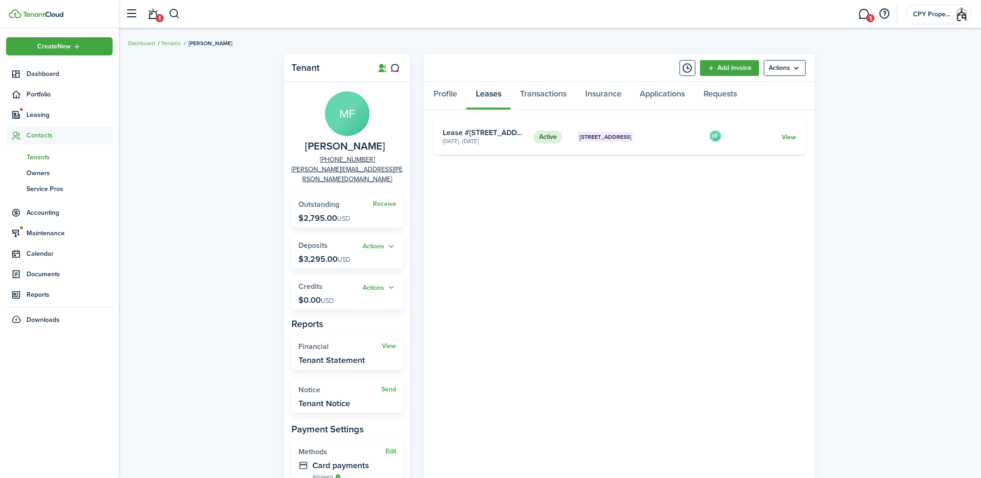
click at [789, 139] on link "View" at bounding box center [789, 137] width 14 height 10
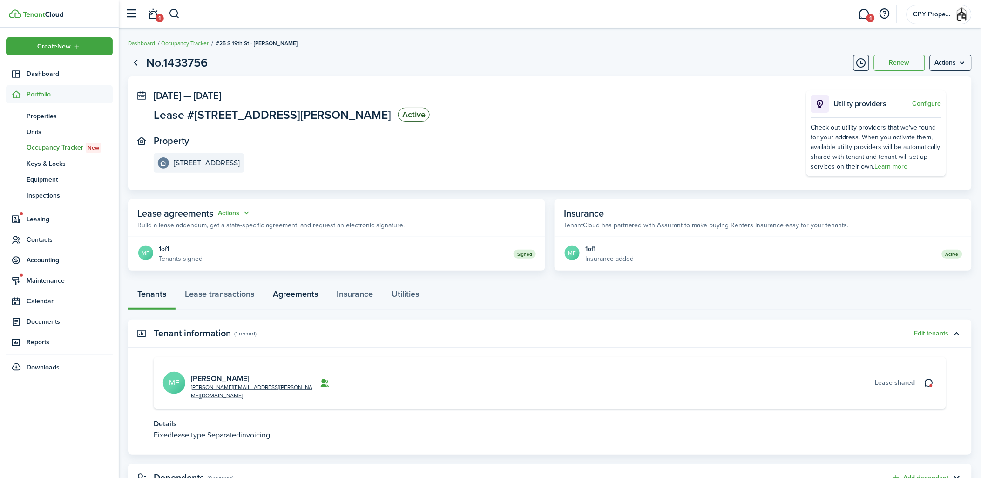
click at [303, 296] on link "Agreements" at bounding box center [296, 296] width 64 height 28
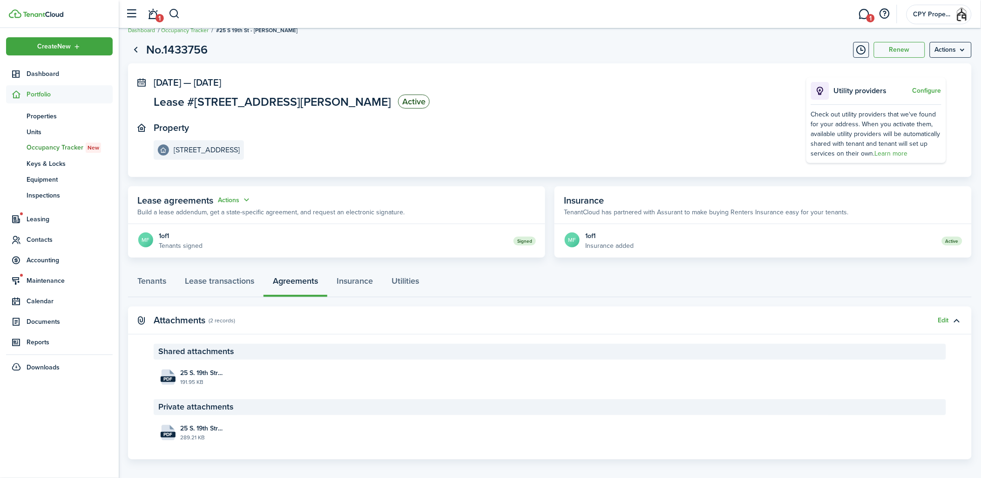
scroll to position [20, 0]
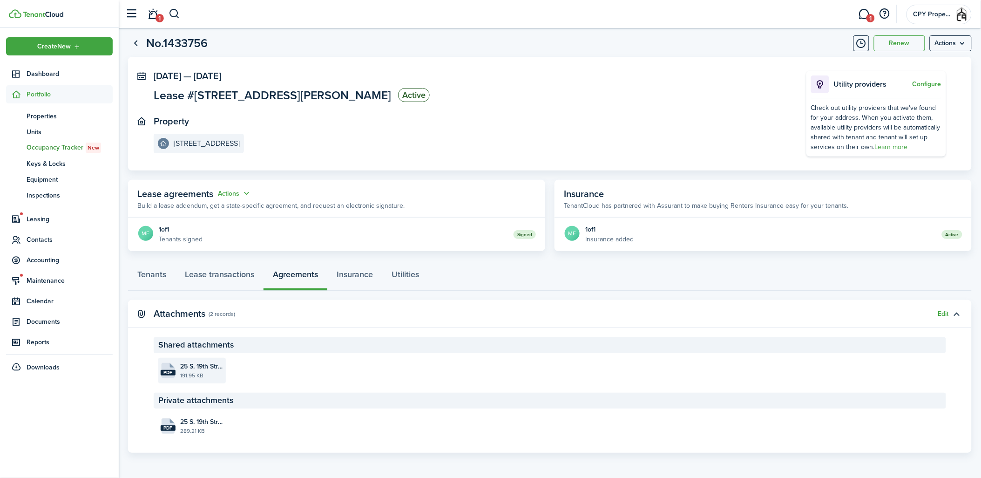
click at [196, 374] on file-size "191.95 KB" at bounding box center [201, 375] width 43 height 8
click at [59, 73] on span "Dashboard" at bounding box center [70, 74] width 86 height 10
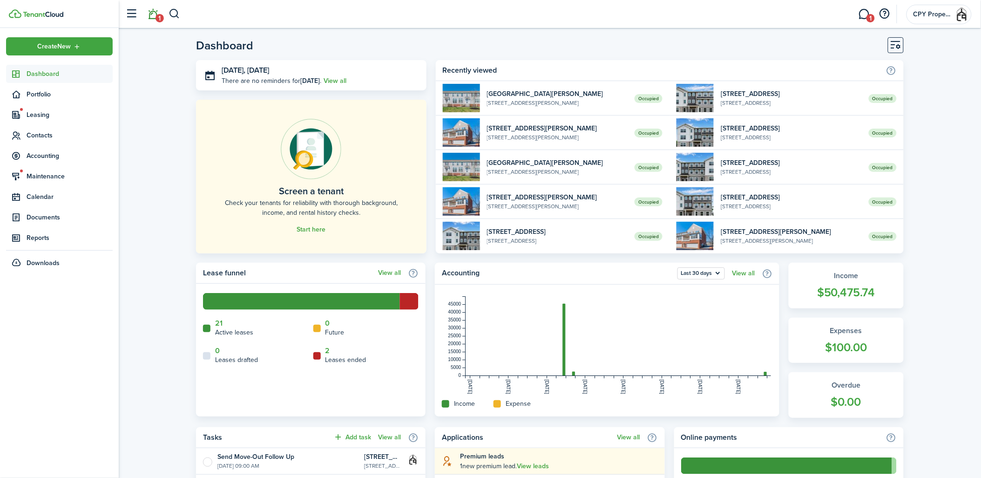
click at [153, 17] on link "1" at bounding box center [153, 14] width 18 height 24
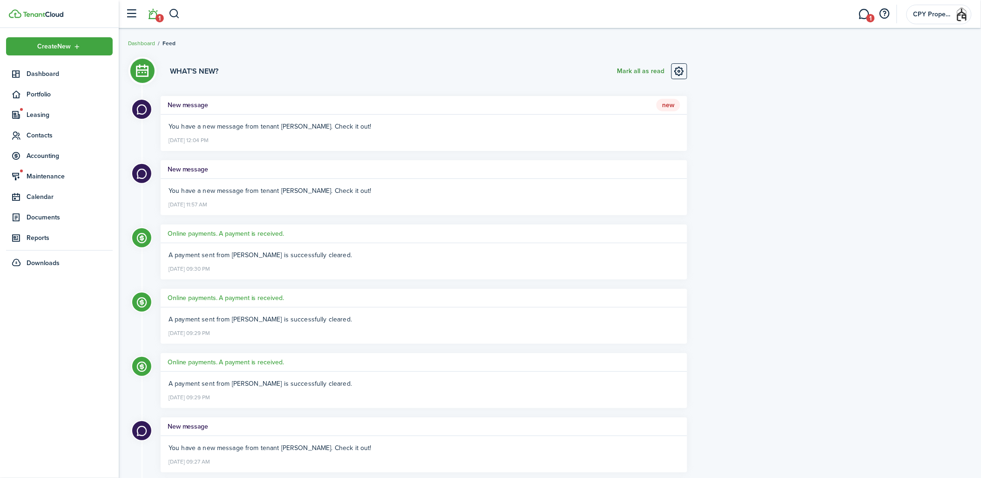
click at [633, 71] on button "Mark all as read" at bounding box center [641, 71] width 48 height 16
click at [863, 15] on link "1" at bounding box center [865, 14] width 18 height 24
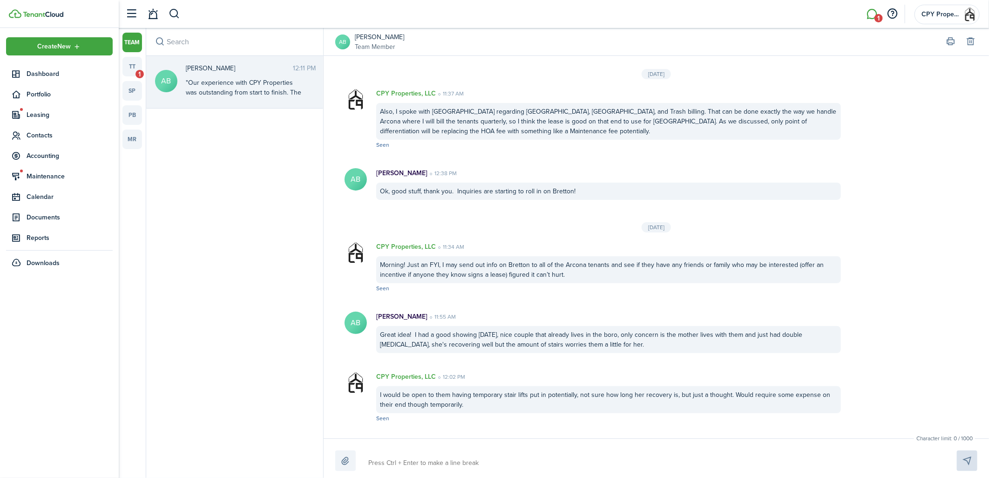
scroll to position [1395, 0]
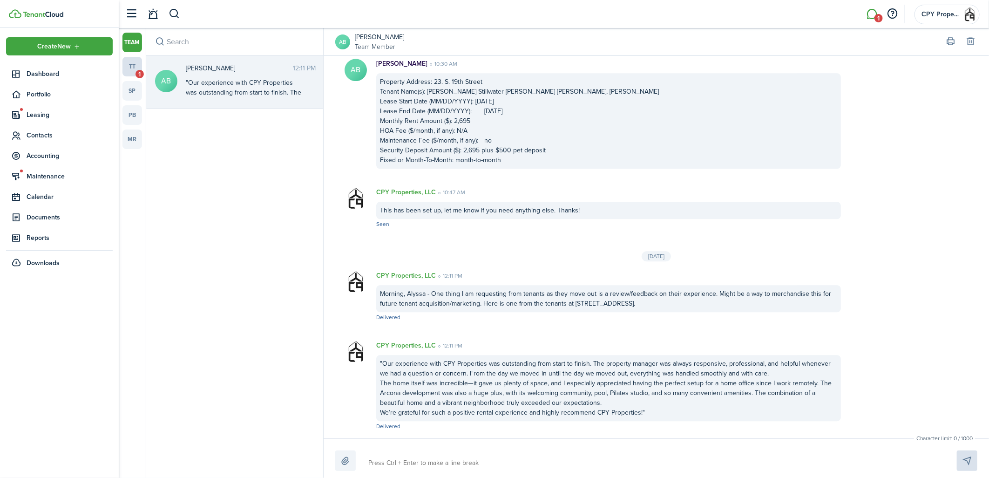
click at [130, 67] on link "tt 1" at bounding box center [132, 67] width 20 height 20
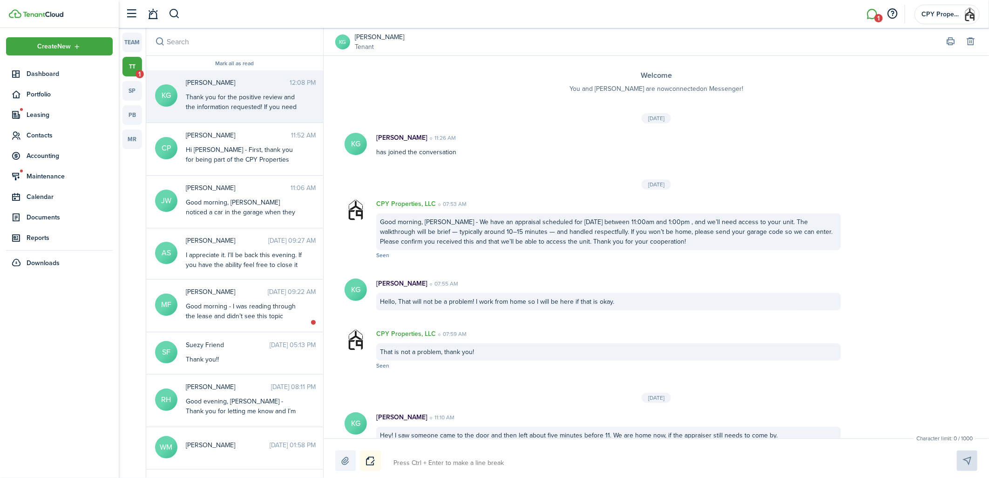
scroll to position [516, 0]
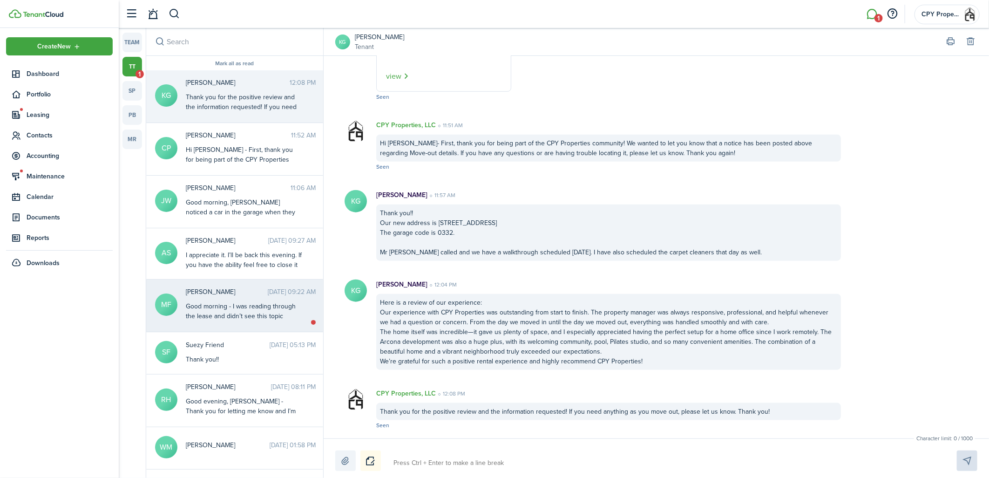
click at [221, 306] on div "Good morning - I was reading through the lease and didn’t see this topic specif…" at bounding box center [244, 330] width 116 height 59
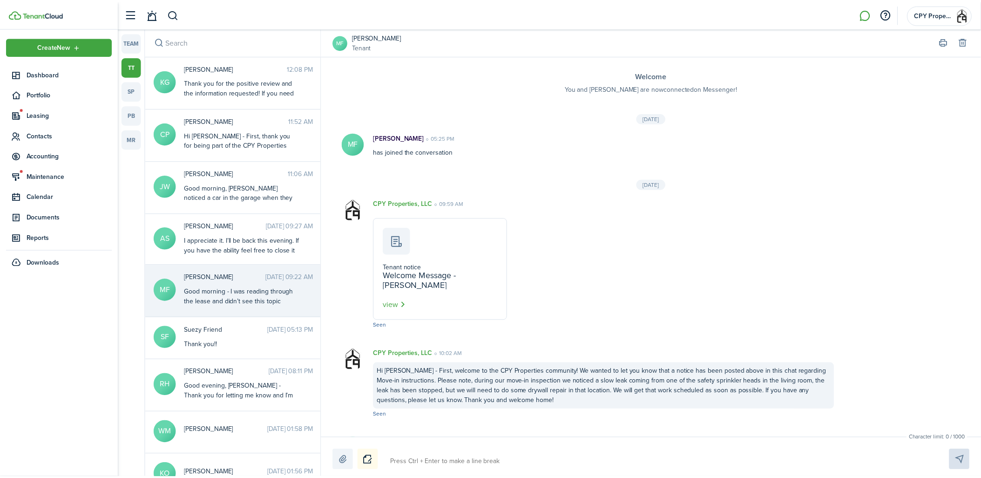
scroll to position [769, 0]
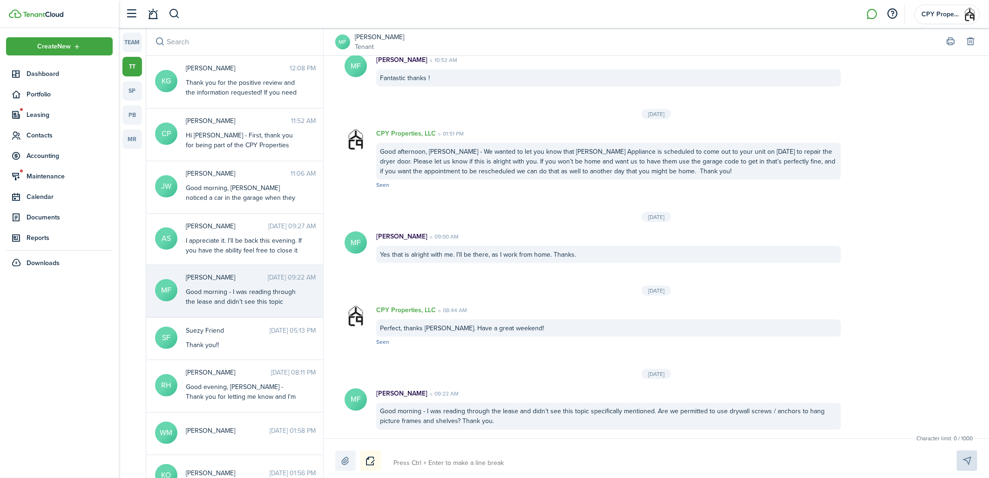
click at [470, 464] on textarea at bounding box center [664, 463] width 548 height 16
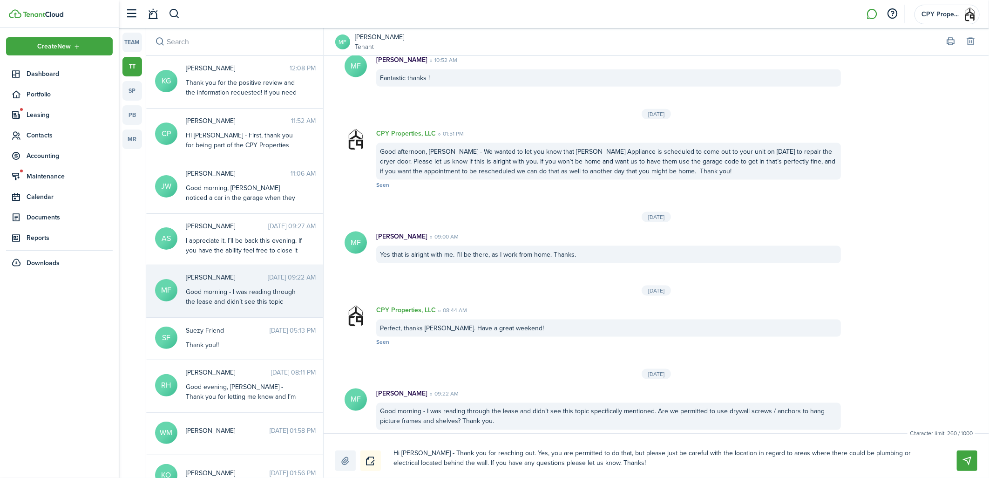
click at [715, 453] on textarea "Hi [PERSON_NAME] - Thank you for reaching out. Yes, you are permitted to do tha…" at bounding box center [664, 458] width 548 height 26
click at [748, 452] on textarea "Hi [PERSON_NAME] - Thank you for reaching out. Yes, you are permitted to do tha…" at bounding box center [664, 458] width 548 height 26
click at [726, 462] on textarea "Hi [PERSON_NAME] - Thank you for reaching out. Yes, you are permitted to do tha…" at bounding box center [664, 458] width 548 height 26
click at [968, 458] on button "Send" at bounding box center [967, 460] width 20 height 20
click at [47, 71] on span "Dashboard" at bounding box center [70, 74] width 86 height 10
